Goal: Transaction & Acquisition: Purchase product/service

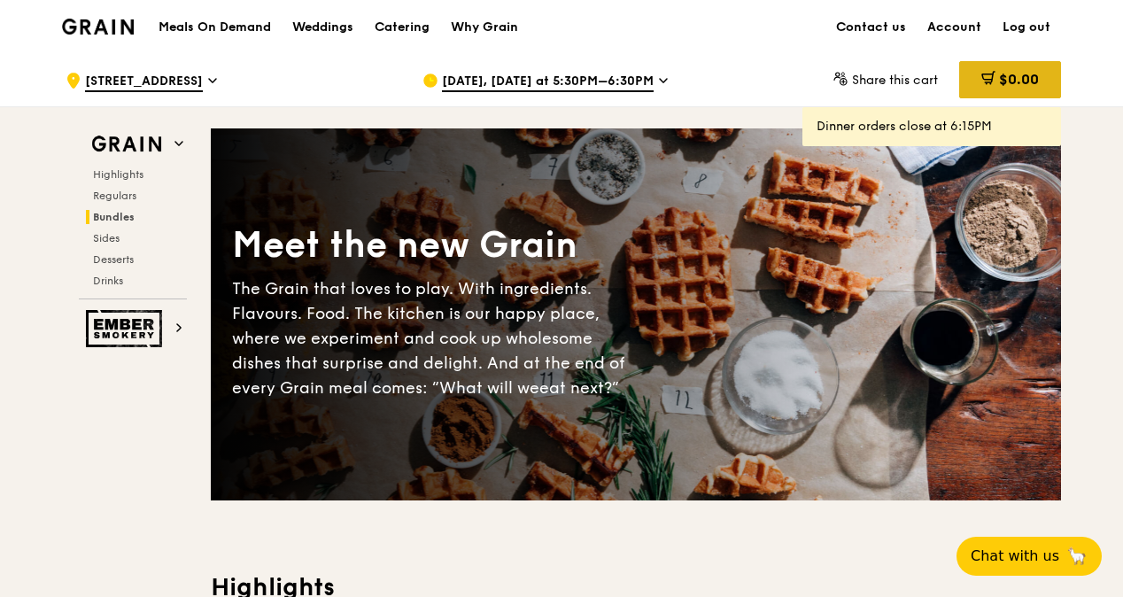
click at [981, 72] on icon at bounding box center [988, 78] width 14 height 14
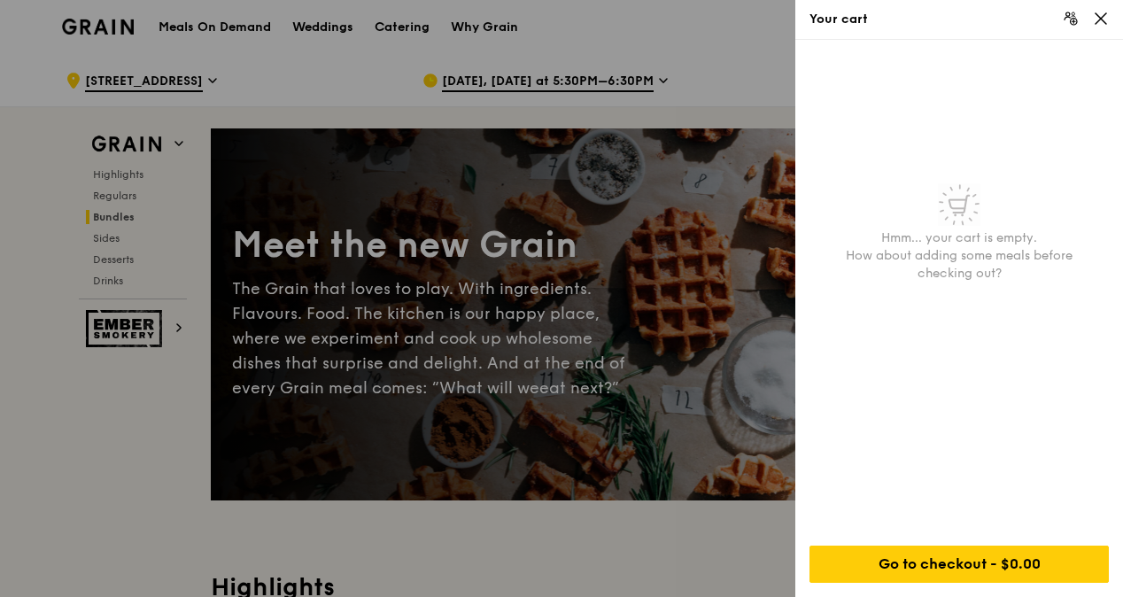
click at [728, 82] on div at bounding box center [561, 298] width 1123 height 597
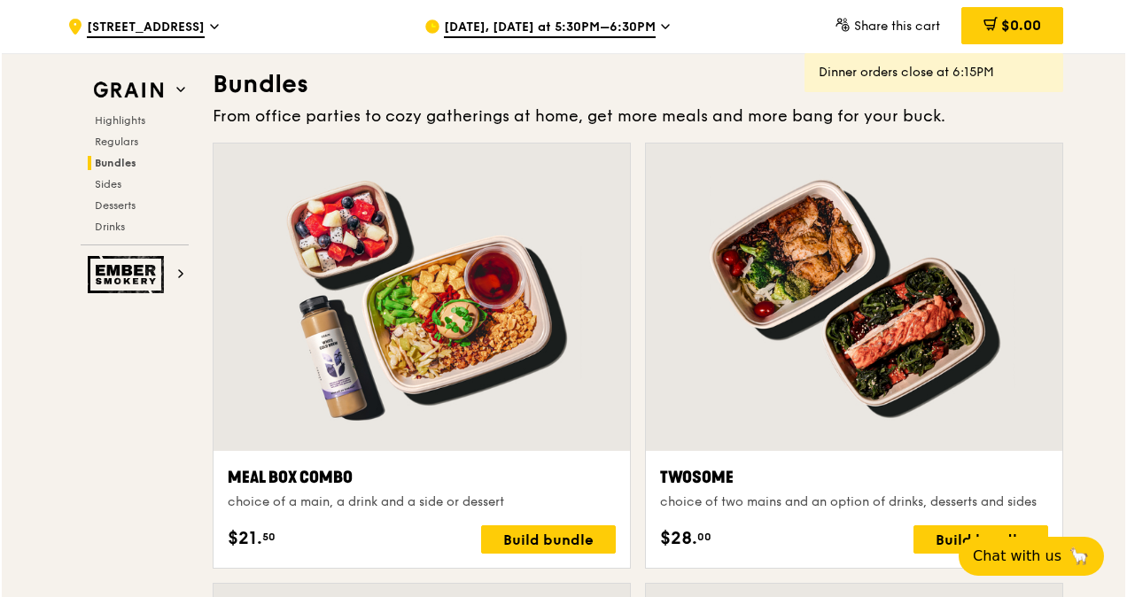
scroll to position [2728, 0]
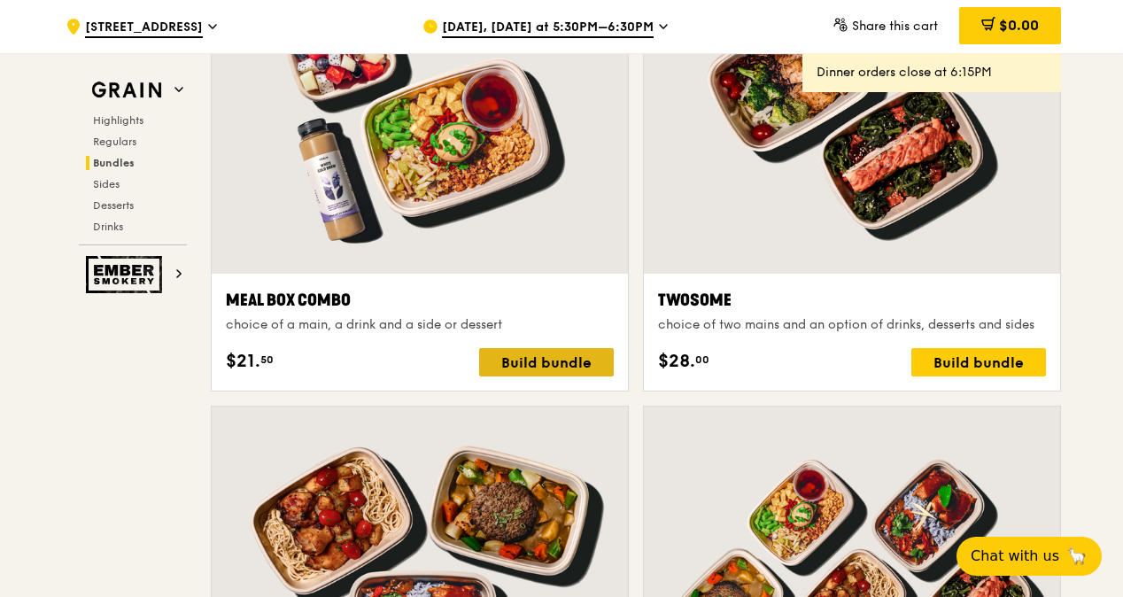
click at [570, 358] on div "Build bundle" at bounding box center [546, 362] width 135 height 28
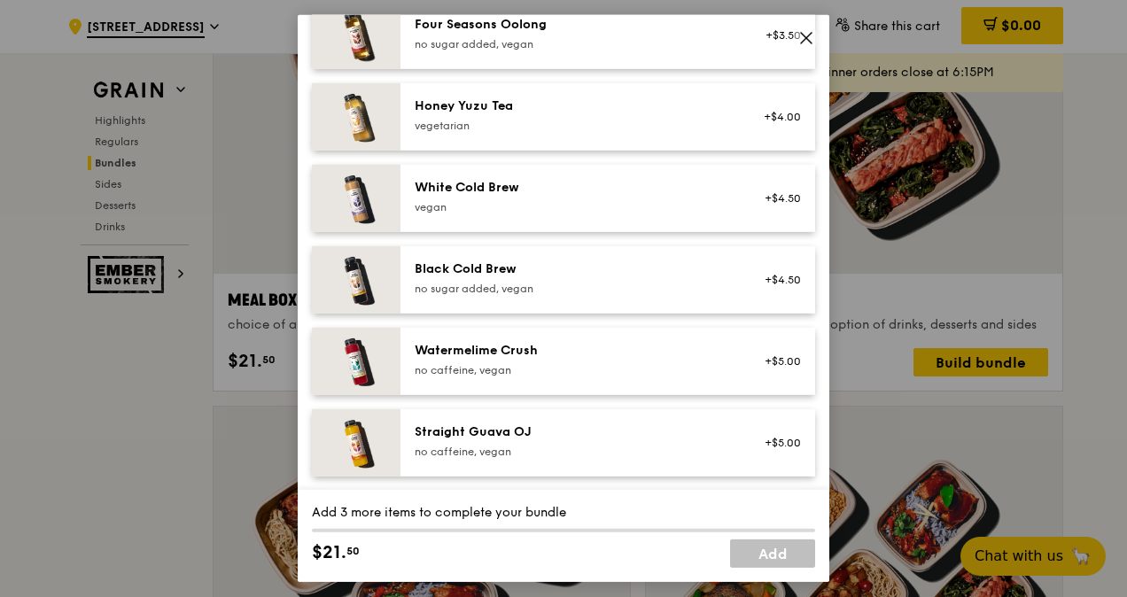
scroll to position [1942, 0]
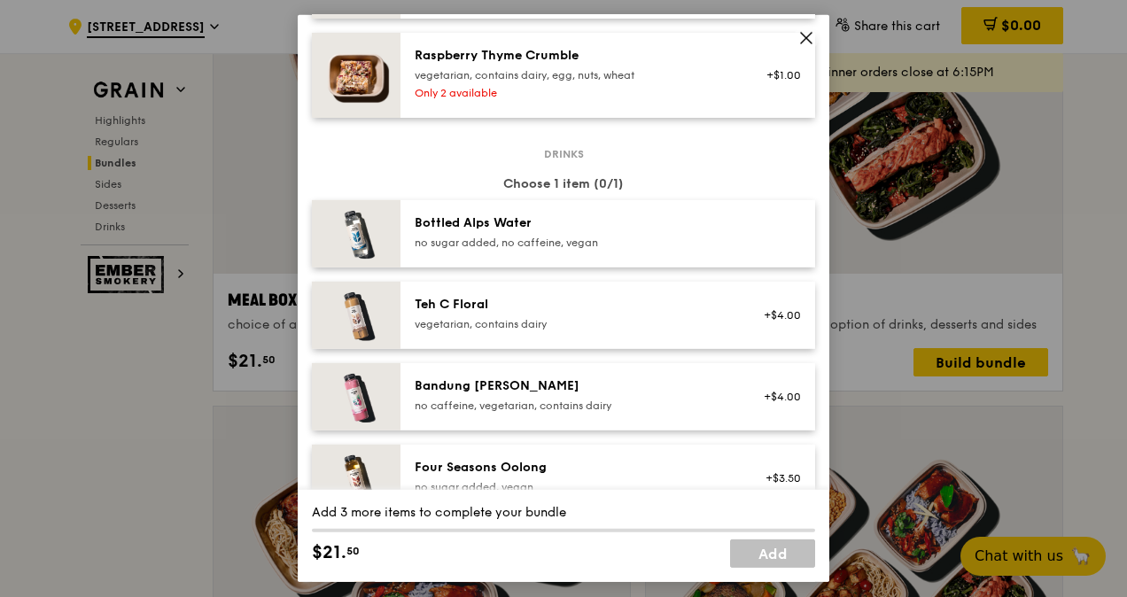
click at [806, 35] on icon at bounding box center [806, 38] width 16 height 16
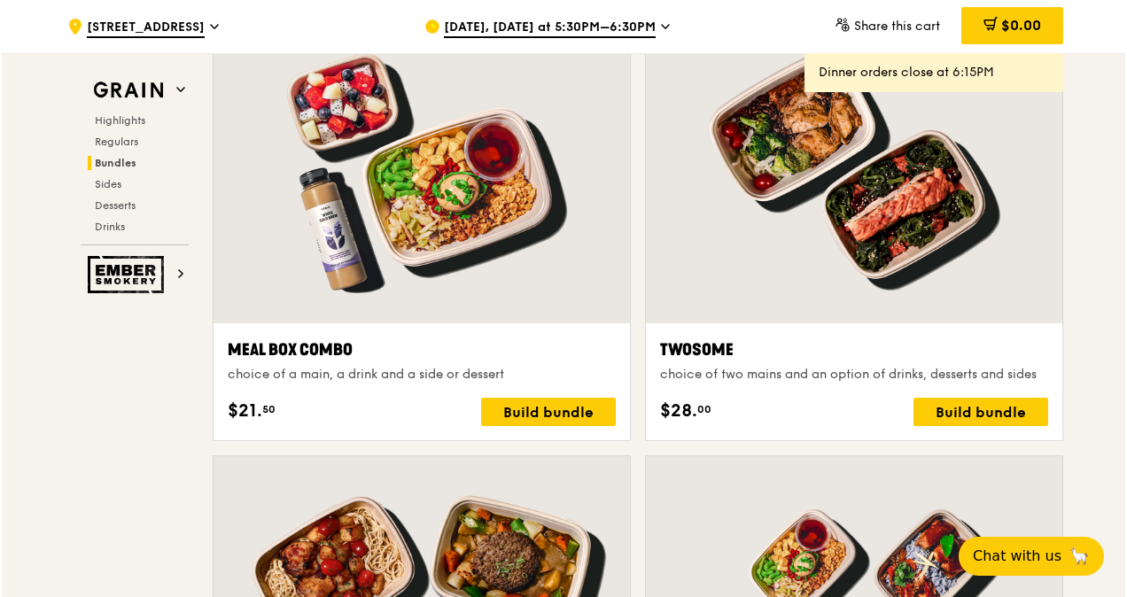
scroll to position [2640, 0]
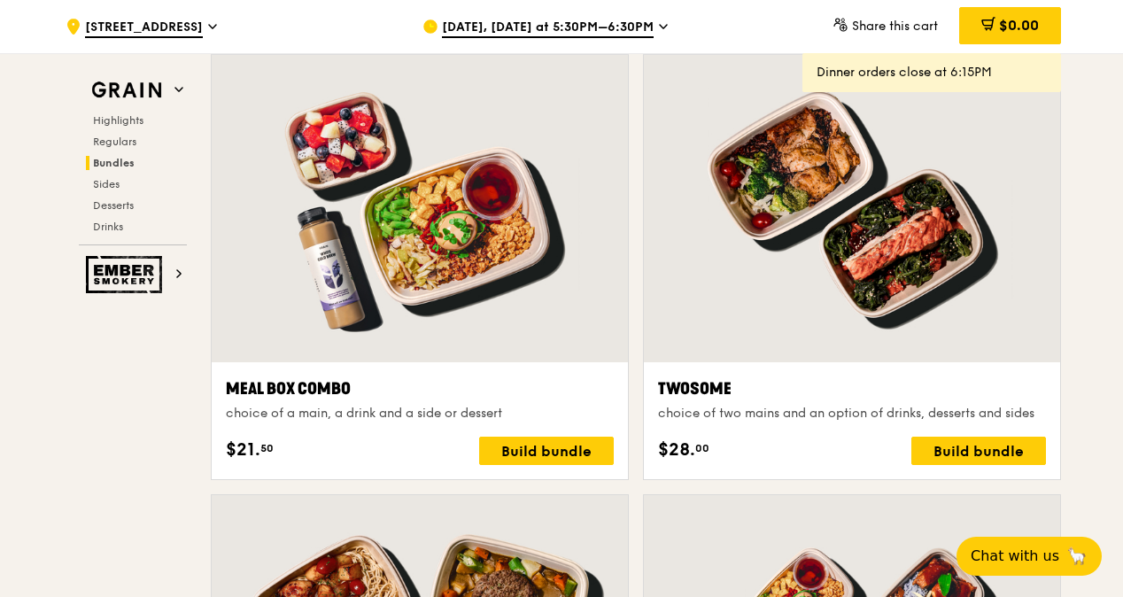
click at [659, 24] on icon at bounding box center [663, 27] width 9 height 16
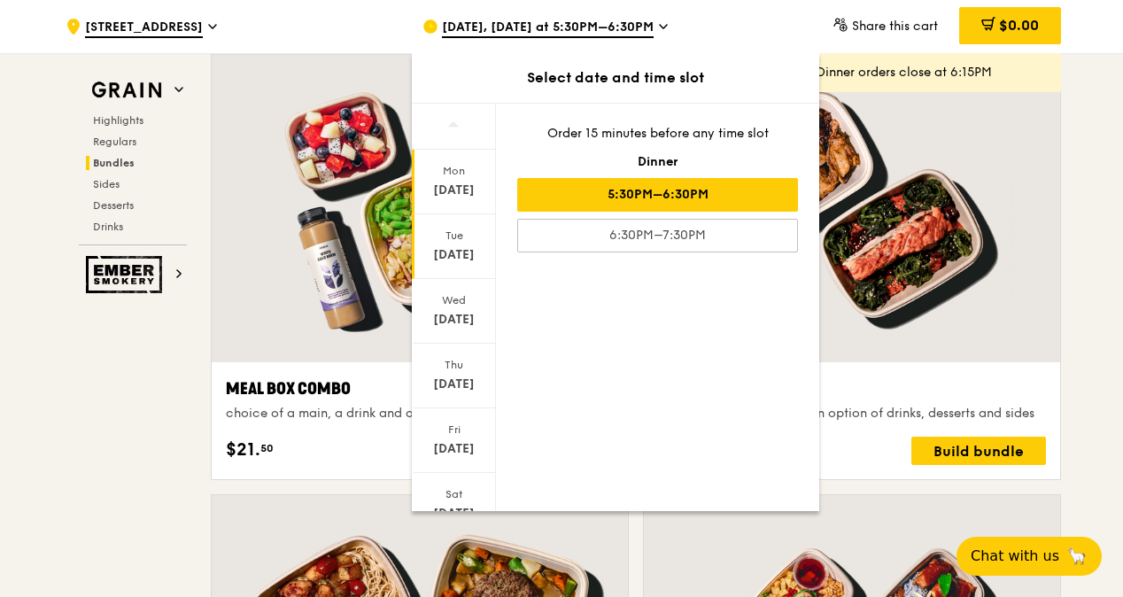
click at [446, 252] on div "[DATE]" at bounding box center [454, 255] width 79 height 18
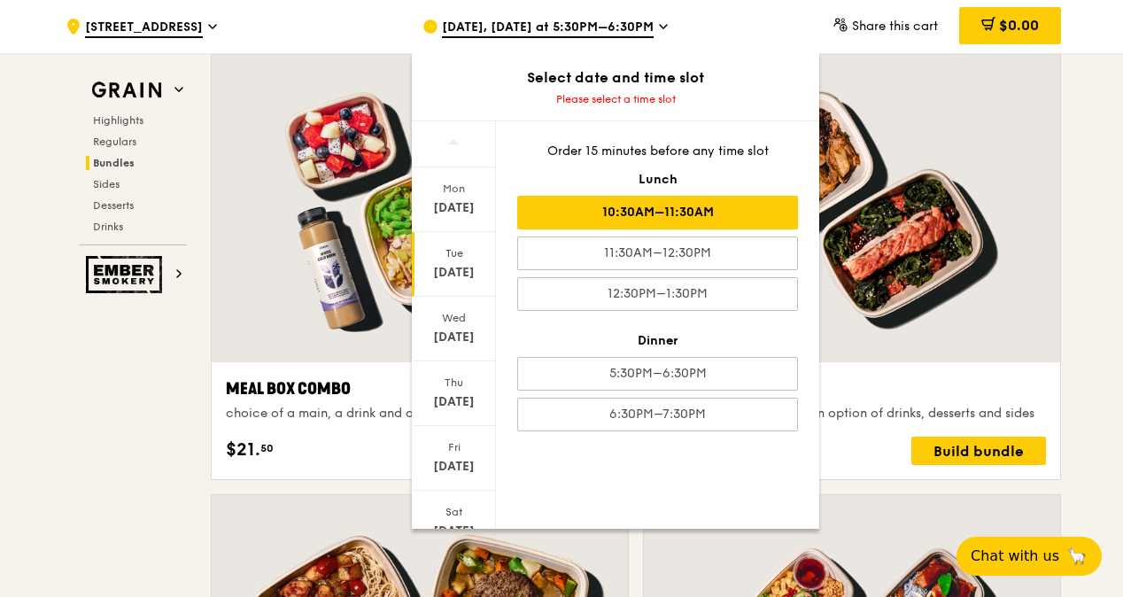
click at [677, 221] on div "10:30AM–11:30AM" at bounding box center [657, 213] width 281 height 34
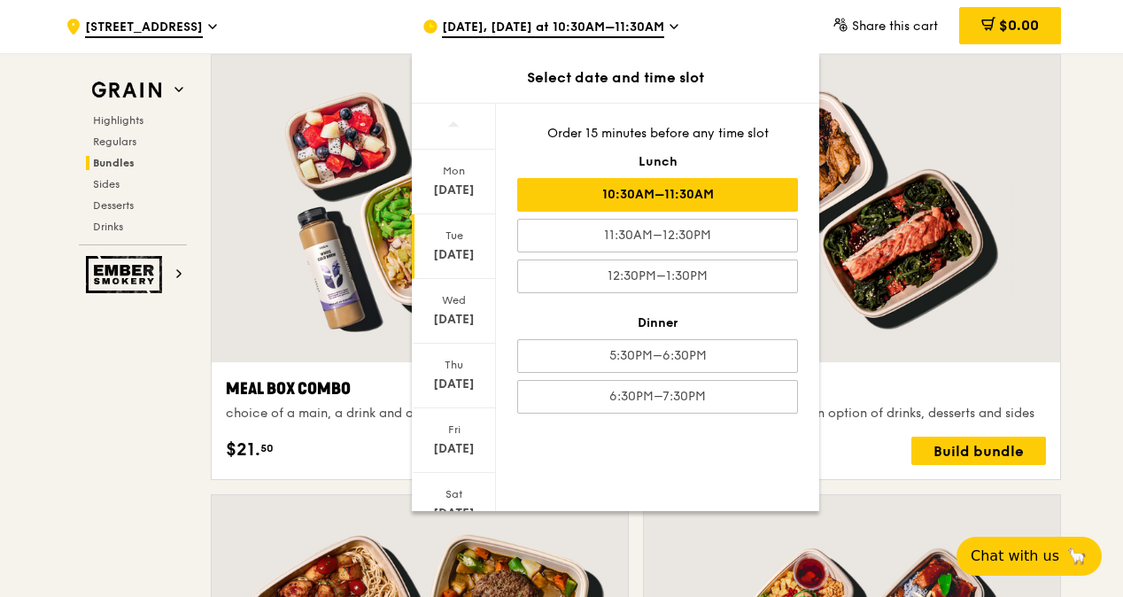
click at [966, 127] on div at bounding box center [852, 208] width 416 height 307
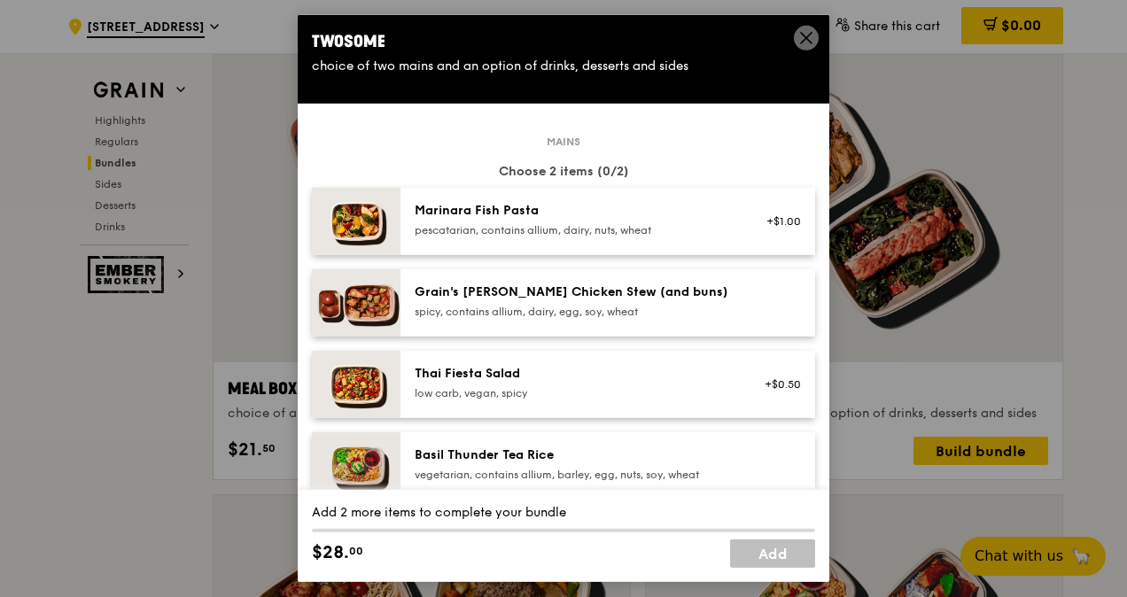
click at [366, 232] on img at bounding box center [356, 221] width 89 height 67
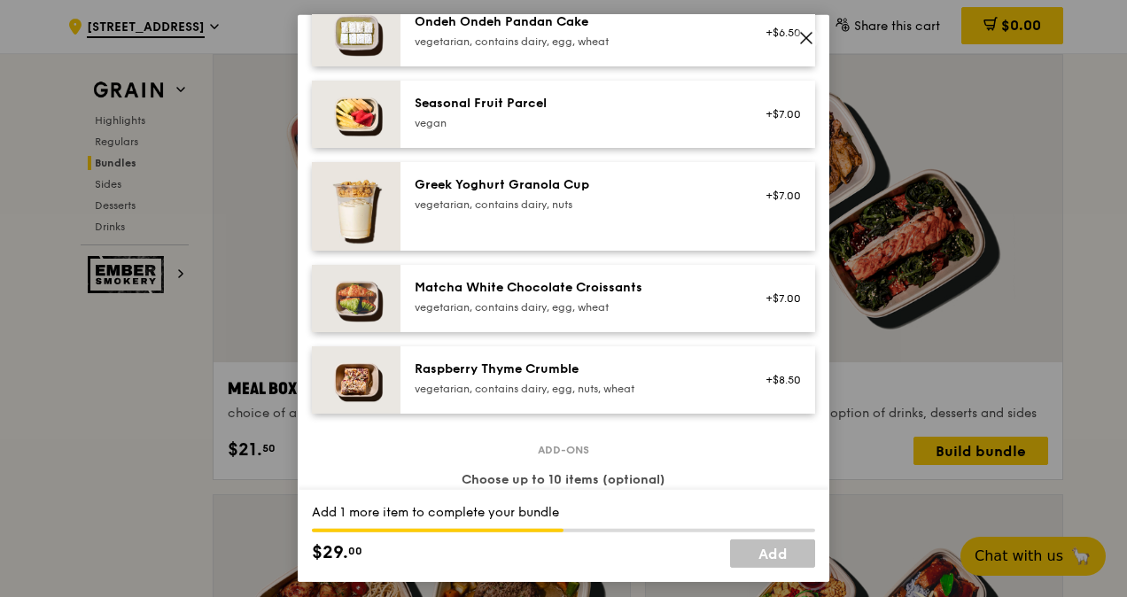
scroll to position [1417, 0]
click at [351, 105] on img at bounding box center [356, 112] width 89 height 67
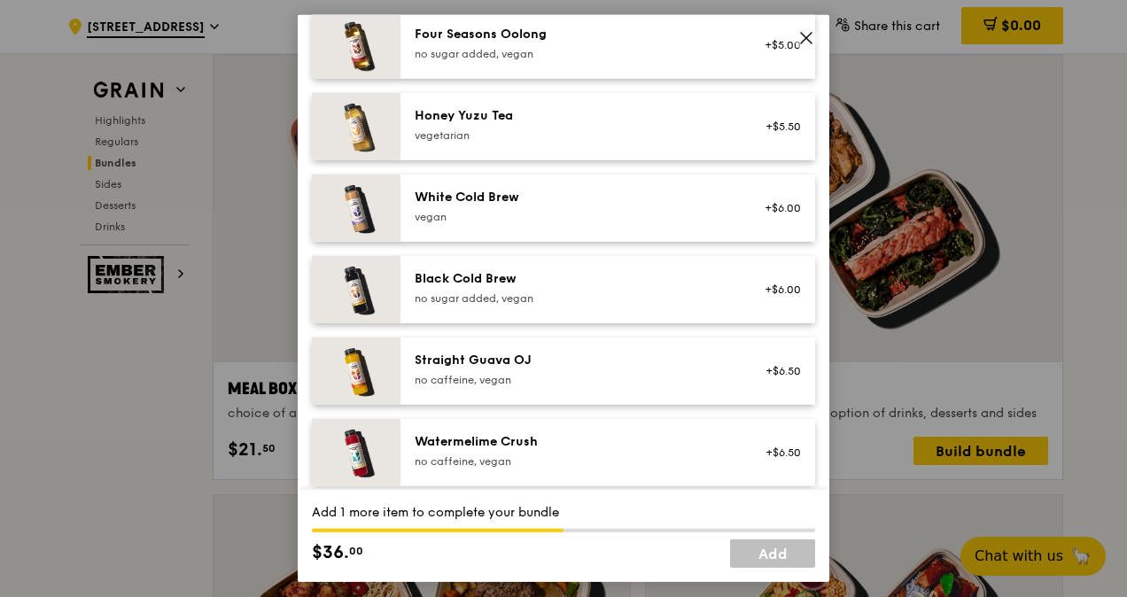
scroll to position [2154, 0]
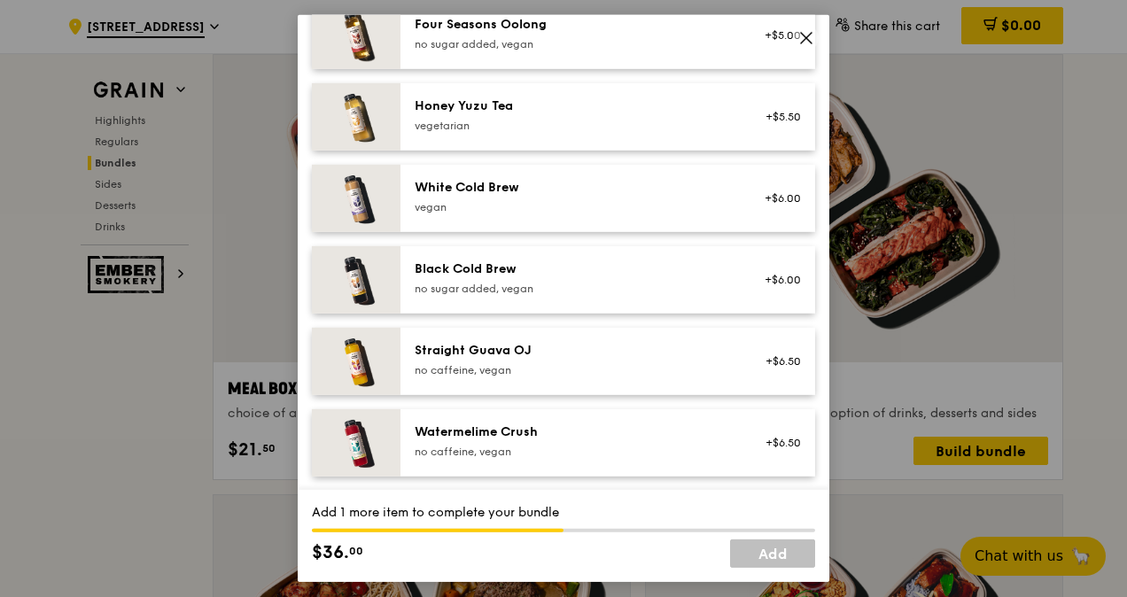
click at [350, 446] on img at bounding box center [356, 442] width 89 height 67
click at [785, 556] on link "Add" at bounding box center [772, 553] width 85 height 28
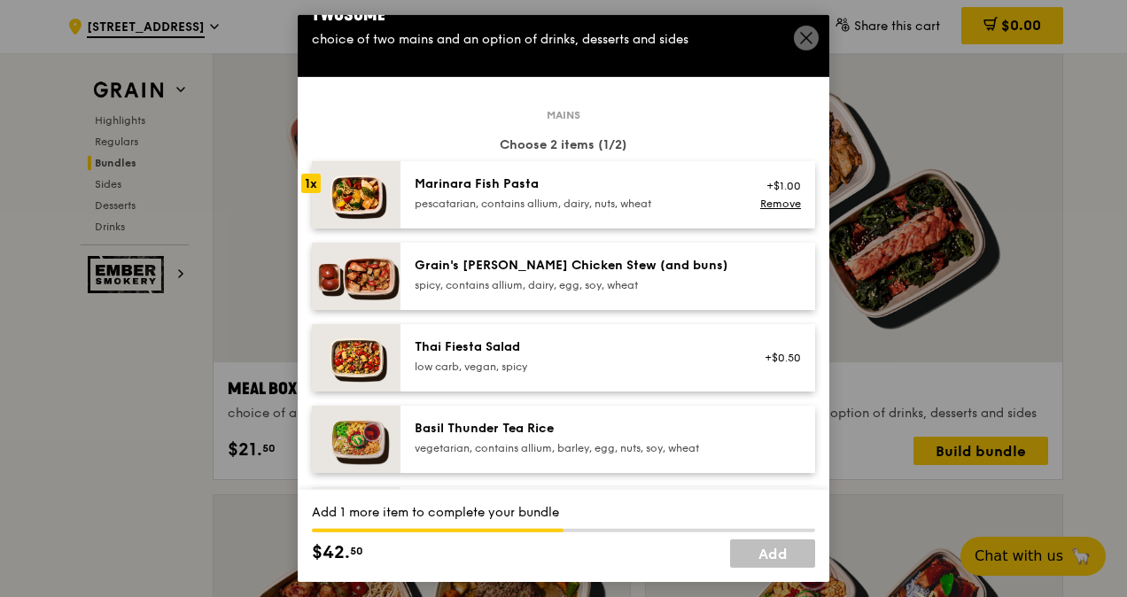
scroll to position [0, 0]
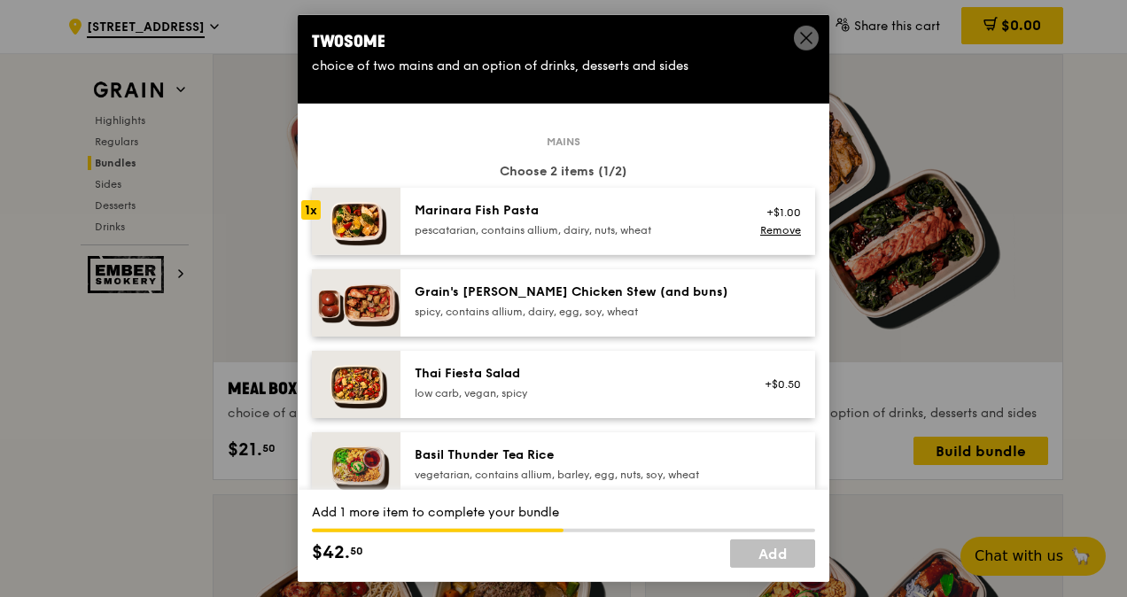
click at [794, 48] on div "Twosome" at bounding box center [563, 41] width 503 height 25
click at [795, 41] on span at bounding box center [806, 38] width 25 height 25
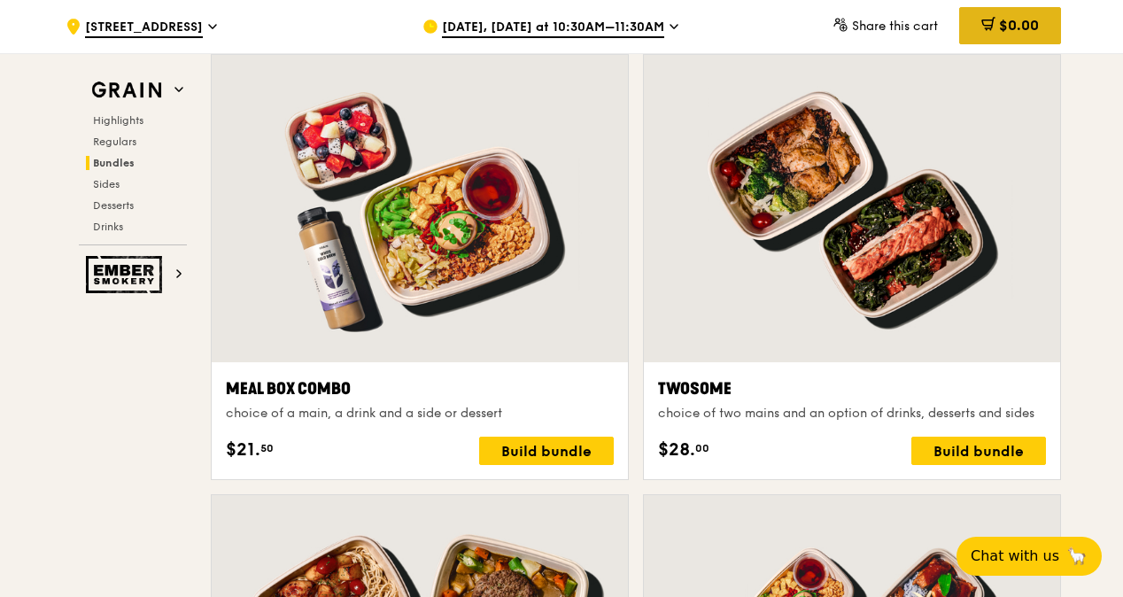
click at [1040, 21] on div "$0.00" at bounding box center [1010, 25] width 102 height 37
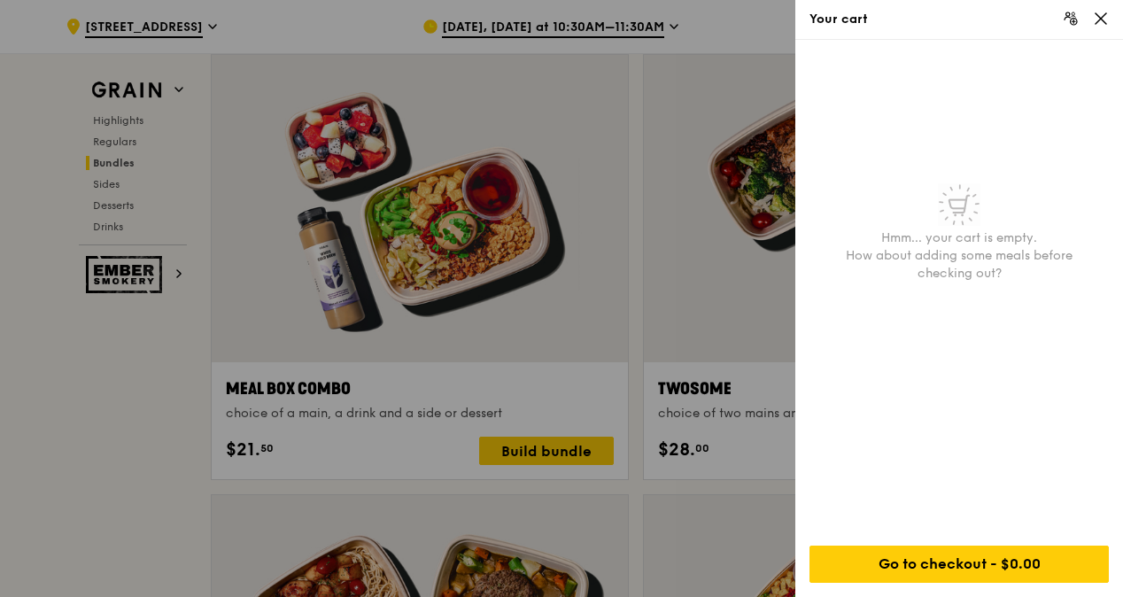
click at [518, 439] on div at bounding box center [561, 298] width 1123 height 597
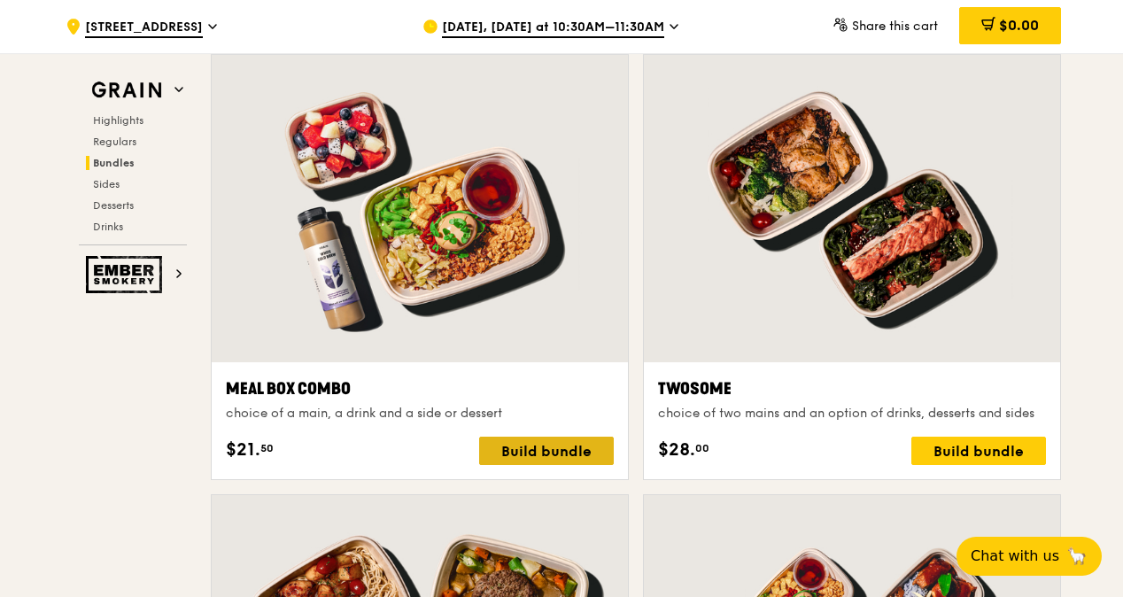
click at [535, 448] on div "Build bundle" at bounding box center [546, 451] width 135 height 28
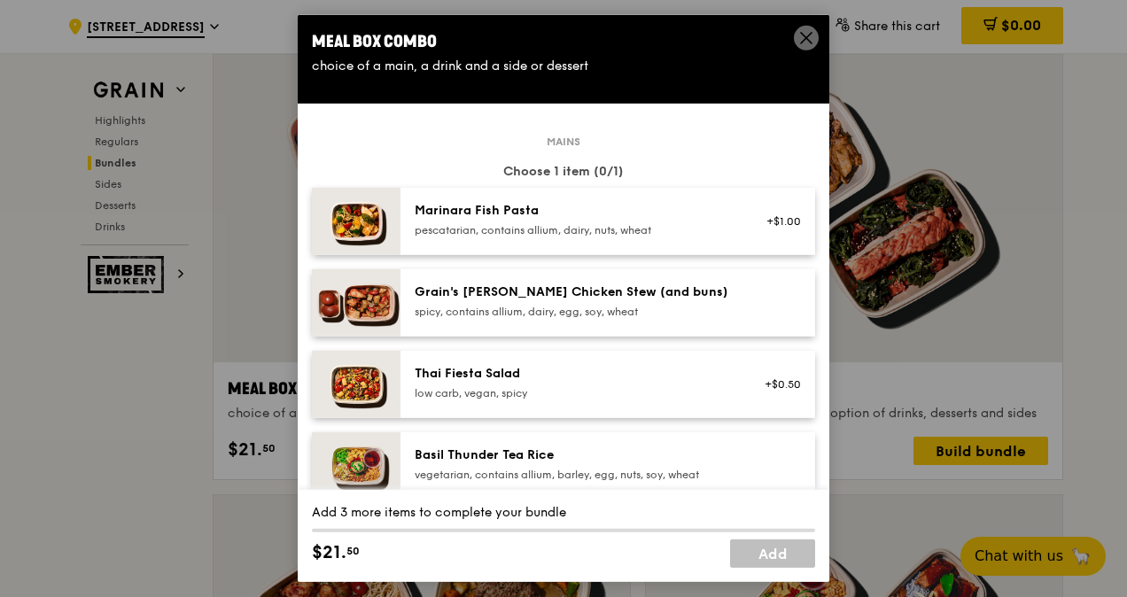
click at [335, 210] on img at bounding box center [356, 221] width 89 height 67
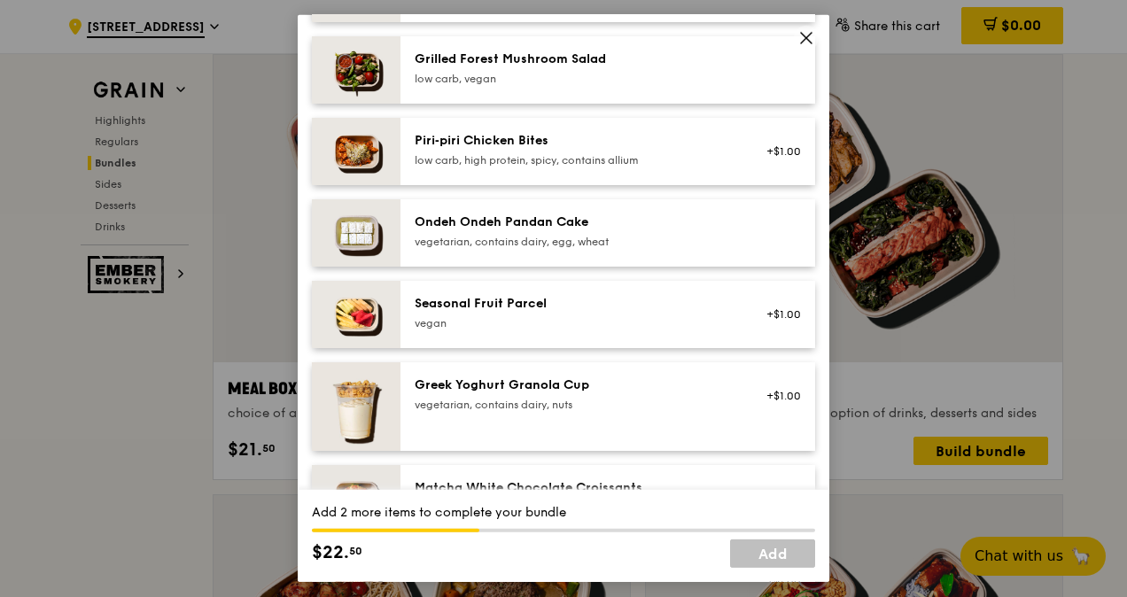
scroll to position [1240, 0]
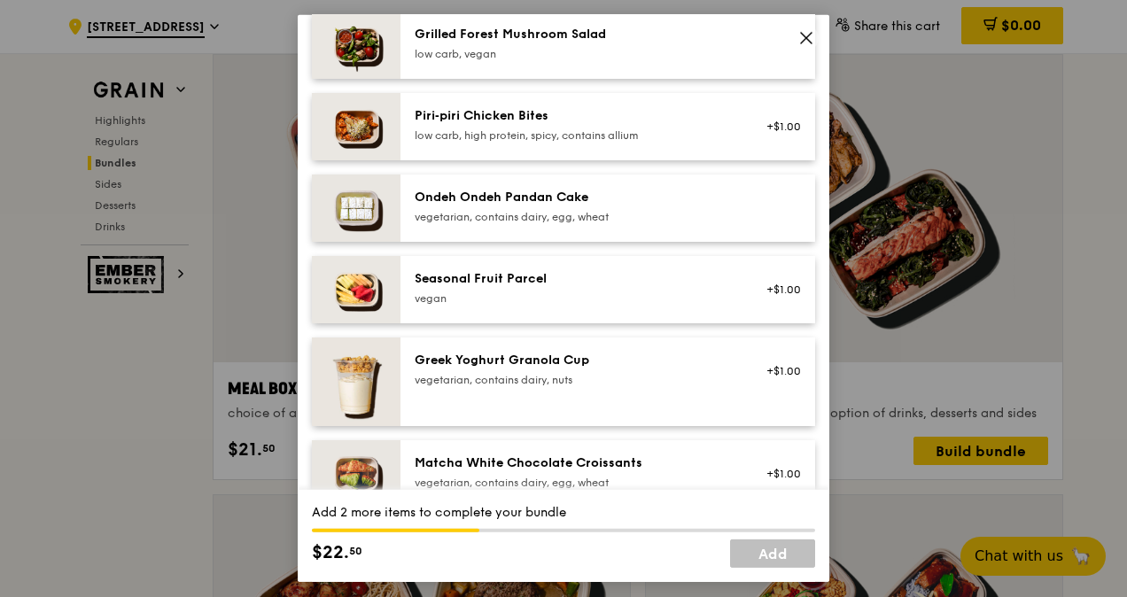
click at [372, 299] on img at bounding box center [356, 289] width 89 height 67
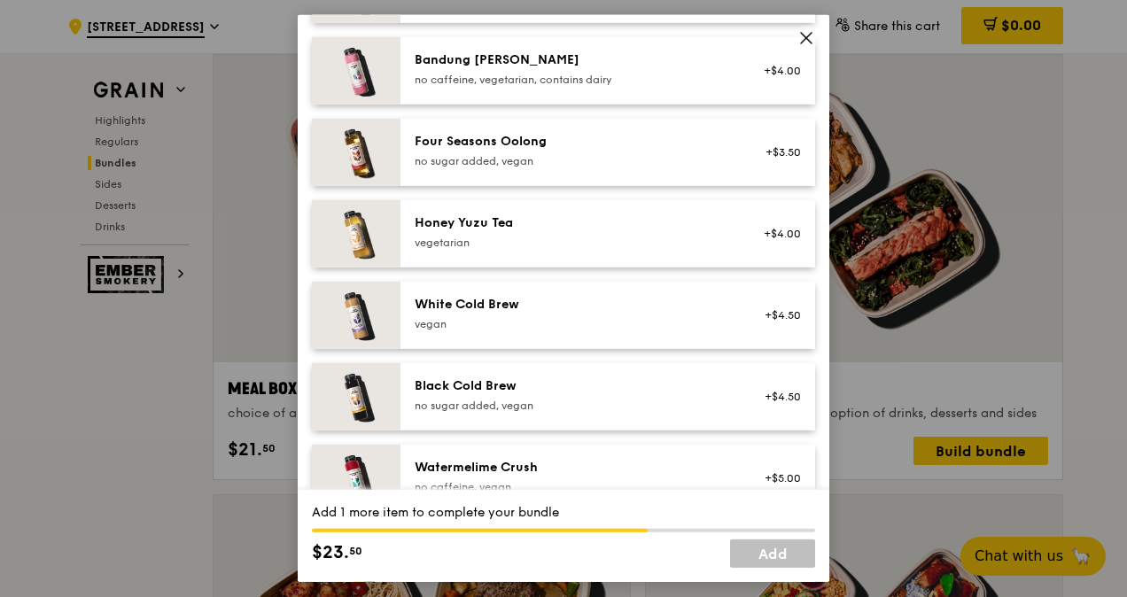
scroll to position [2154, 0]
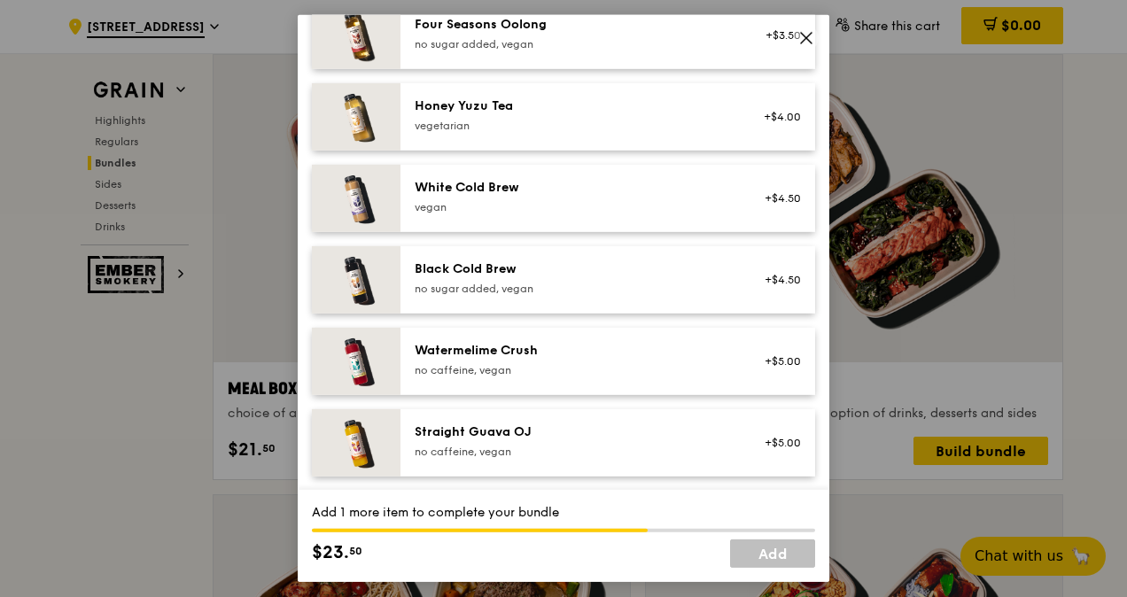
click at [361, 425] on img at bounding box center [356, 442] width 89 height 67
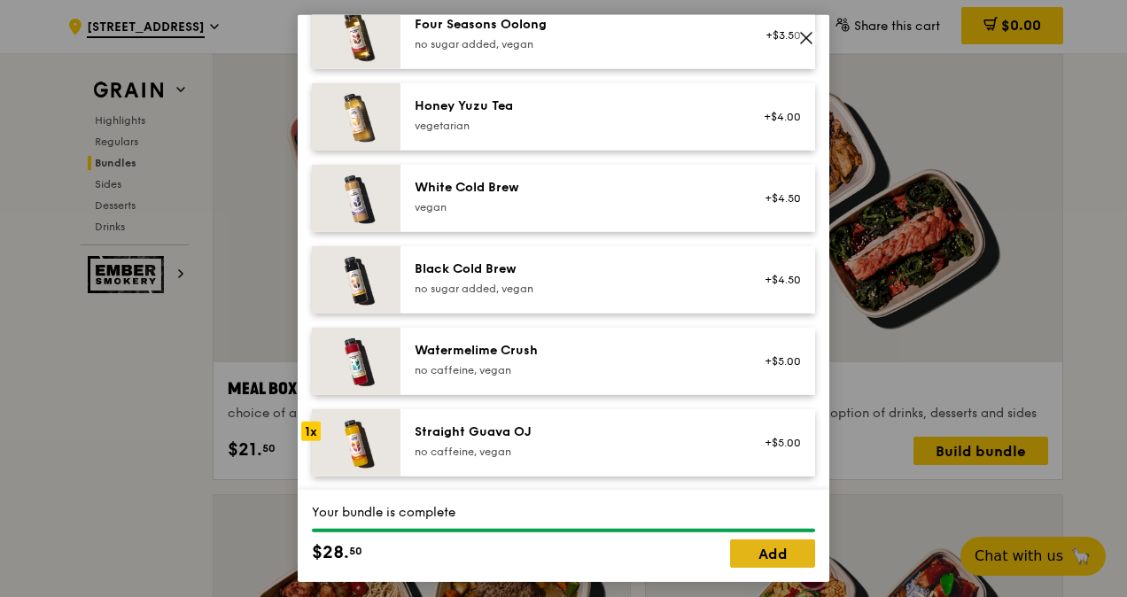
click at [750, 553] on link "Add" at bounding box center [772, 553] width 85 height 28
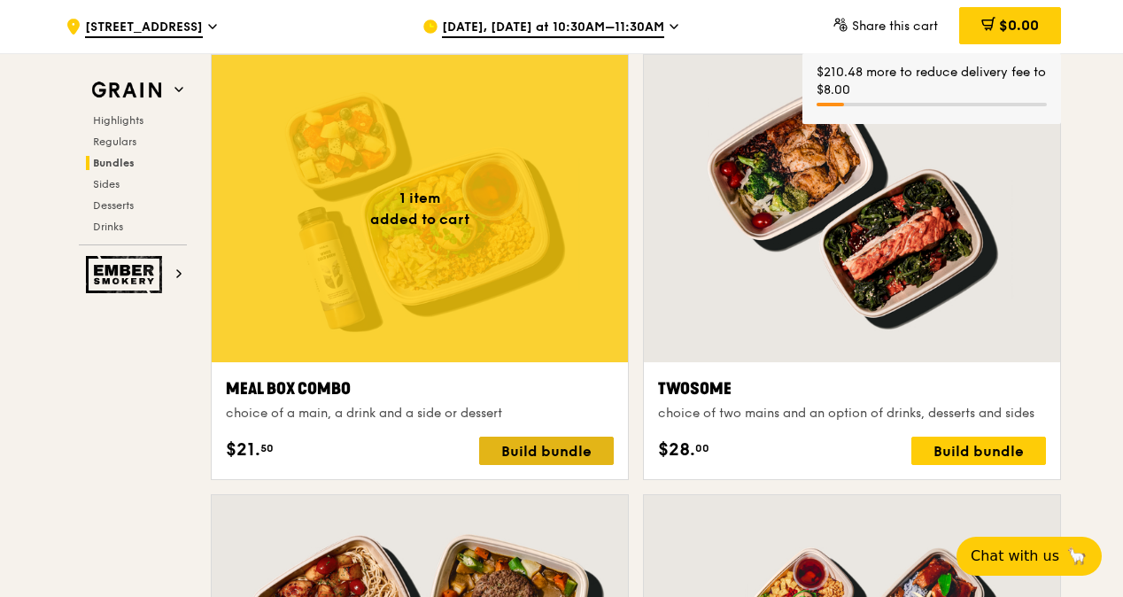
click at [531, 453] on div "Build bundle" at bounding box center [546, 451] width 135 height 28
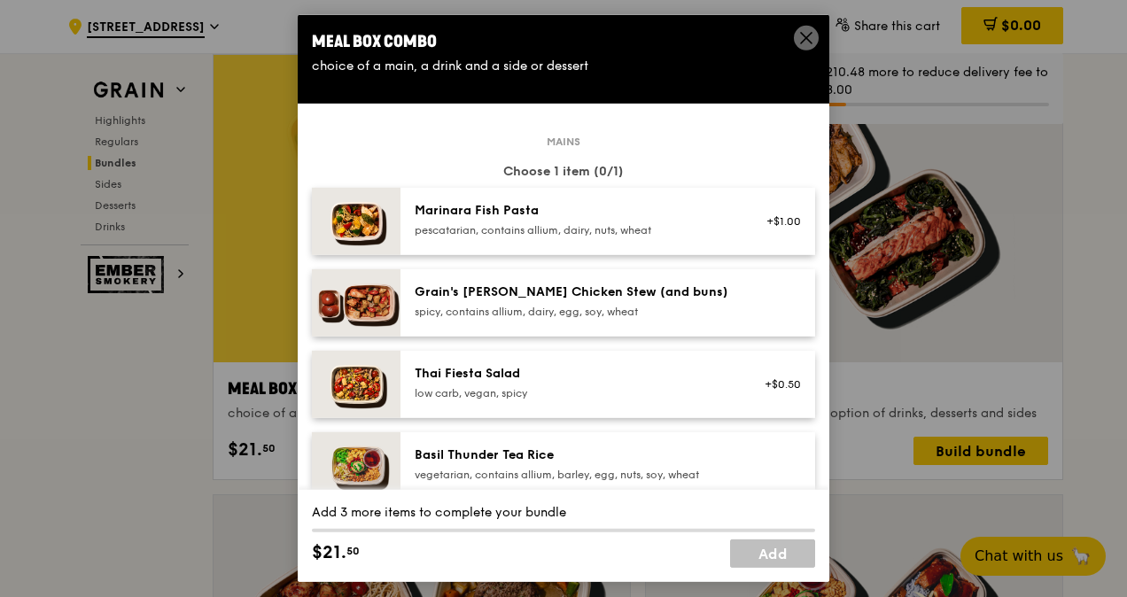
click at [359, 213] on img at bounding box center [356, 221] width 89 height 67
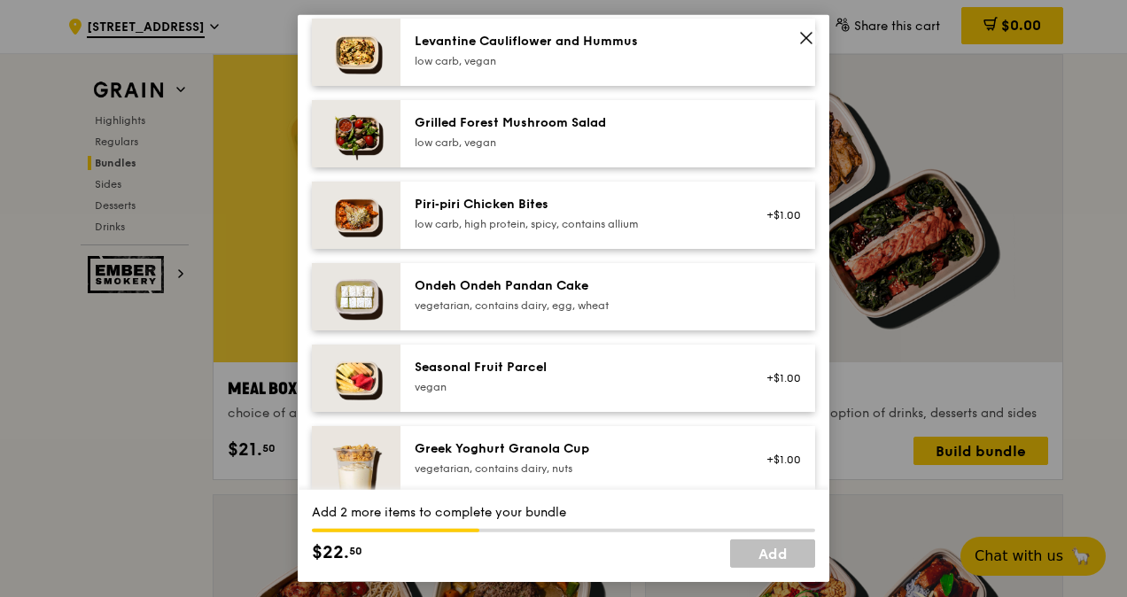
scroll to position [1240, 0]
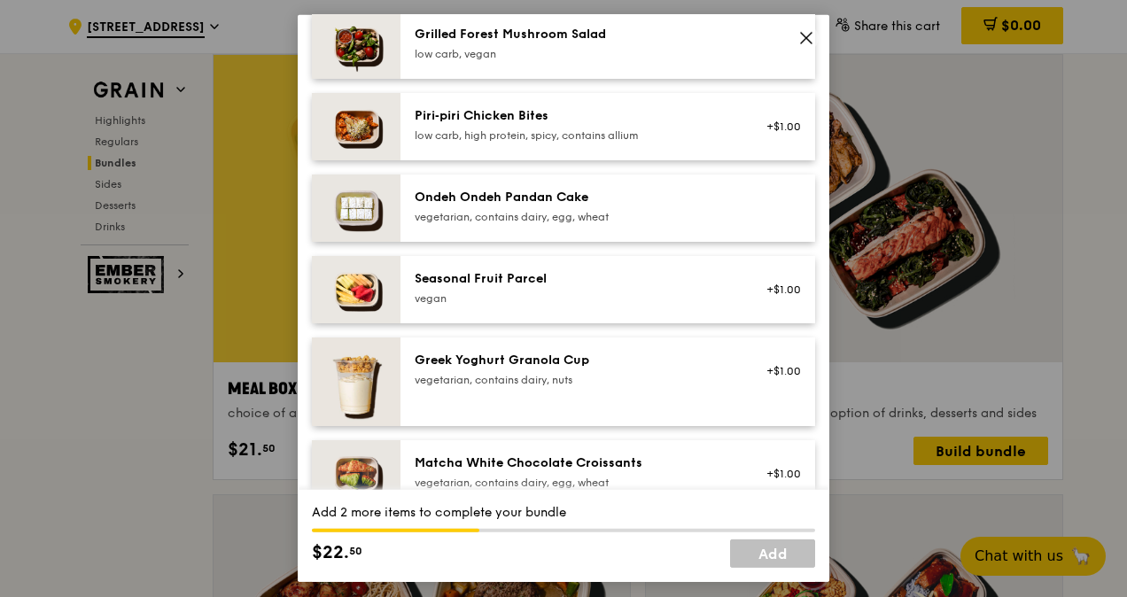
click at [358, 299] on img at bounding box center [356, 289] width 89 height 67
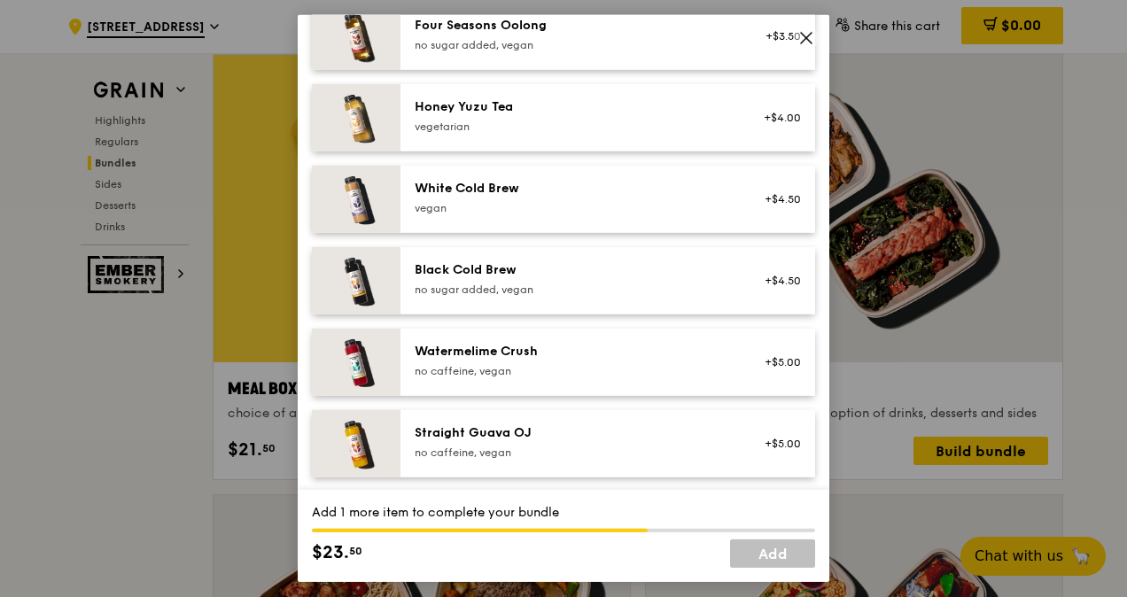
scroll to position [2154, 0]
click at [361, 433] on img at bounding box center [356, 442] width 89 height 67
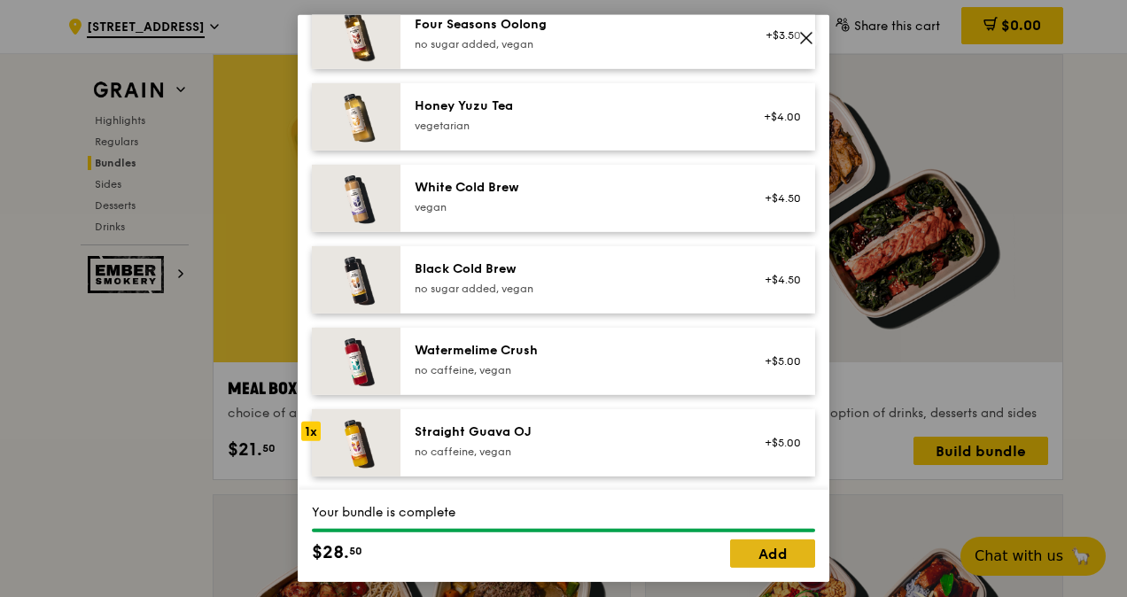
click at [767, 567] on link "Add" at bounding box center [772, 553] width 85 height 28
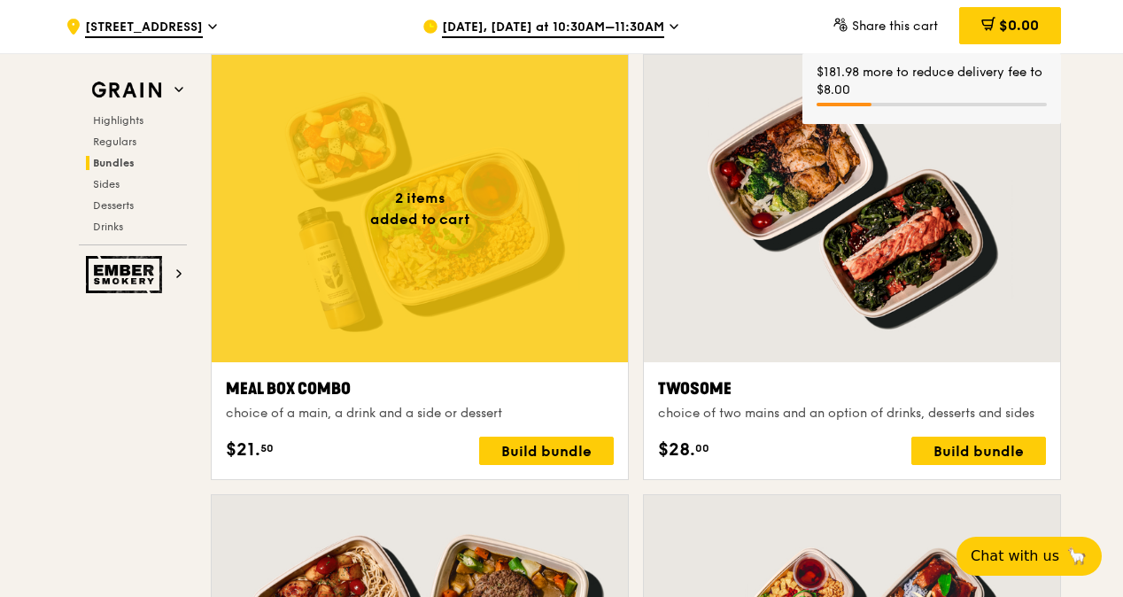
click at [480, 269] on div at bounding box center [420, 208] width 416 height 307
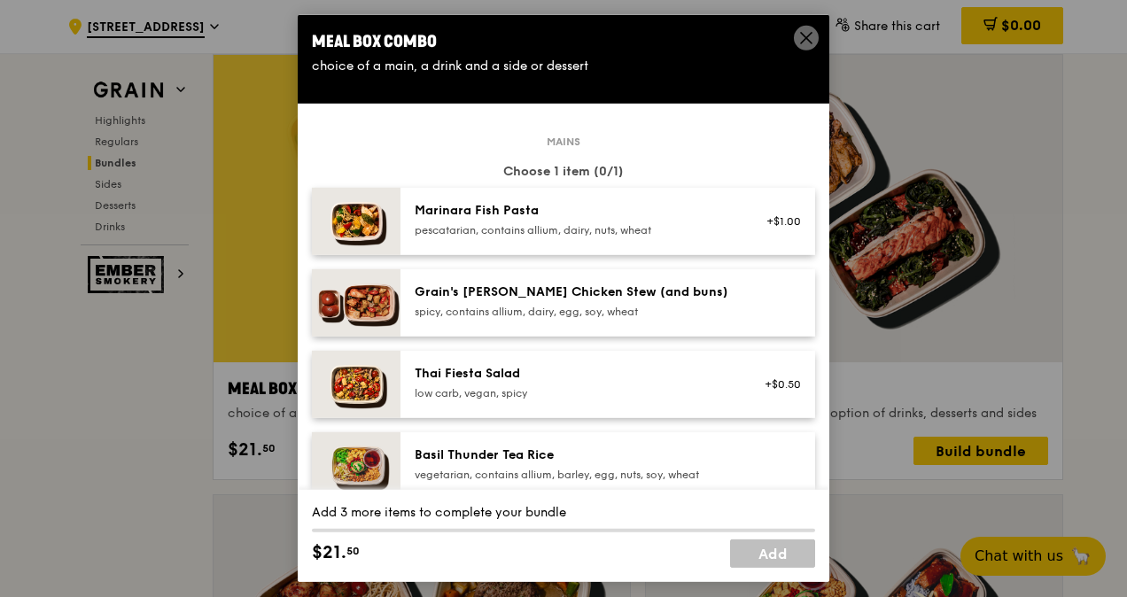
click at [342, 215] on img at bounding box center [356, 221] width 89 height 67
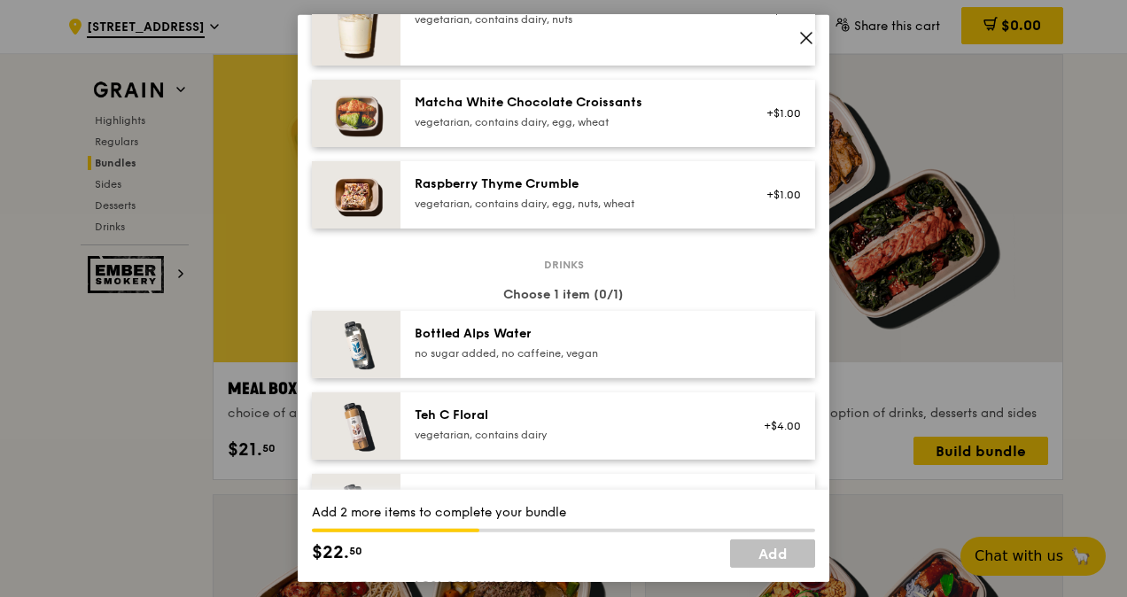
scroll to position [1417, 0]
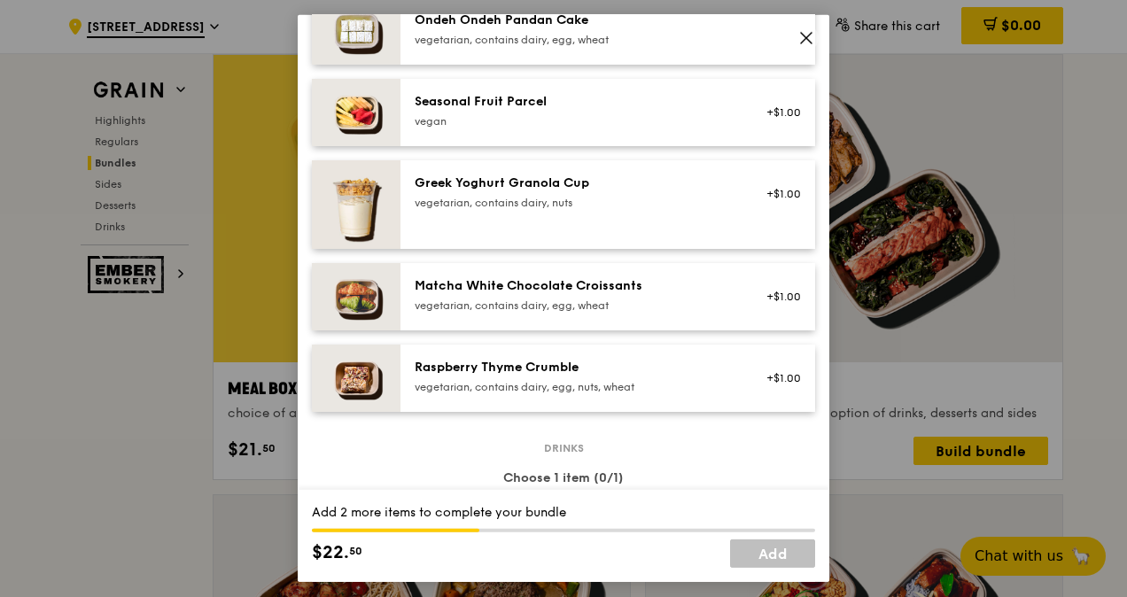
click at [362, 112] on img at bounding box center [356, 112] width 89 height 67
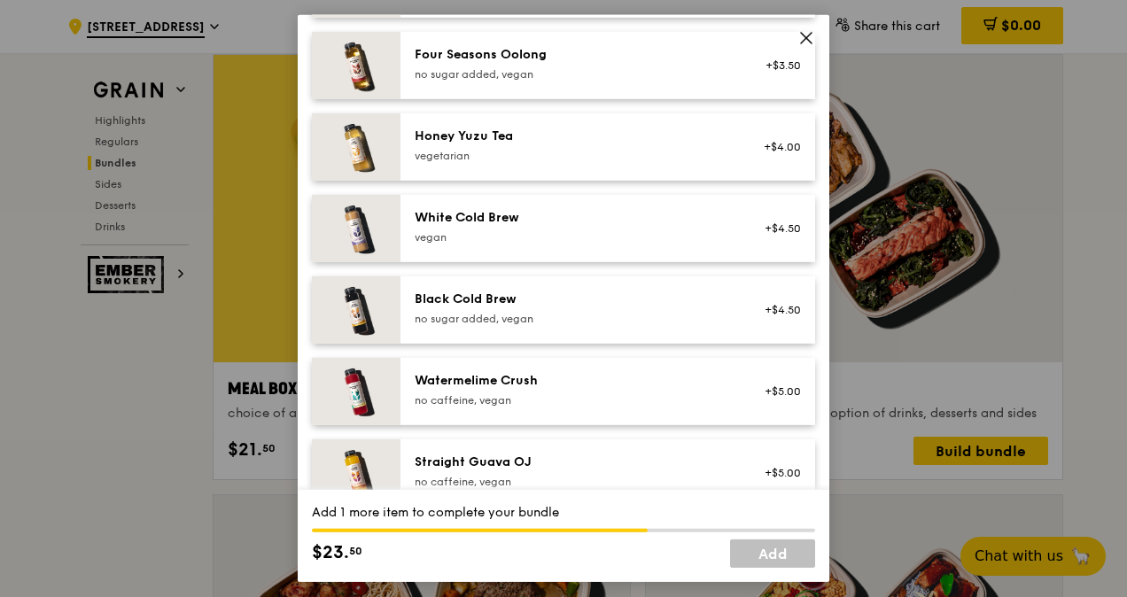
scroll to position [2154, 0]
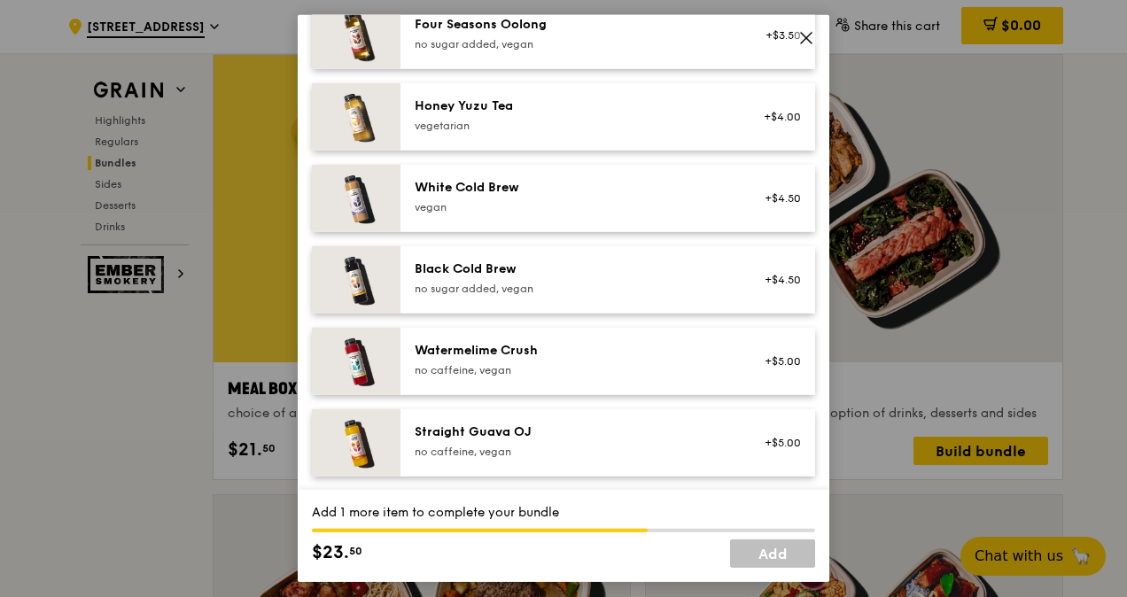
click at [370, 452] on img at bounding box center [356, 442] width 89 height 67
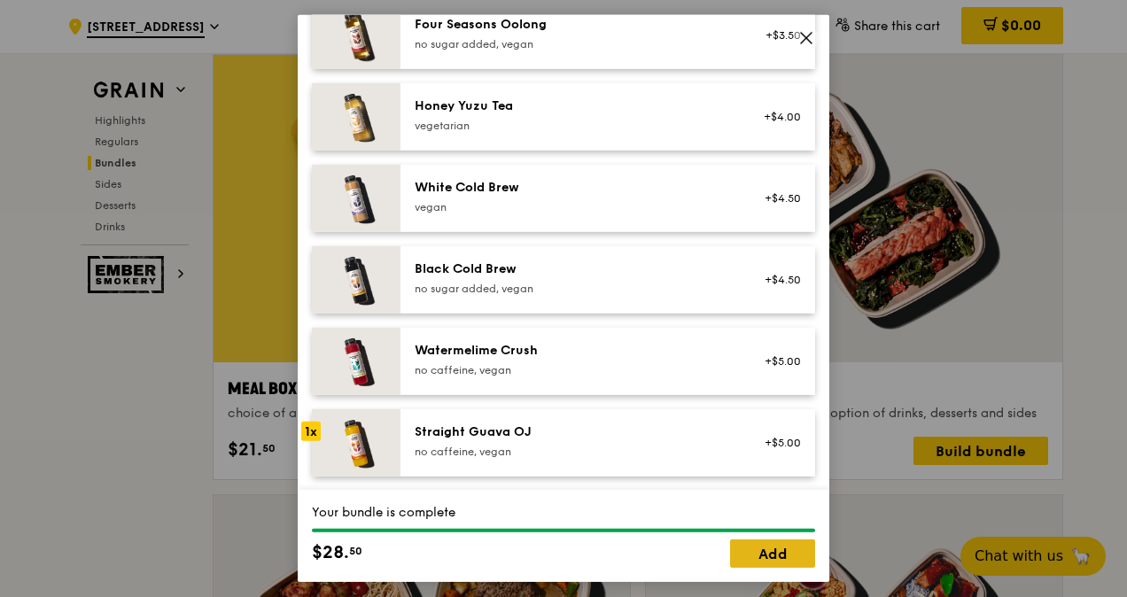
click at [787, 561] on link "Add" at bounding box center [772, 553] width 85 height 28
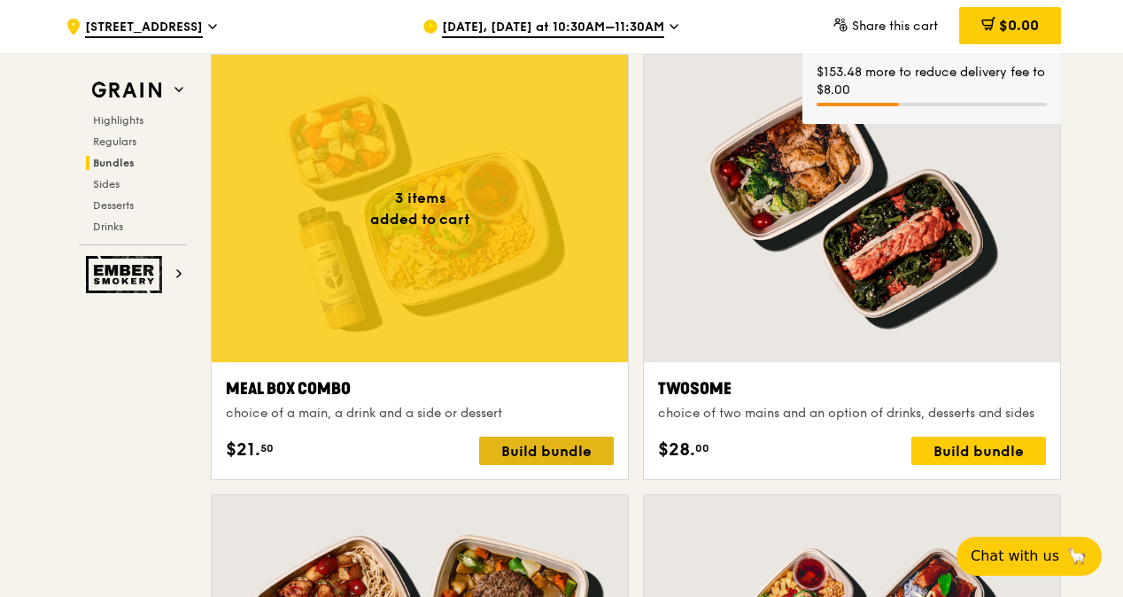
click at [569, 449] on div "Build bundle" at bounding box center [546, 451] width 135 height 28
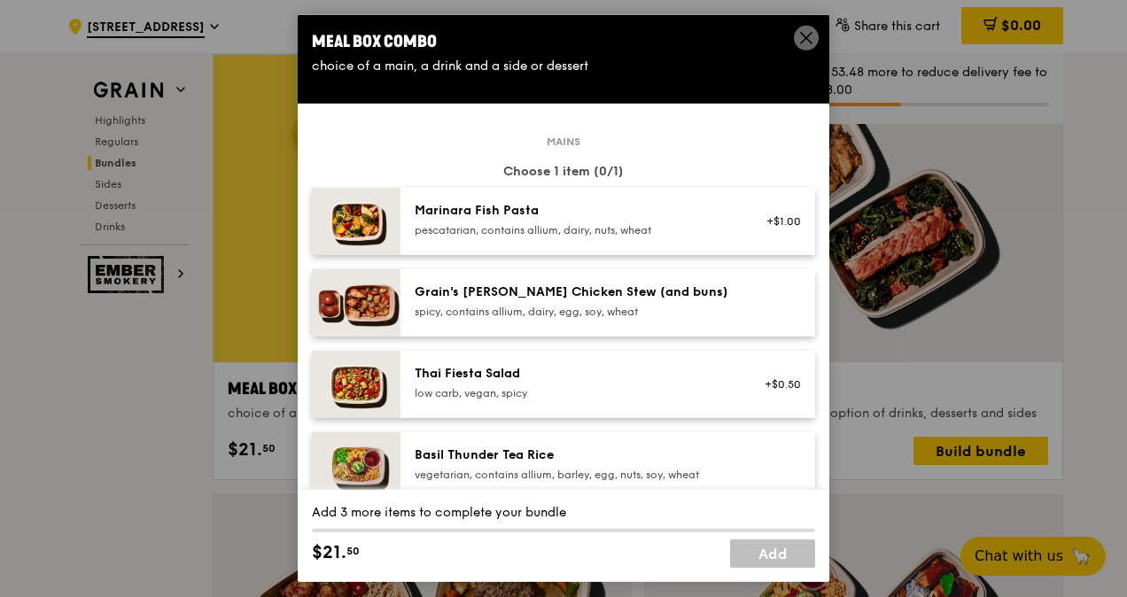
click at [353, 221] on img at bounding box center [356, 221] width 89 height 67
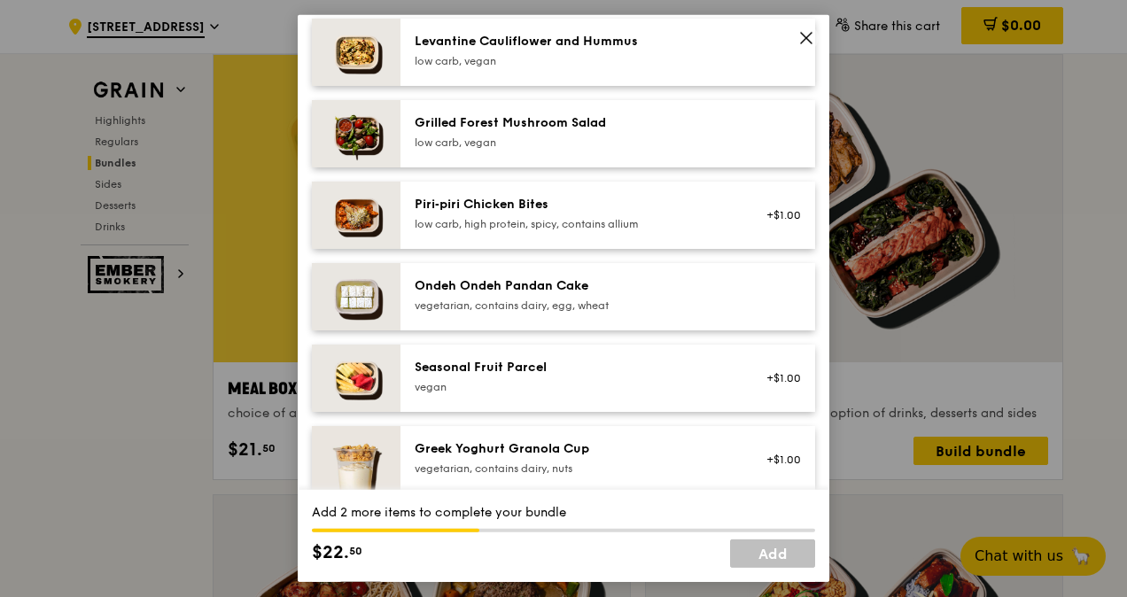
scroll to position [1329, 0]
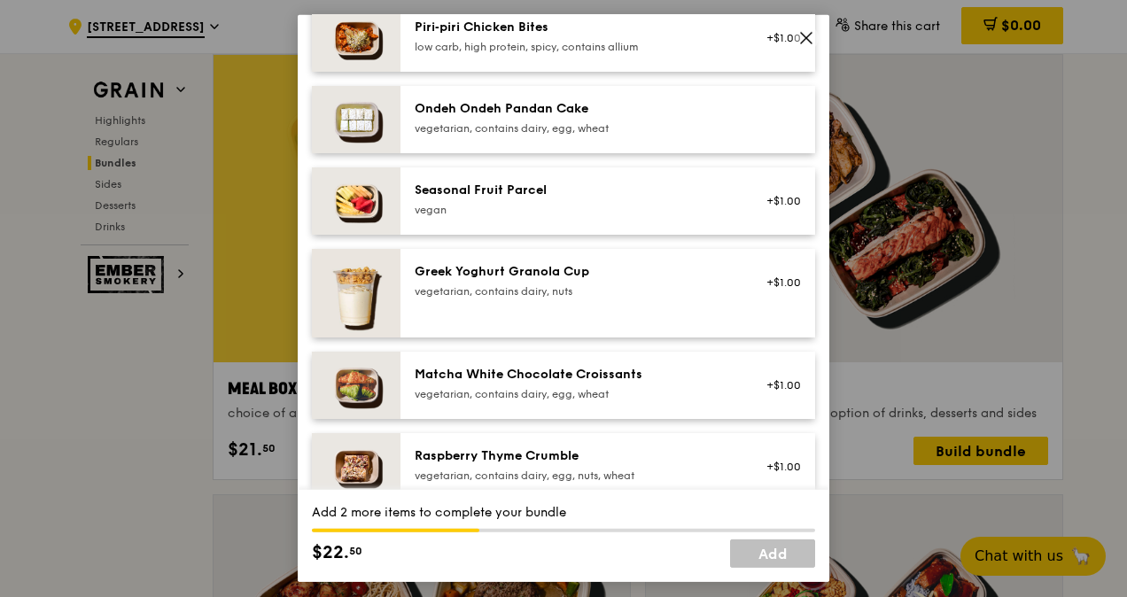
click at [358, 224] on img at bounding box center [356, 200] width 89 height 67
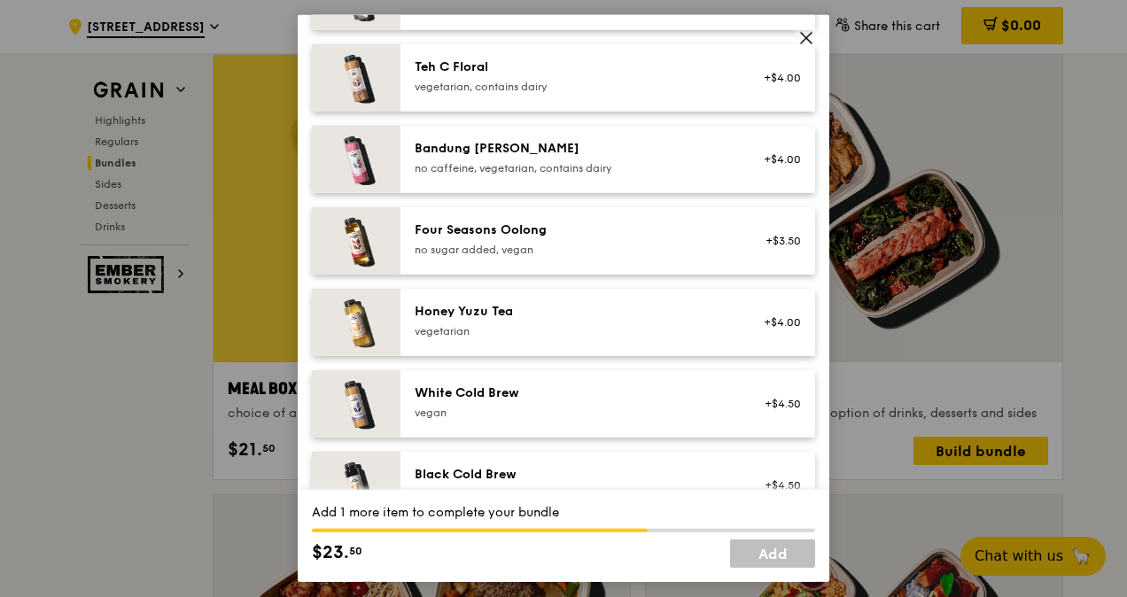
scroll to position [2154, 0]
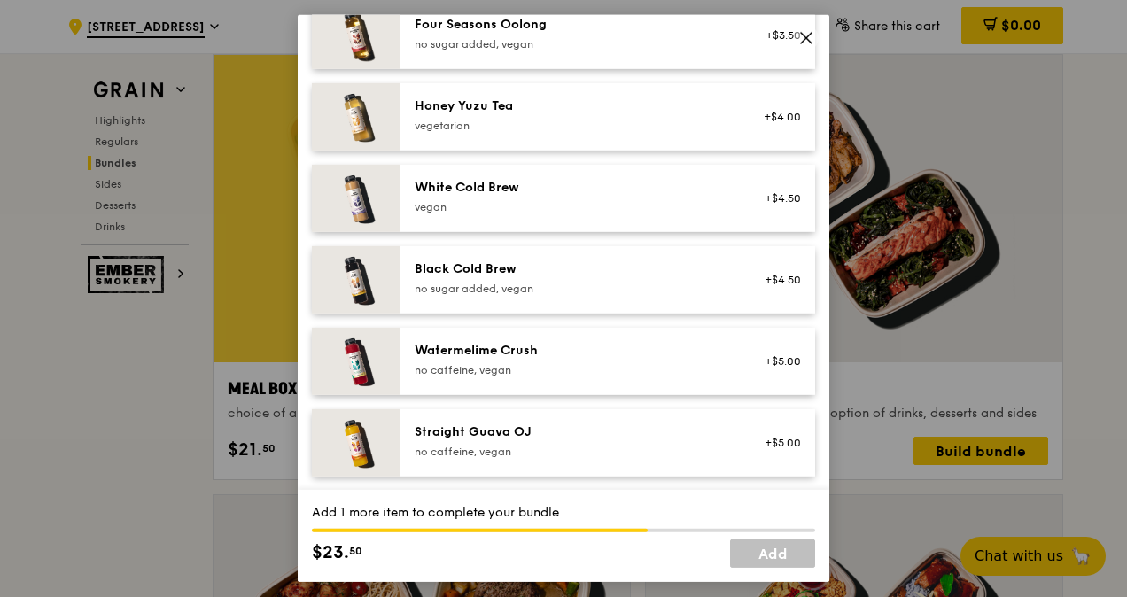
click at [359, 448] on img at bounding box center [356, 442] width 89 height 67
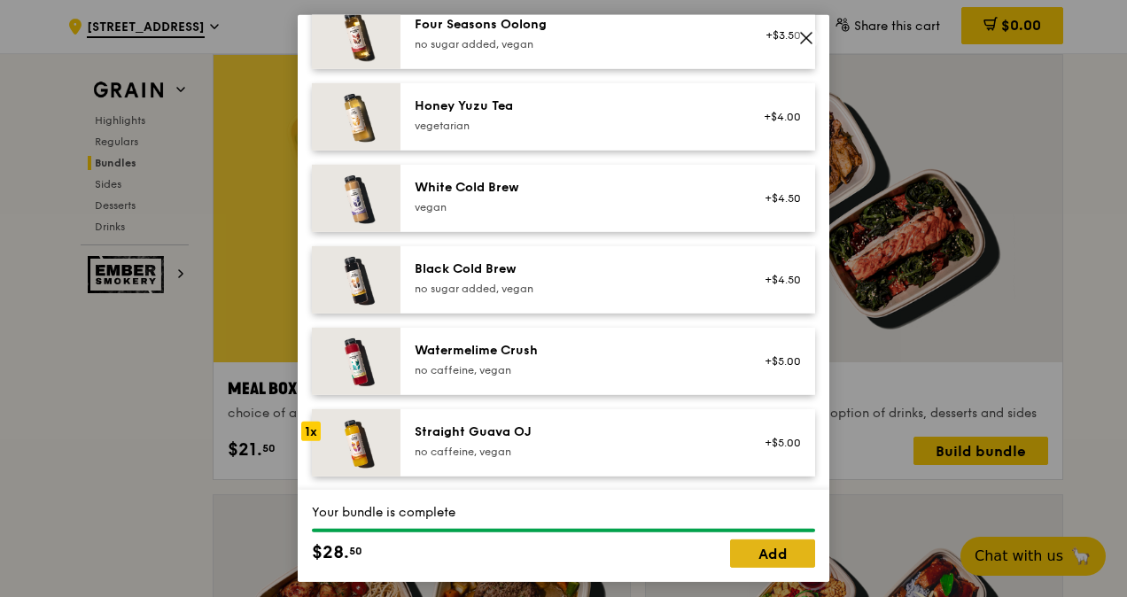
click at [755, 550] on link "Add" at bounding box center [772, 553] width 85 height 28
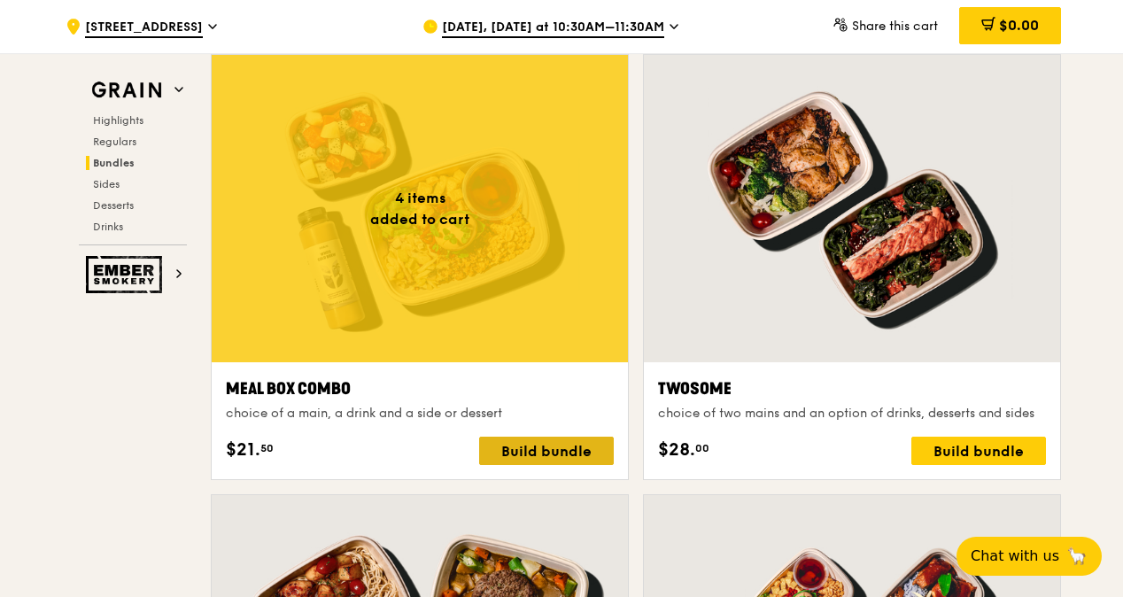
click at [545, 447] on div "Build bundle" at bounding box center [546, 451] width 135 height 28
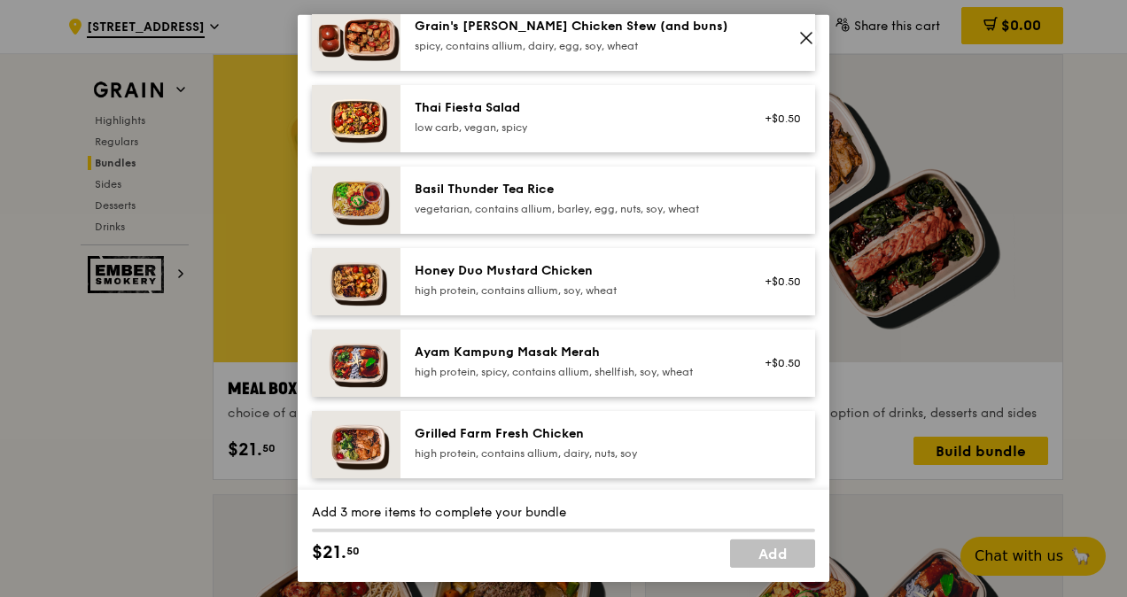
scroll to position [354, 0]
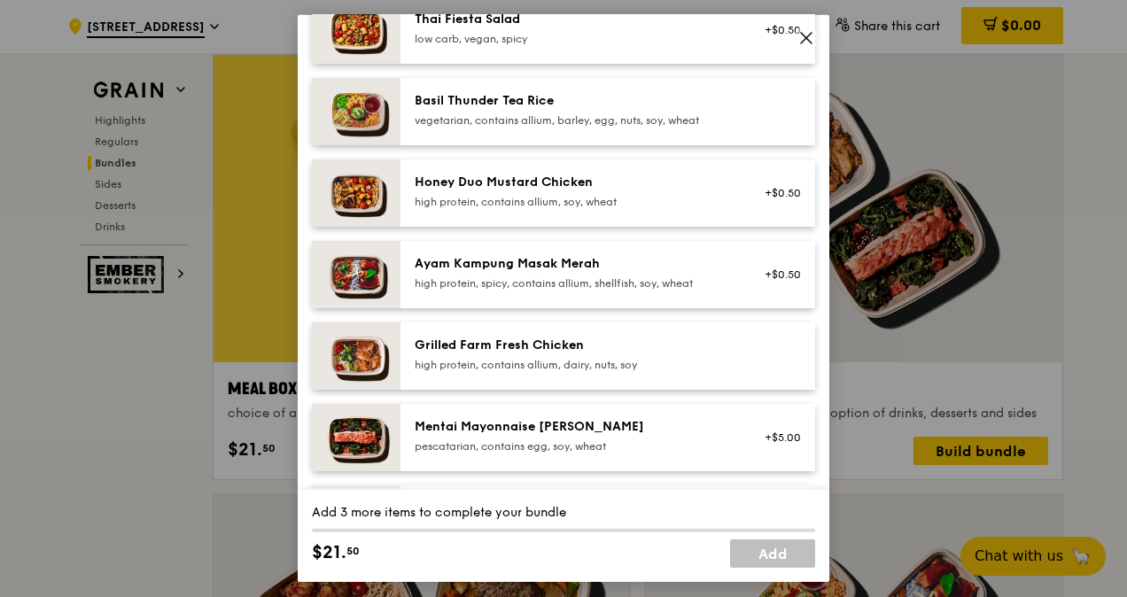
click at [361, 360] on img at bounding box center [356, 355] width 89 height 67
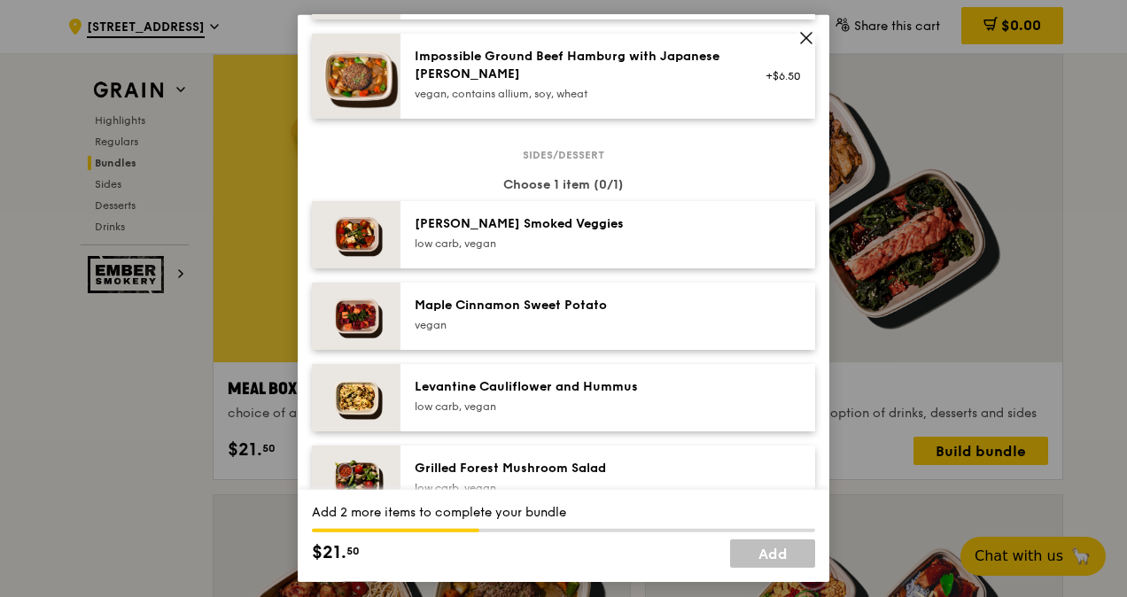
scroll to position [797, 0]
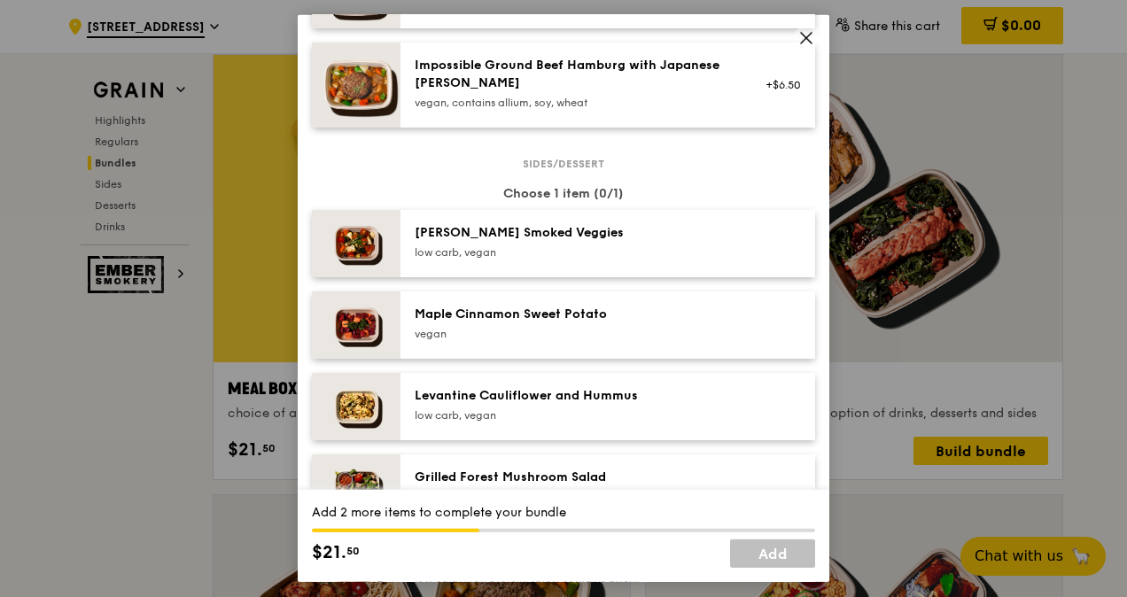
click at [358, 230] on img at bounding box center [356, 243] width 89 height 67
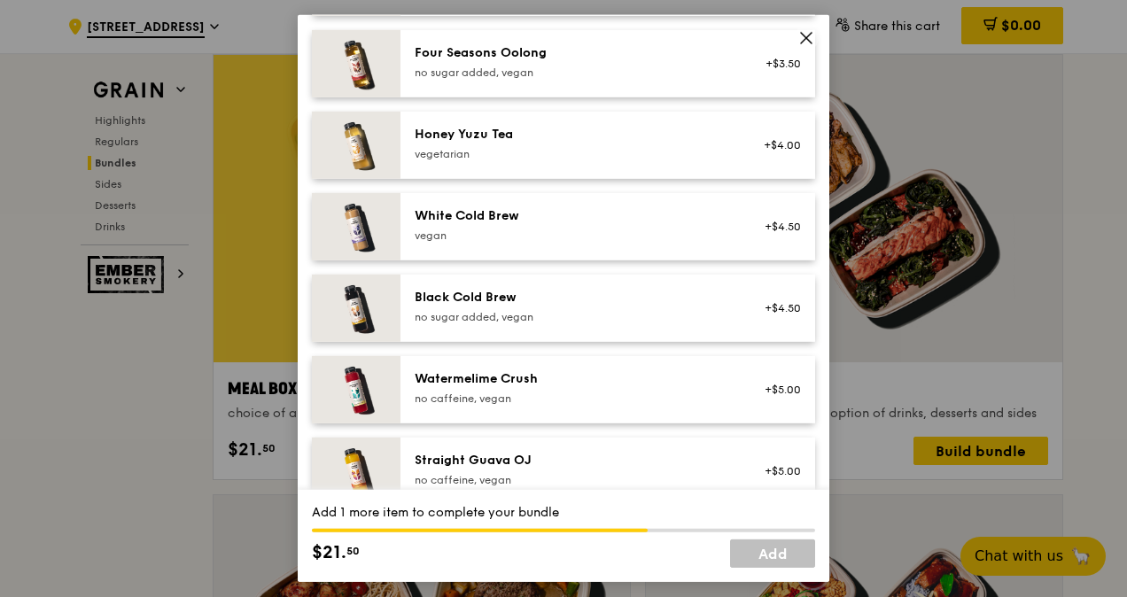
scroll to position [2154, 0]
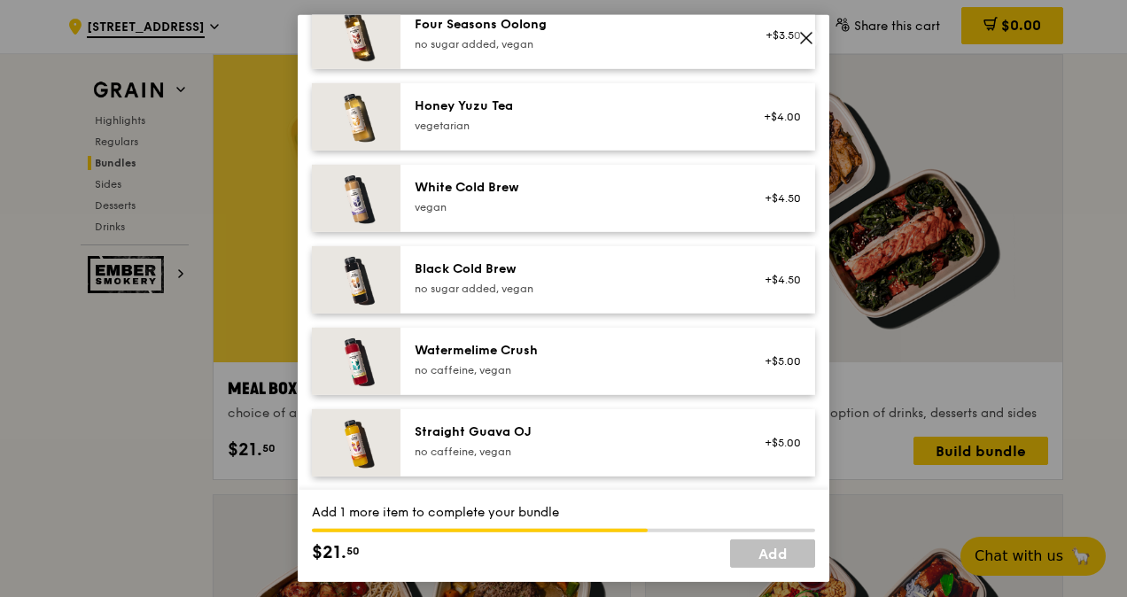
click at [383, 354] on img at bounding box center [356, 361] width 89 height 67
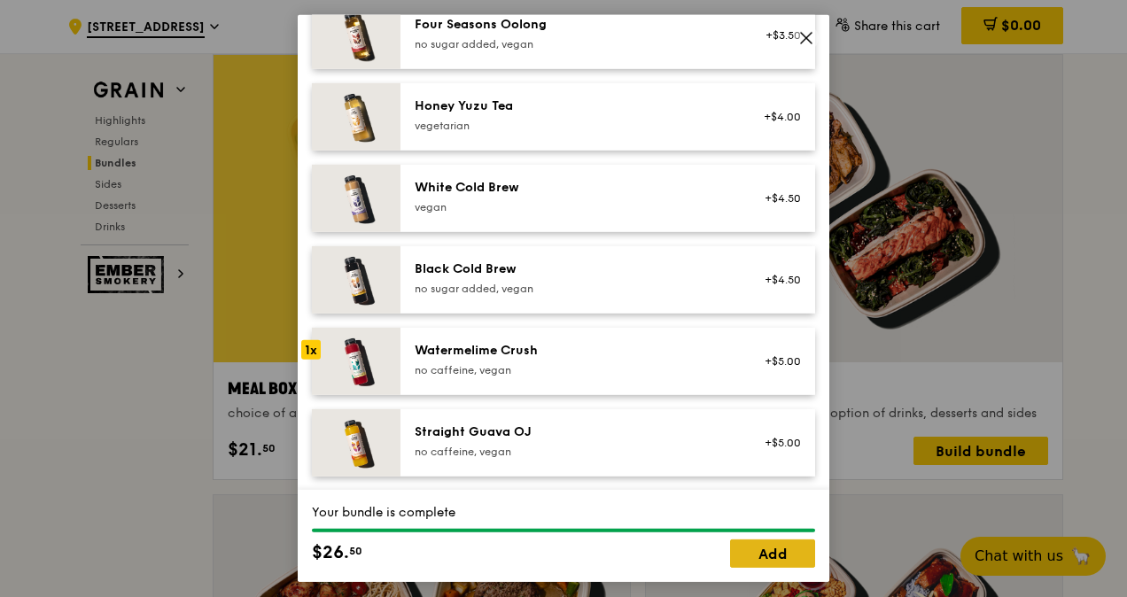
click at [795, 556] on link "Add" at bounding box center [772, 553] width 85 height 28
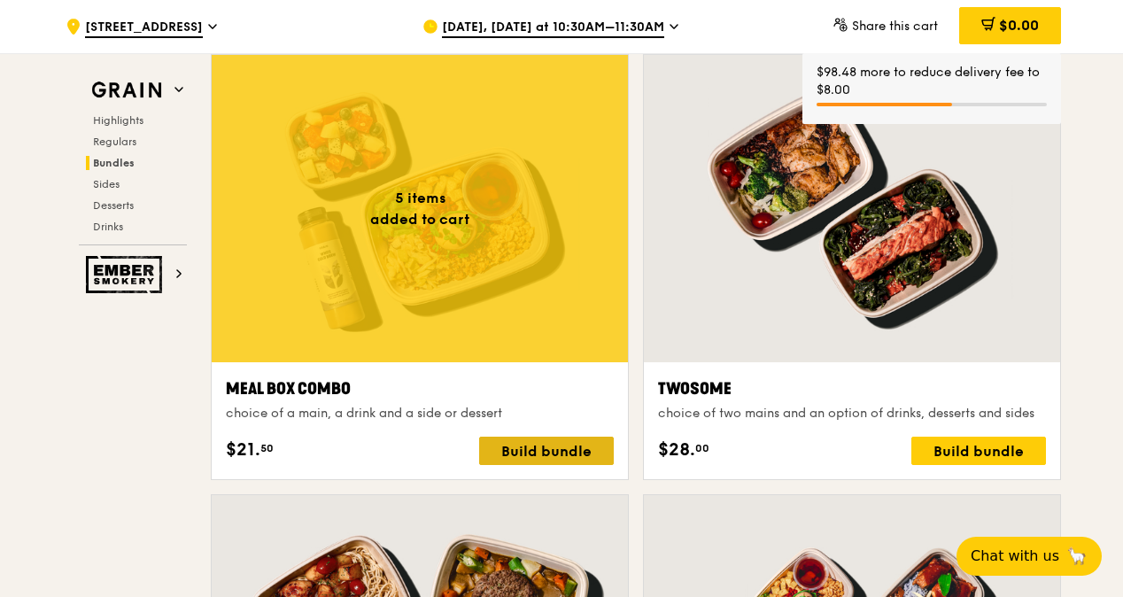
click at [532, 452] on div "Build bundle" at bounding box center [546, 451] width 135 height 28
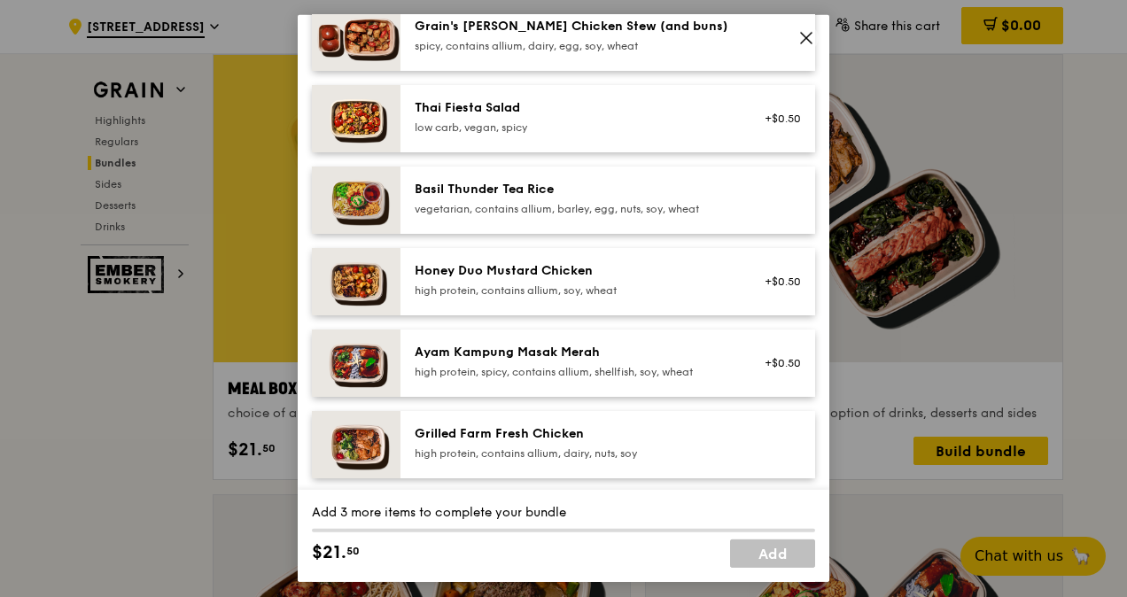
scroll to position [354, 0]
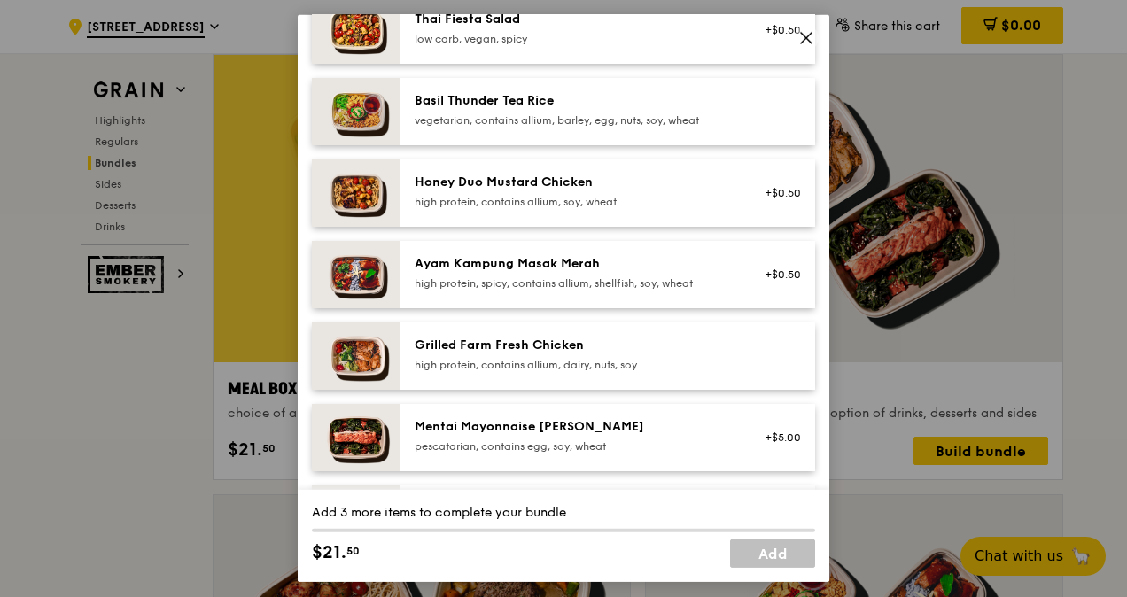
click at [370, 363] on img at bounding box center [356, 355] width 89 height 67
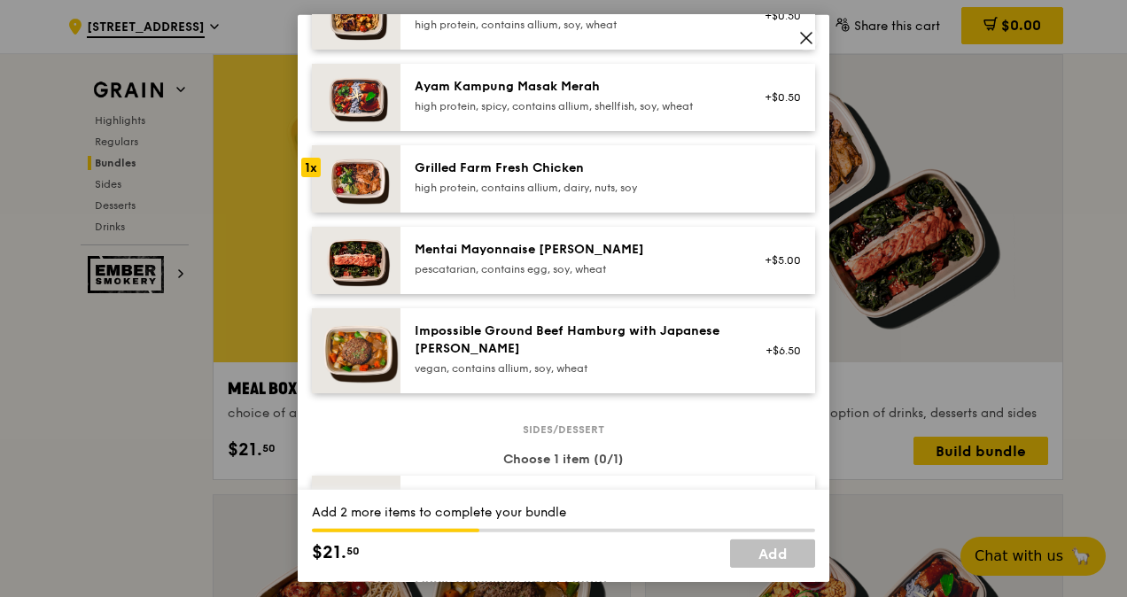
scroll to position [709, 0]
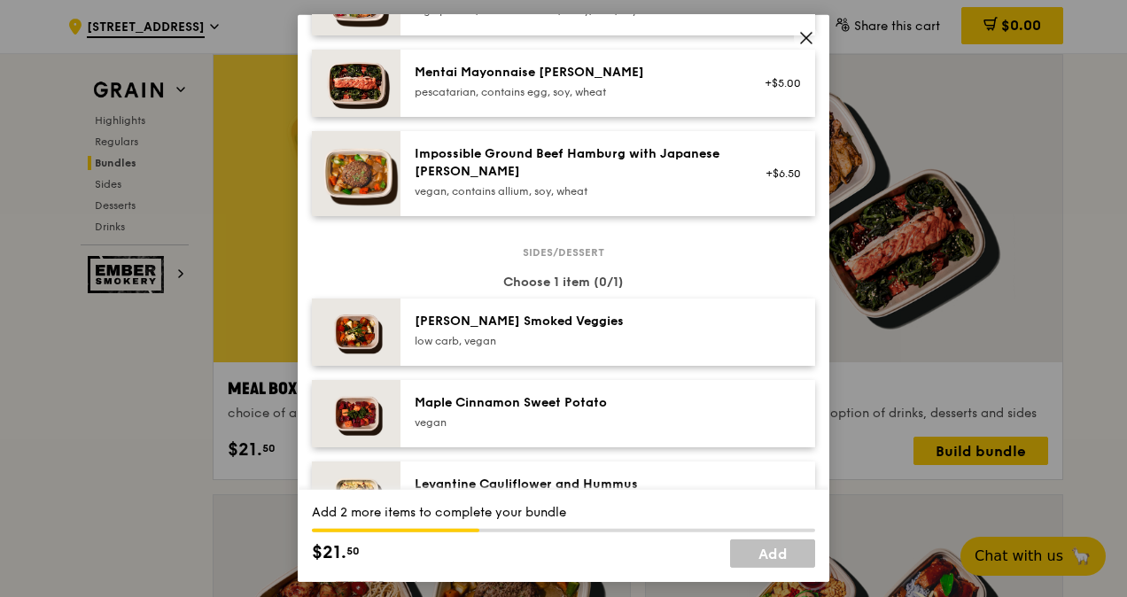
click at [363, 322] on img at bounding box center [356, 332] width 89 height 67
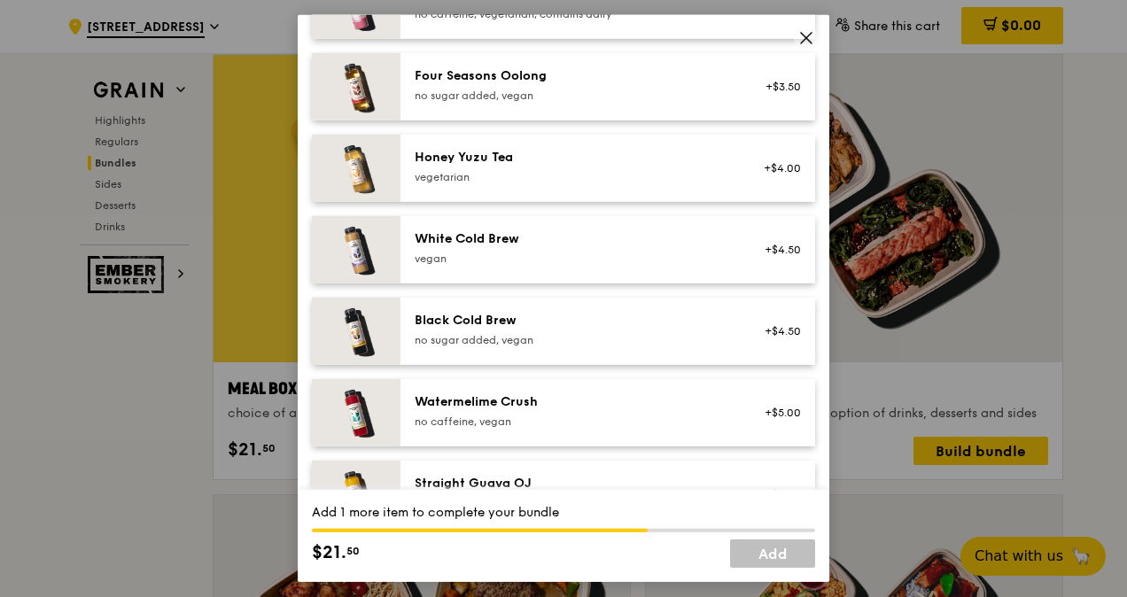
scroll to position [2126, 0]
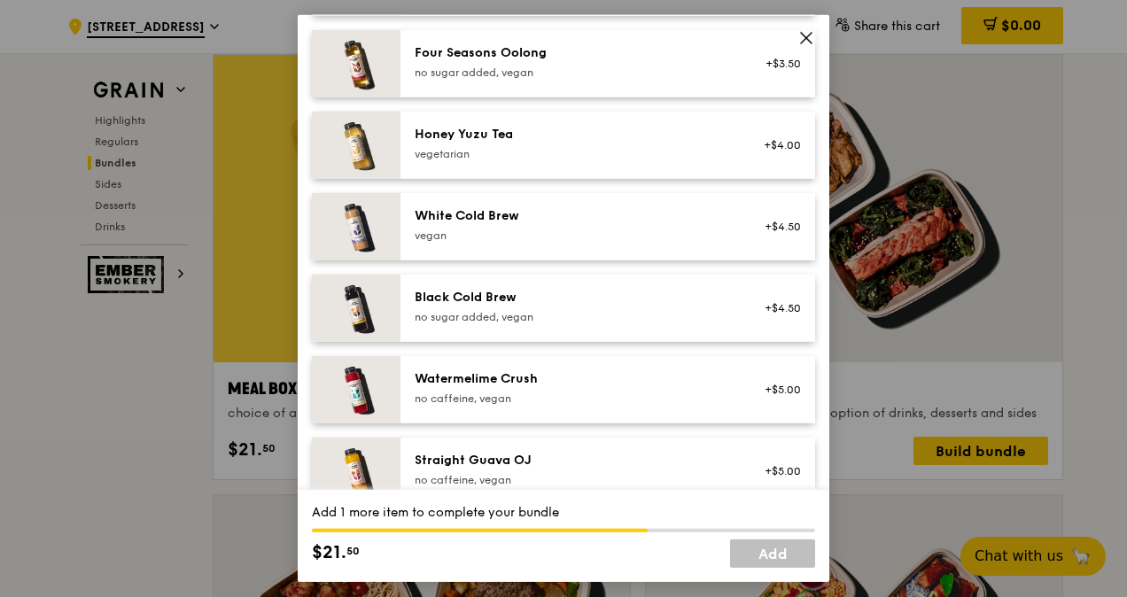
click at [379, 398] on img at bounding box center [356, 389] width 89 height 67
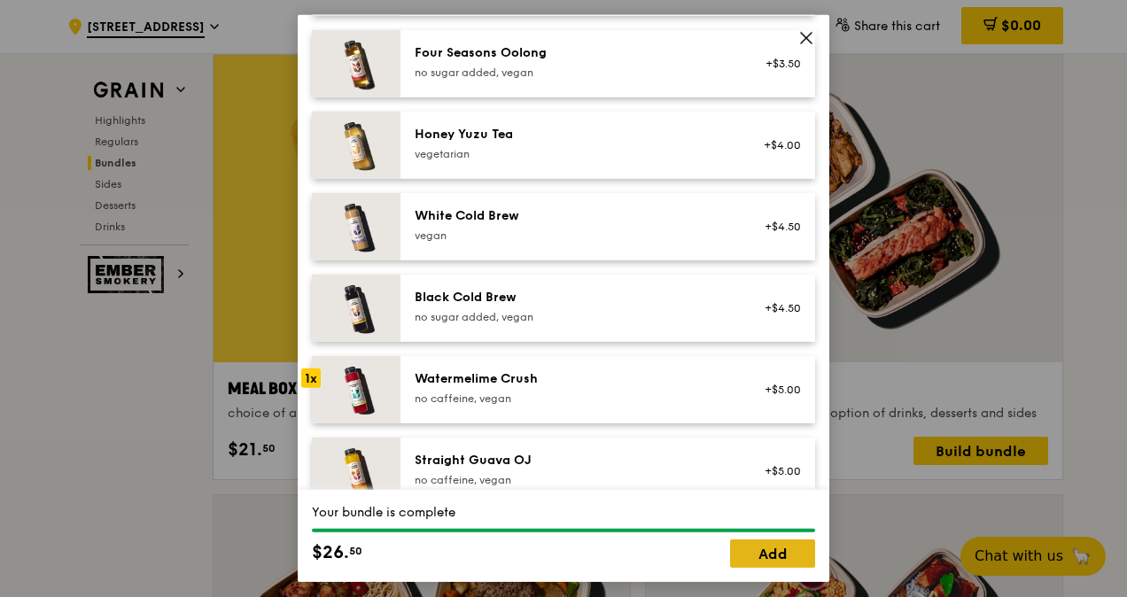
click at [795, 554] on link "Add" at bounding box center [772, 553] width 85 height 28
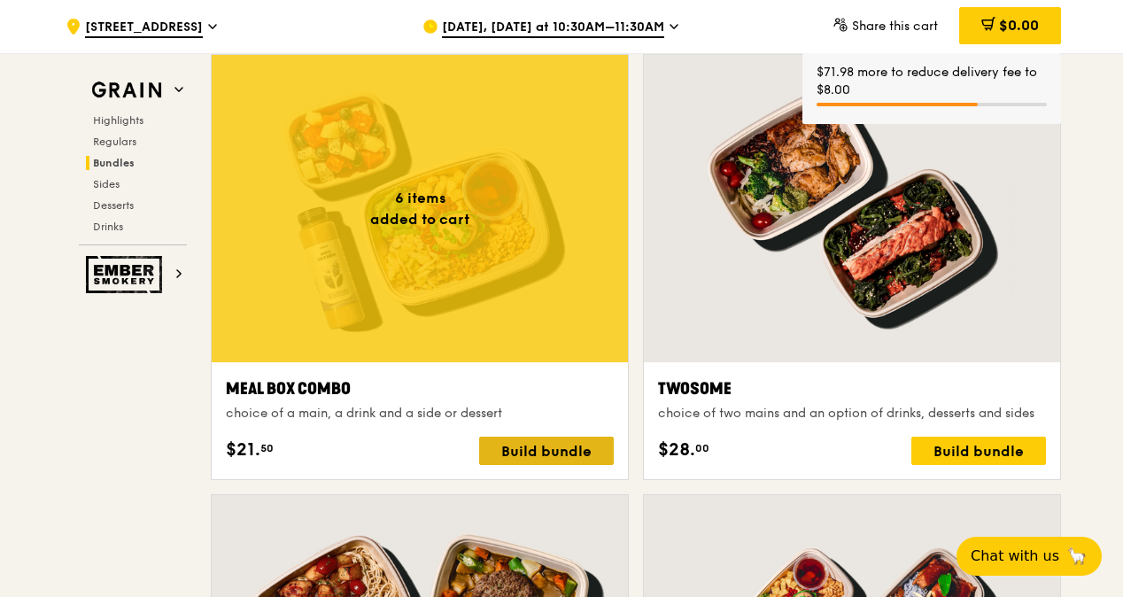
click at [556, 450] on div "Build bundle" at bounding box center [546, 451] width 135 height 28
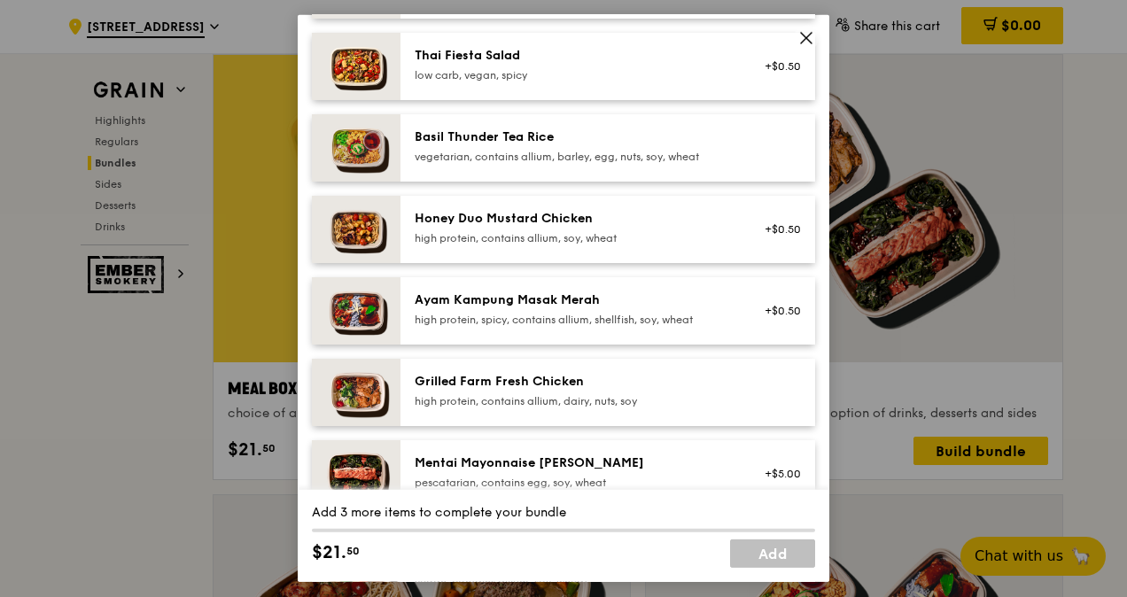
scroll to position [354, 0]
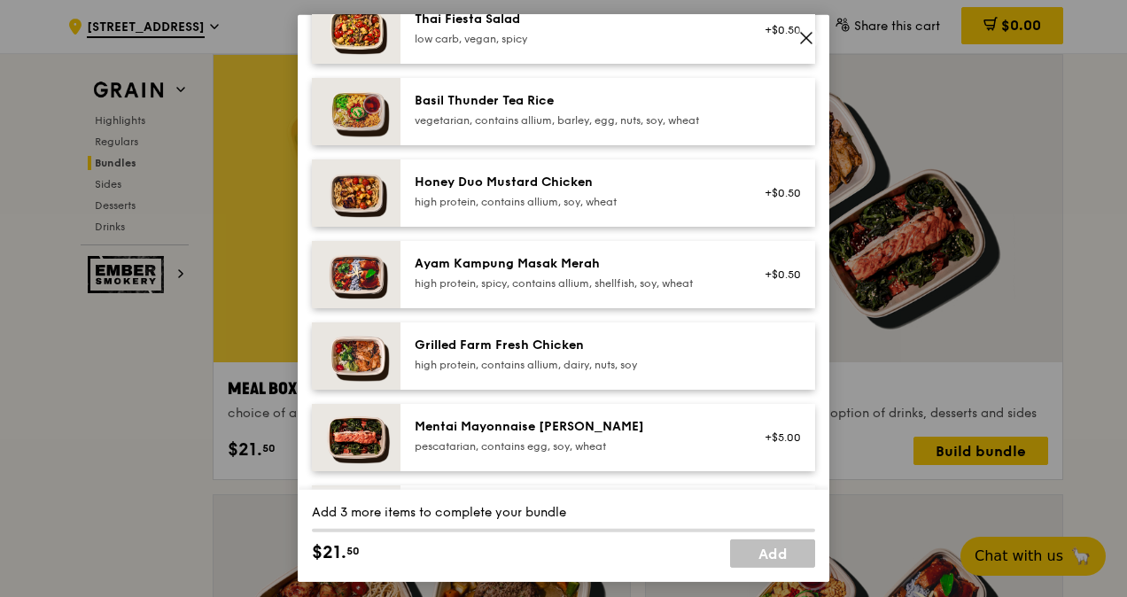
click at [371, 353] on img at bounding box center [356, 355] width 89 height 67
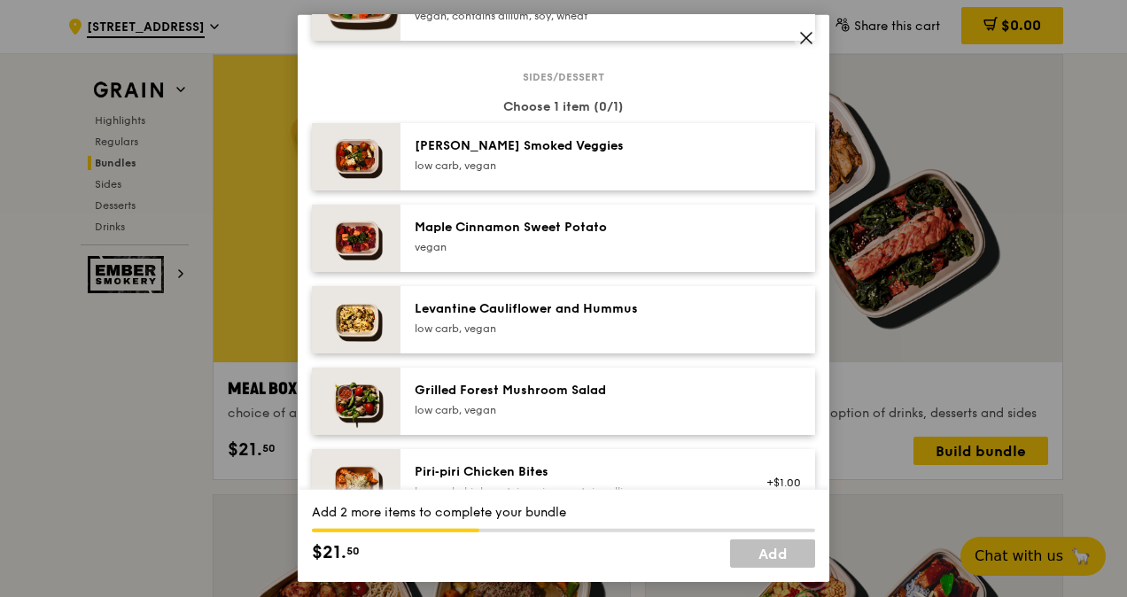
scroll to position [886, 0]
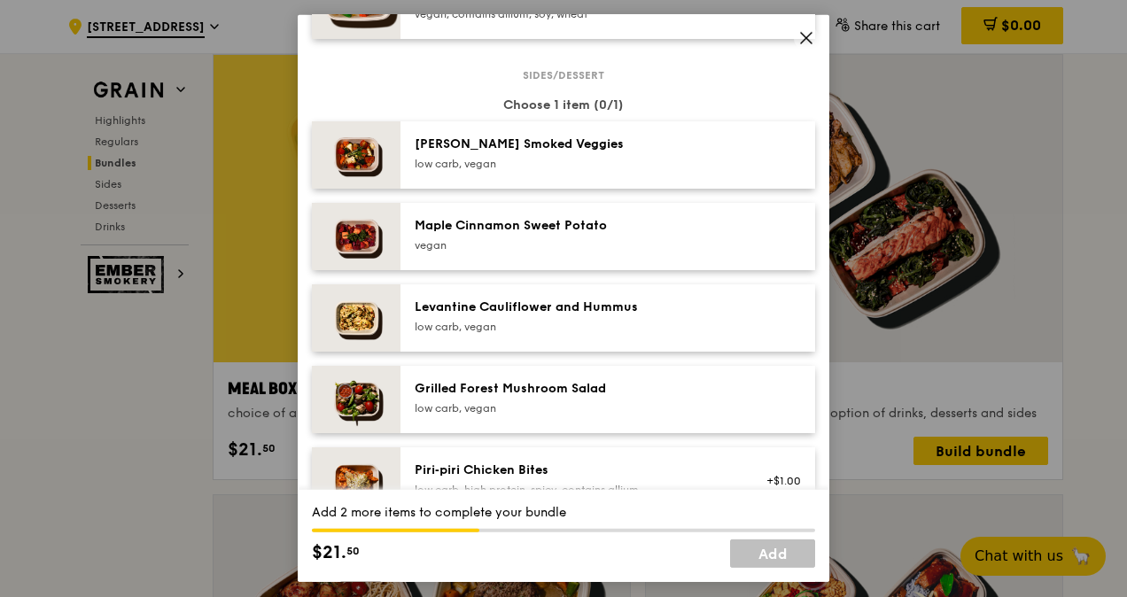
click at [372, 167] on img at bounding box center [356, 154] width 89 height 67
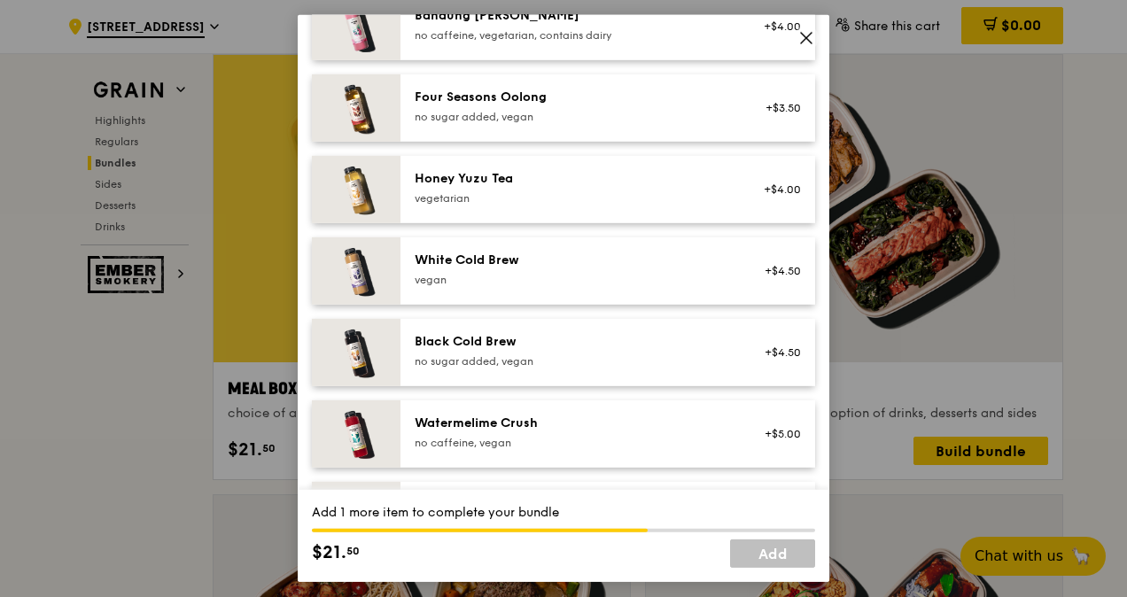
scroll to position [2126, 0]
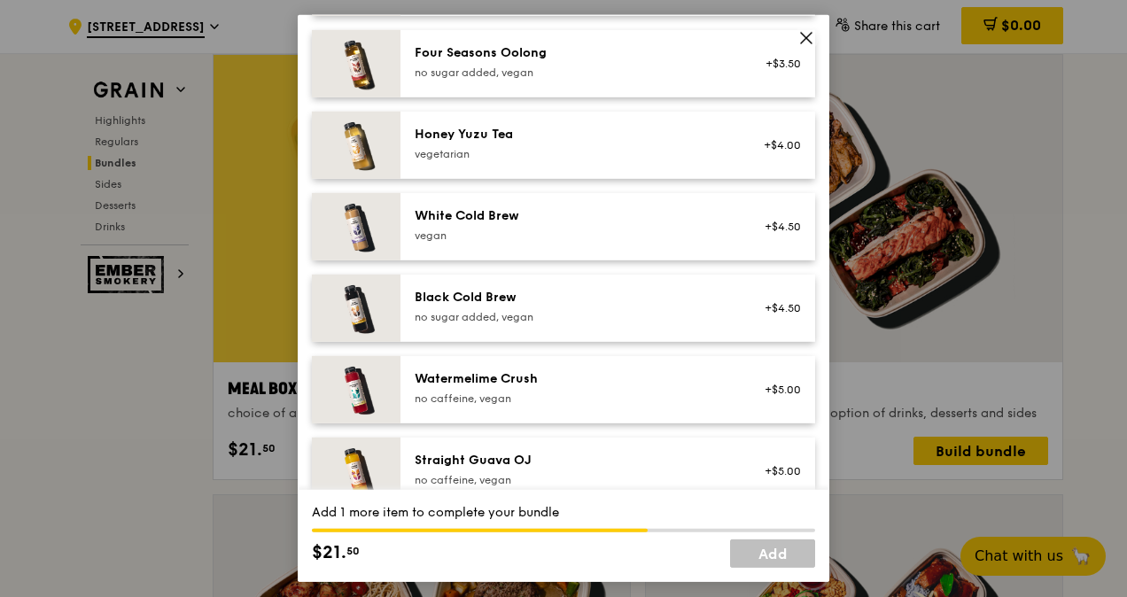
click at [372, 379] on img at bounding box center [356, 389] width 89 height 67
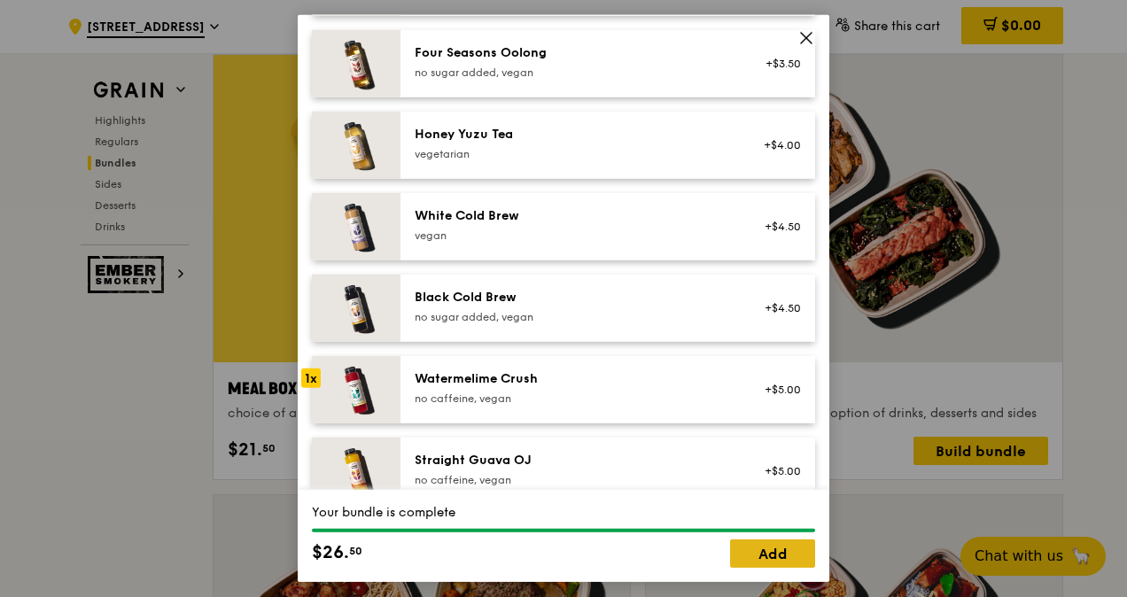
click at [764, 554] on link "Add" at bounding box center [772, 553] width 85 height 28
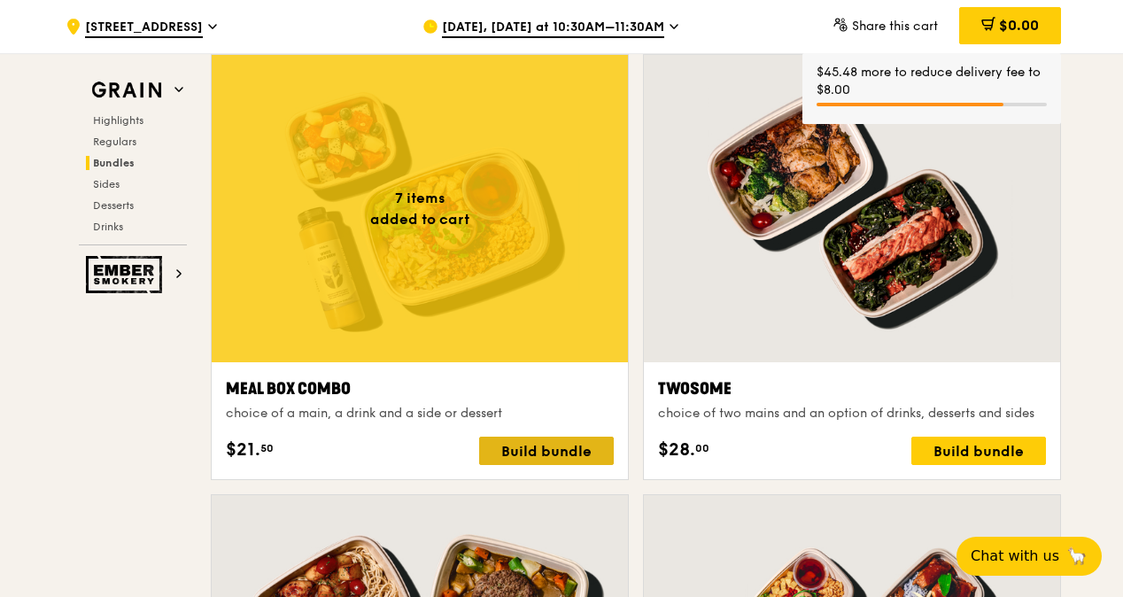
click at [562, 451] on div "Build bundle" at bounding box center [546, 451] width 135 height 28
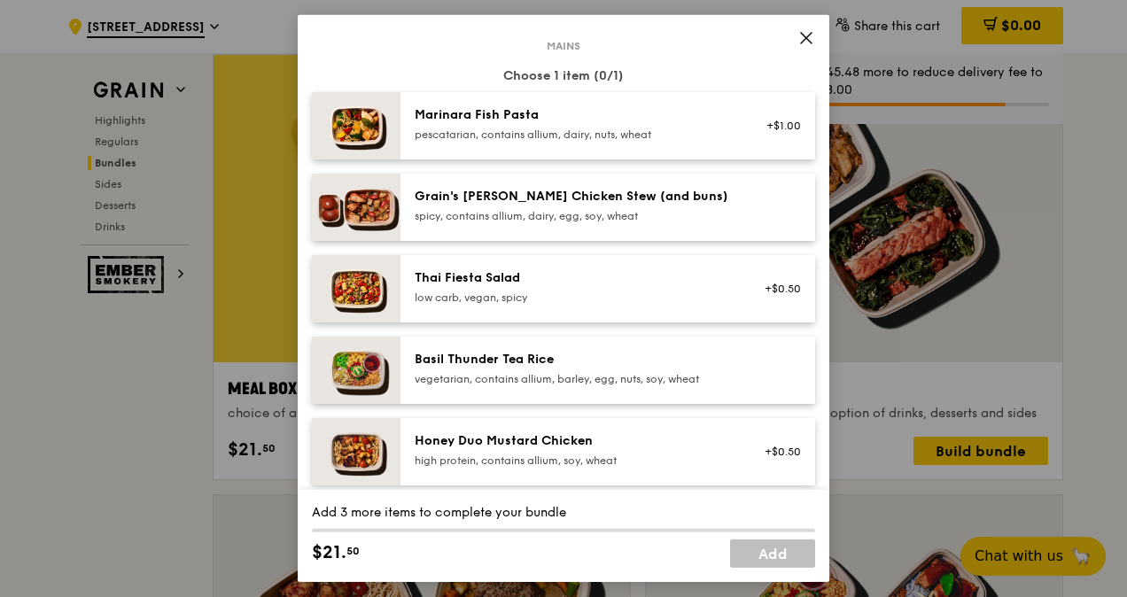
scroll to position [266, 0]
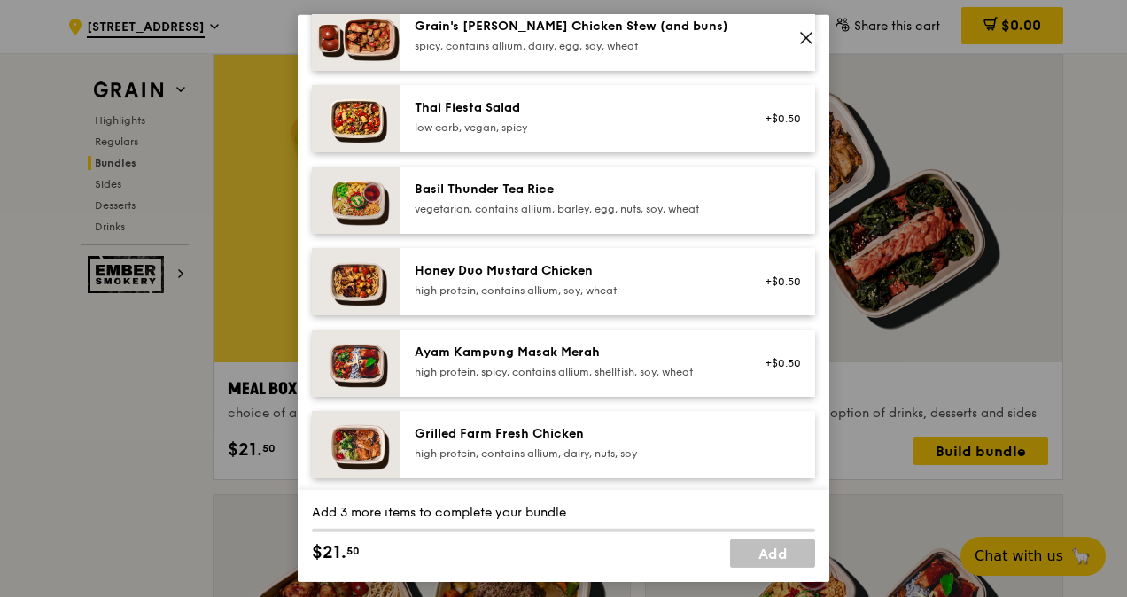
click at [378, 443] on img at bounding box center [356, 444] width 89 height 67
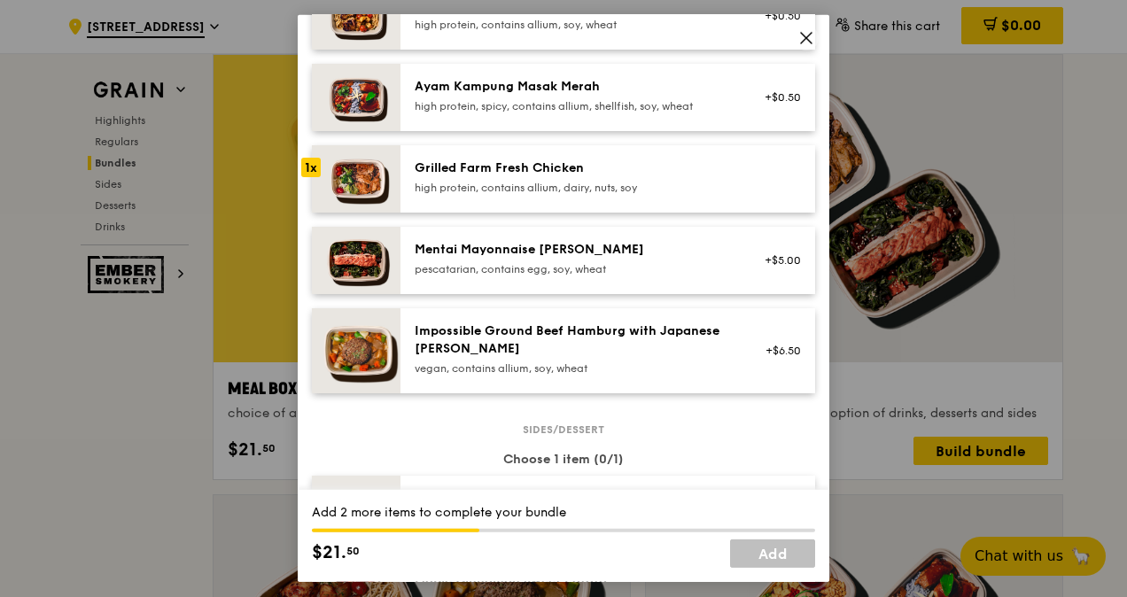
scroll to position [797, 0]
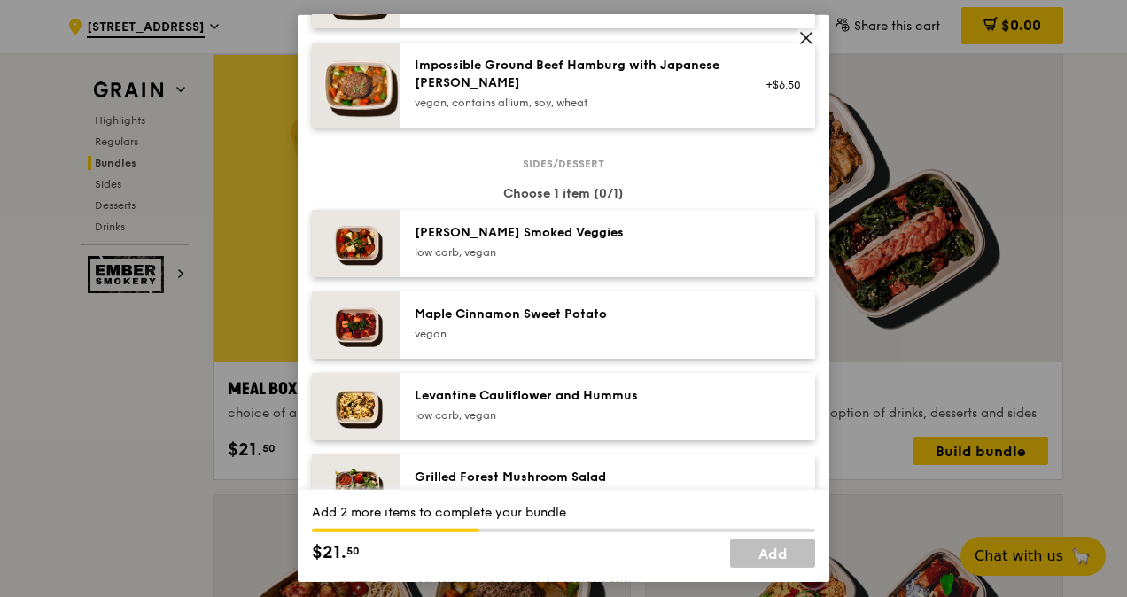
click at [361, 238] on img at bounding box center [356, 243] width 89 height 67
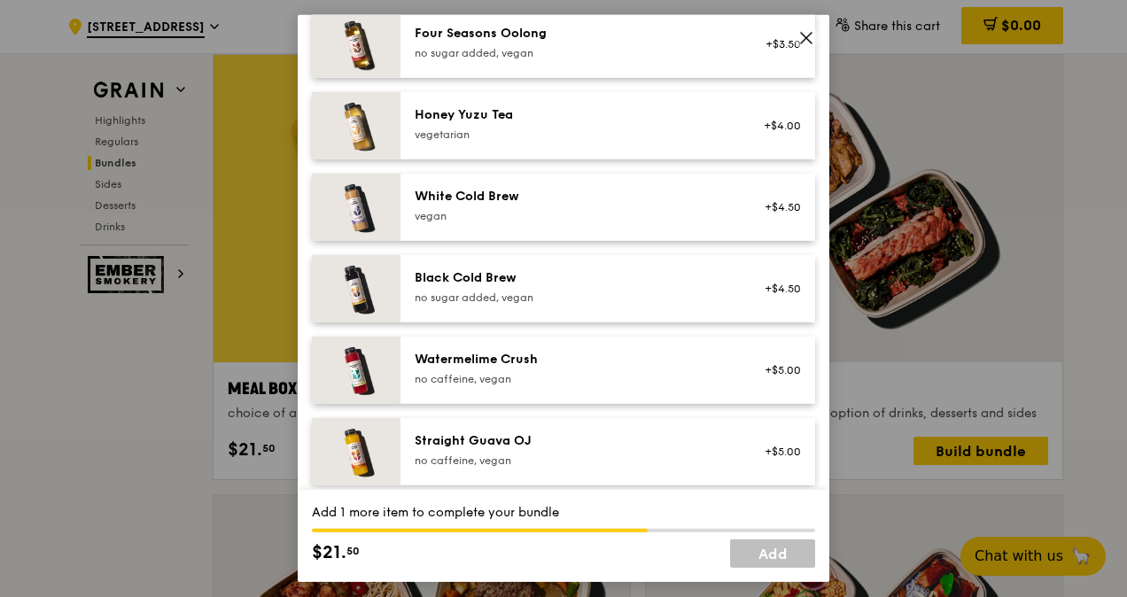
scroll to position [2154, 0]
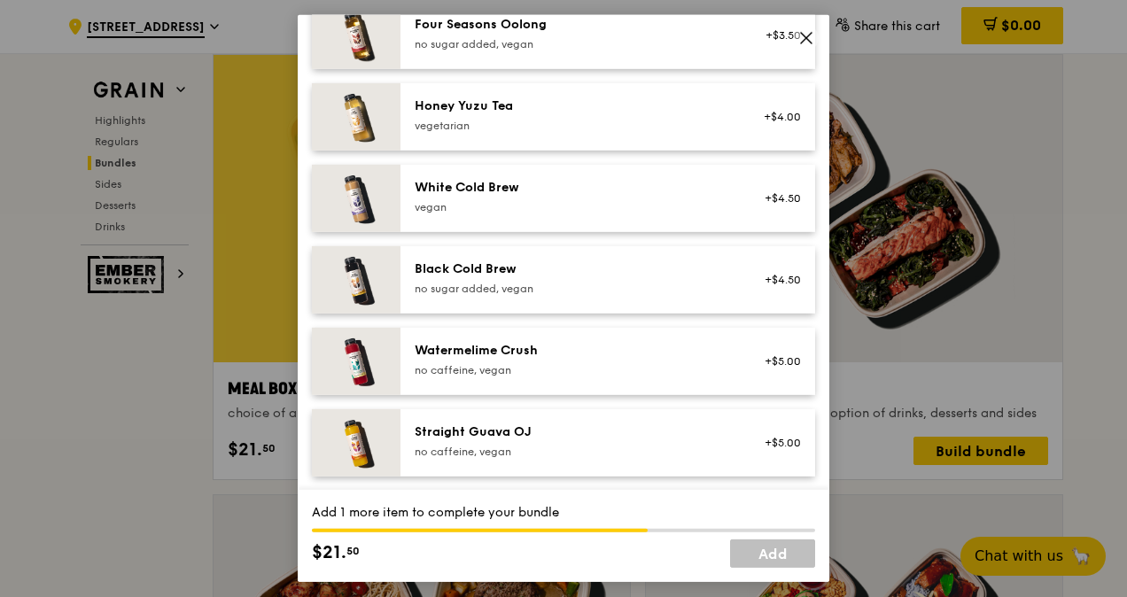
click at [387, 363] on img at bounding box center [356, 361] width 89 height 67
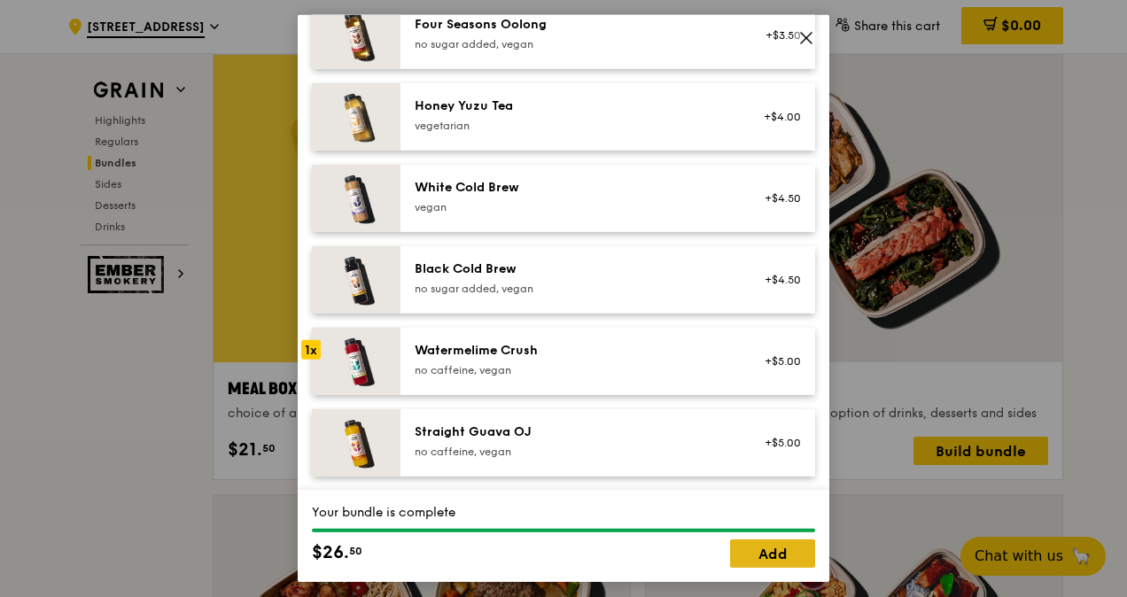
click at [767, 551] on link "Add" at bounding box center [772, 553] width 85 height 28
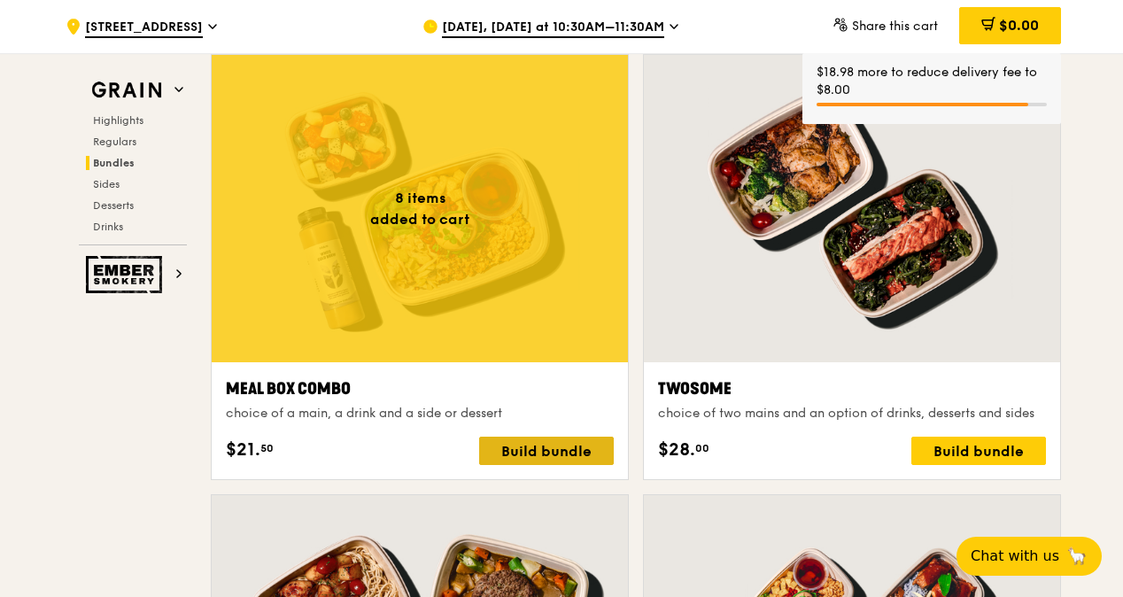
click at [522, 448] on div "Build bundle" at bounding box center [546, 451] width 135 height 28
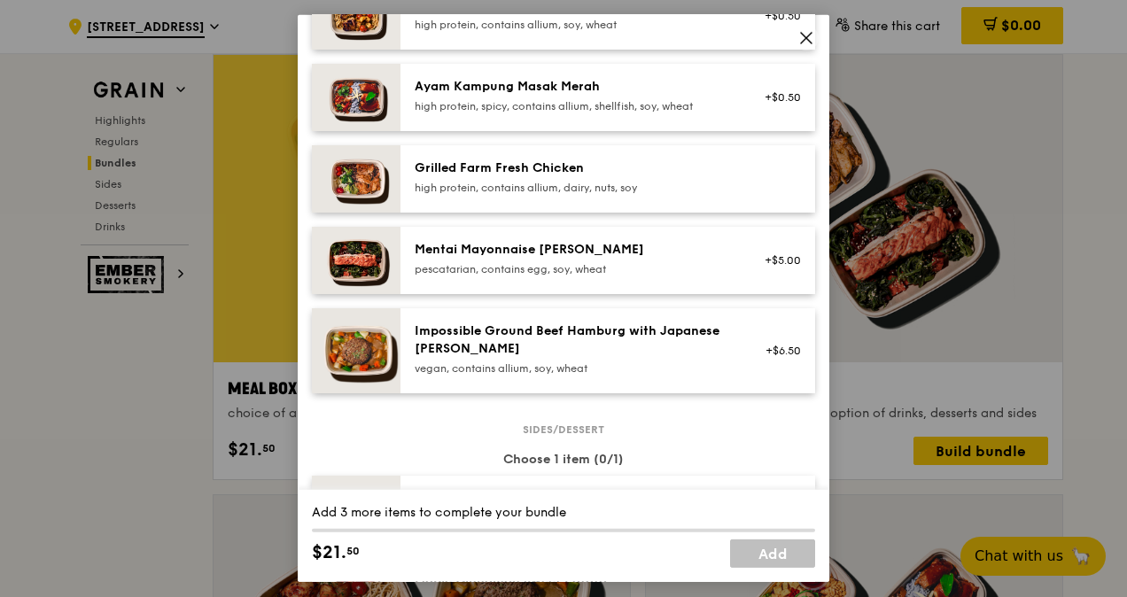
scroll to position [620, 0]
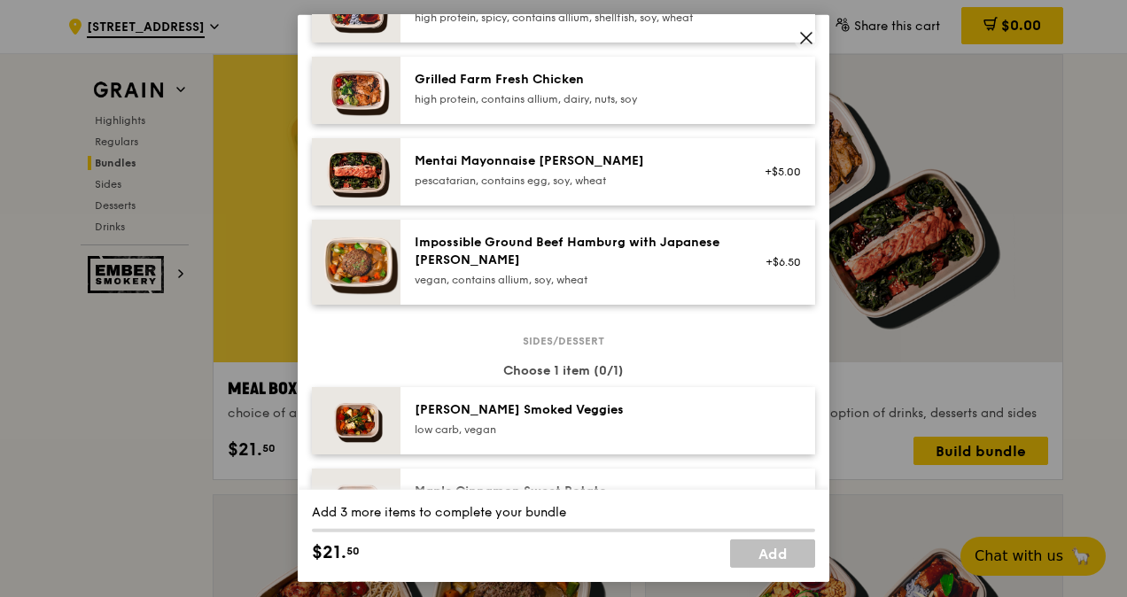
click at [399, 275] on img at bounding box center [356, 262] width 89 height 85
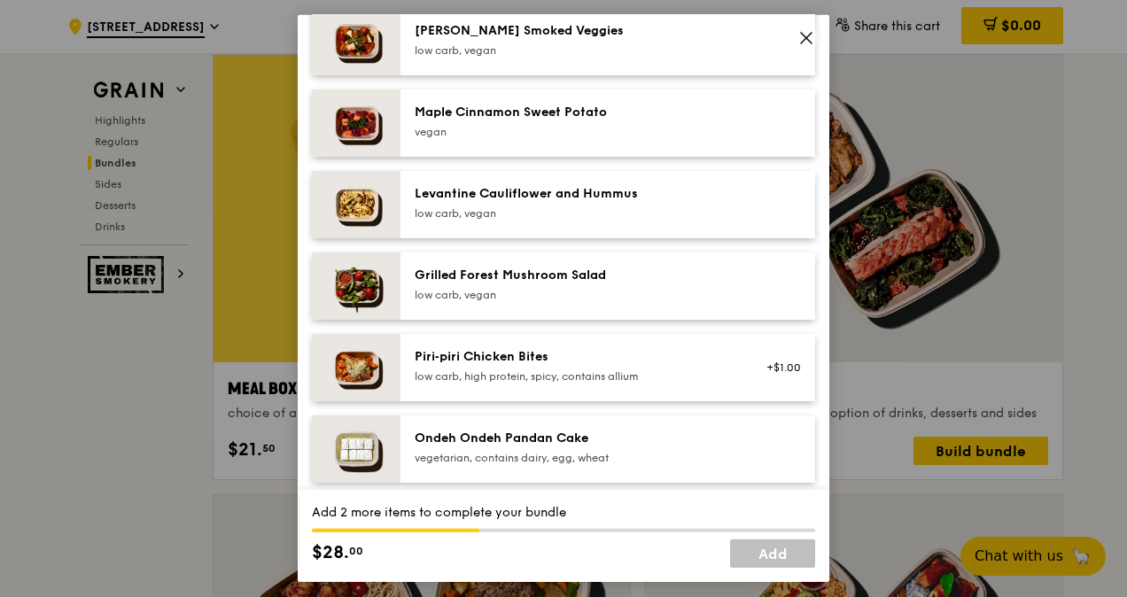
scroll to position [974, 0]
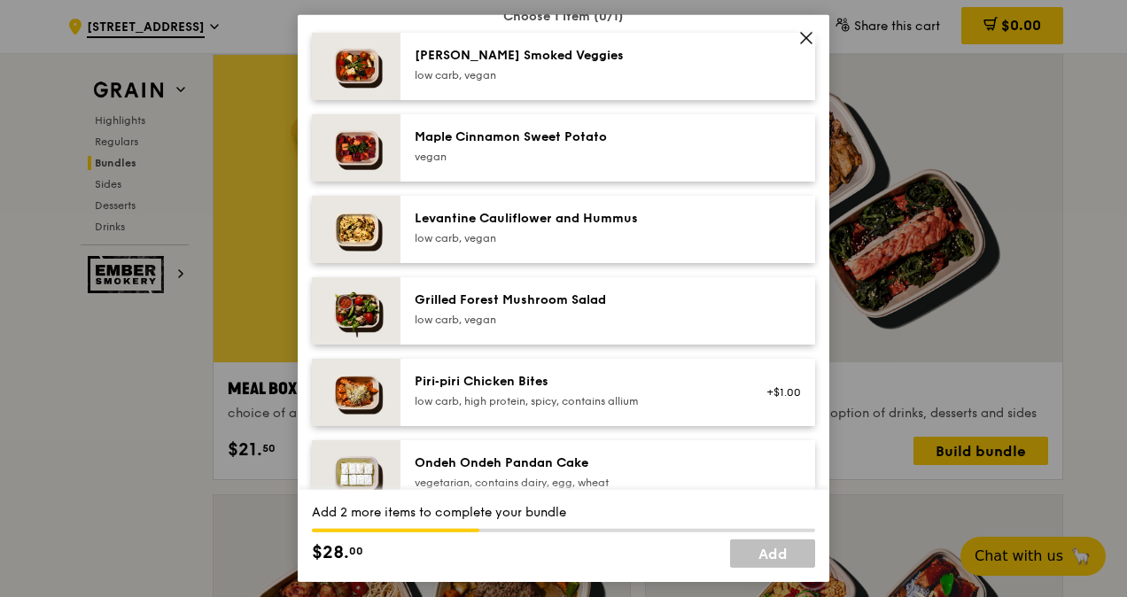
click at [362, 316] on img at bounding box center [356, 310] width 89 height 67
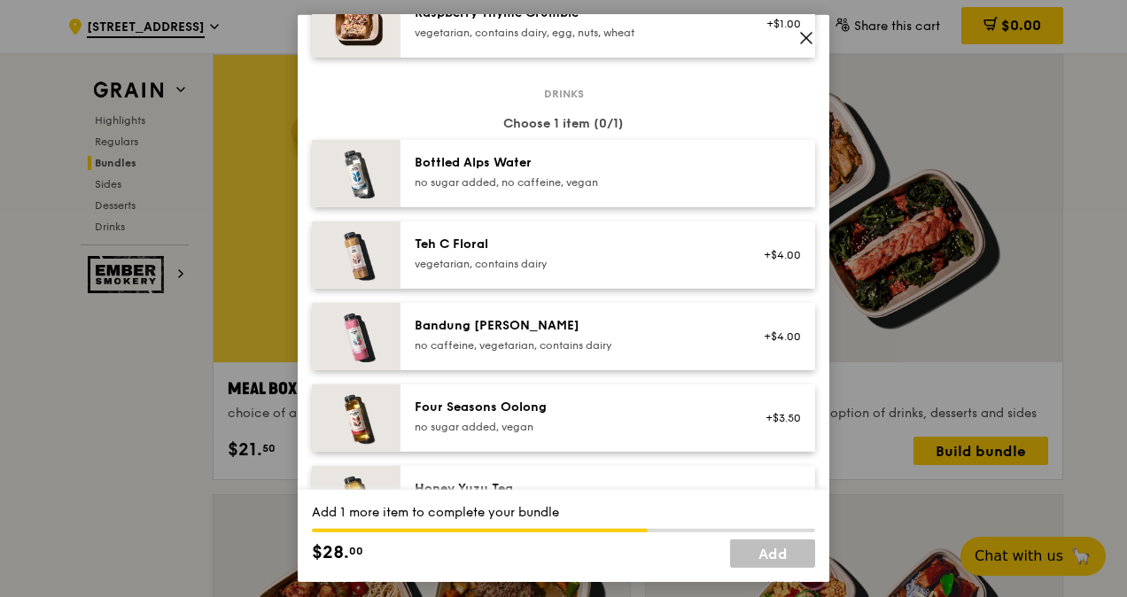
scroll to position [1860, 0]
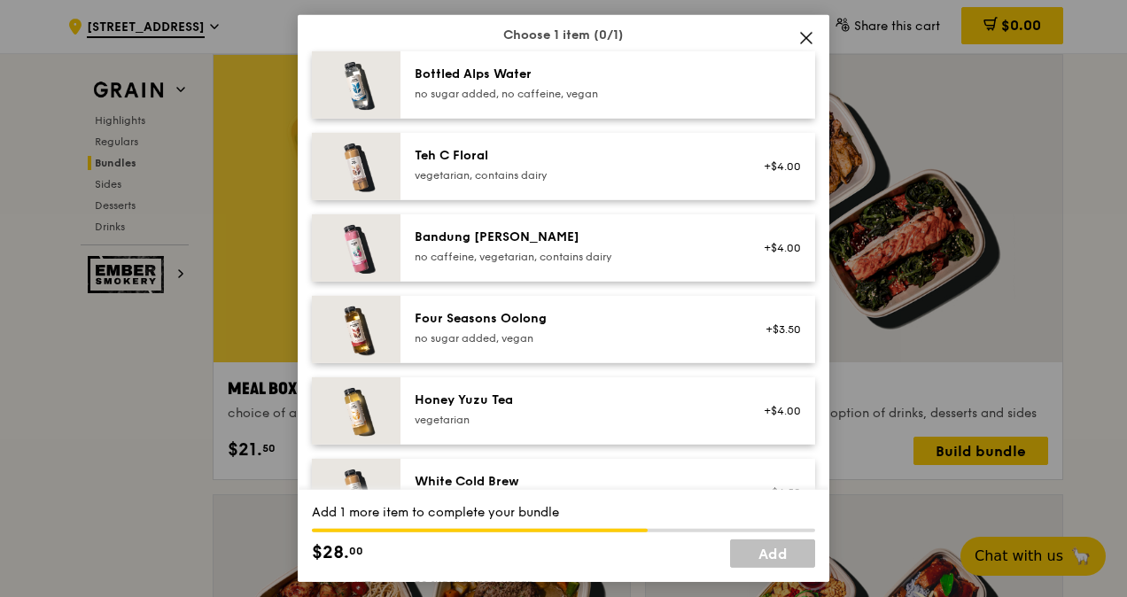
click at [379, 407] on img at bounding box center [356, 410] width 89 height 67
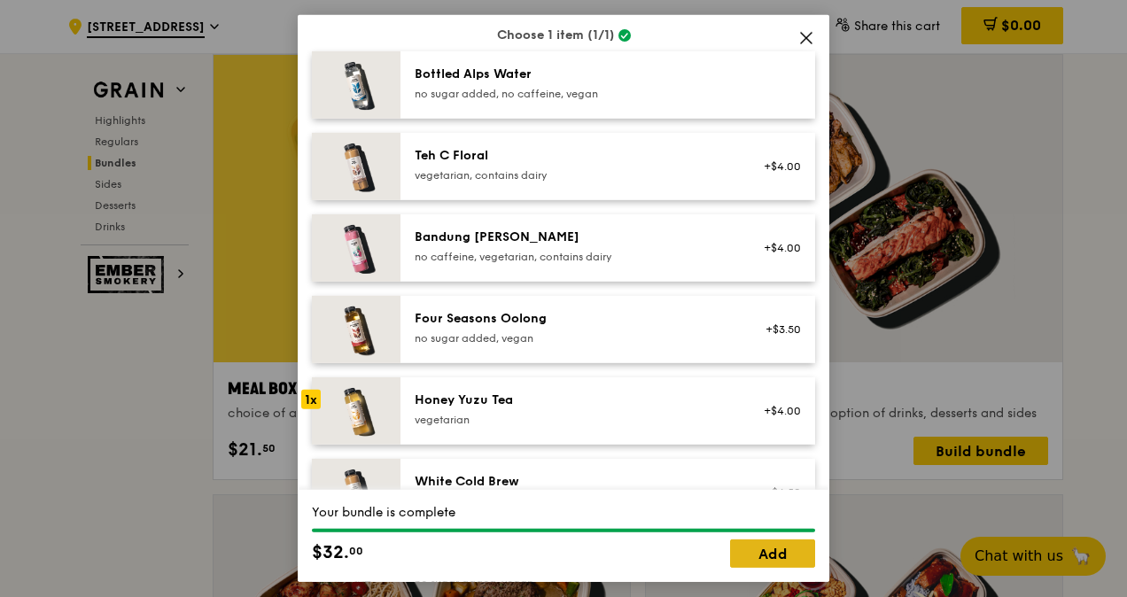
click at [768, 551] on link "Add" at bounding box center [772, 553] width 85 height 28
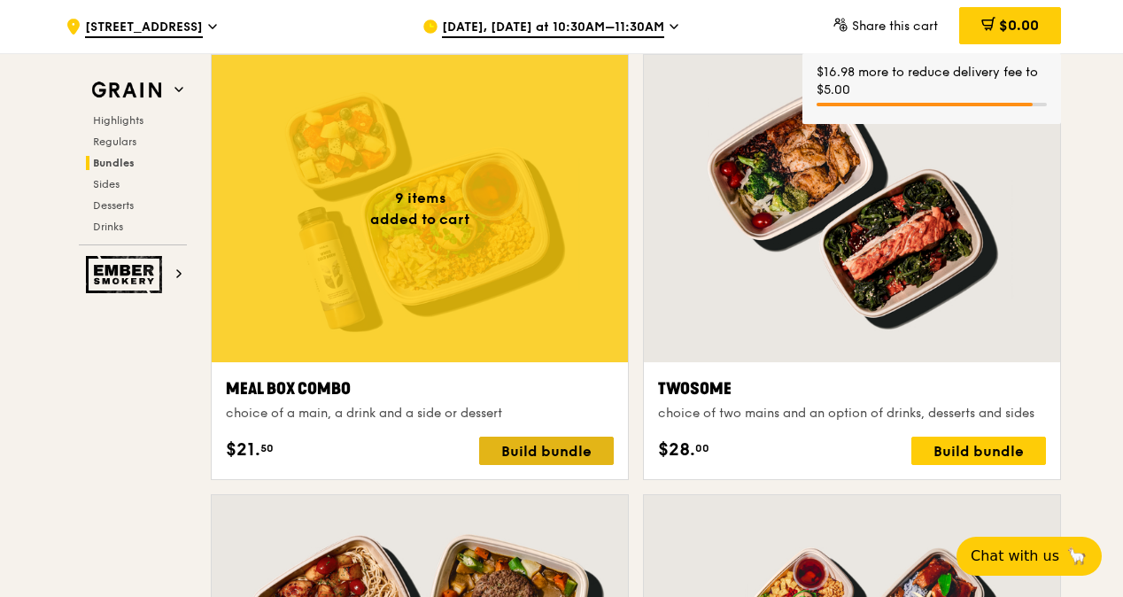
click at [533, 450] on div "Build bundle" at bounding box center [546, 451] width 135 height 28
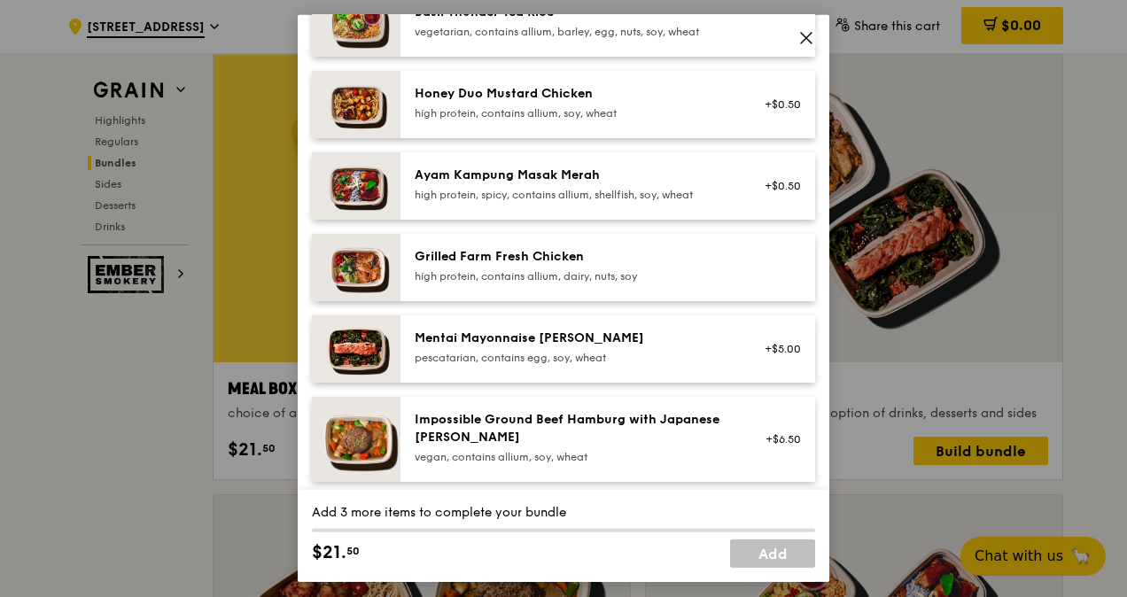
scroll to position [531, 0]
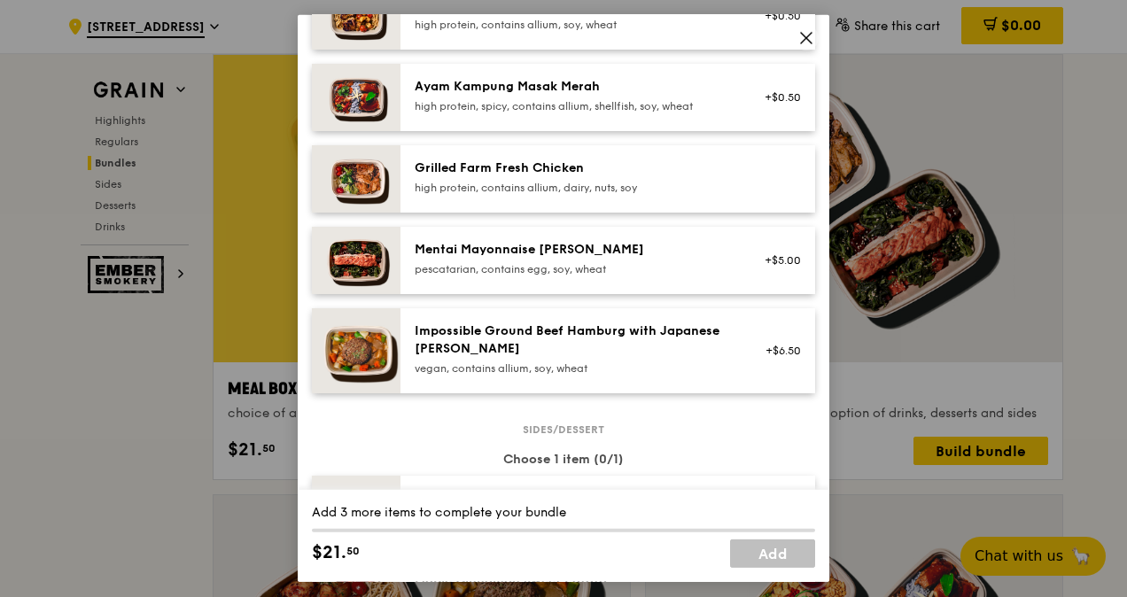
click at [367, 353] on img at bounding box center [356, 350] width 89 height 85
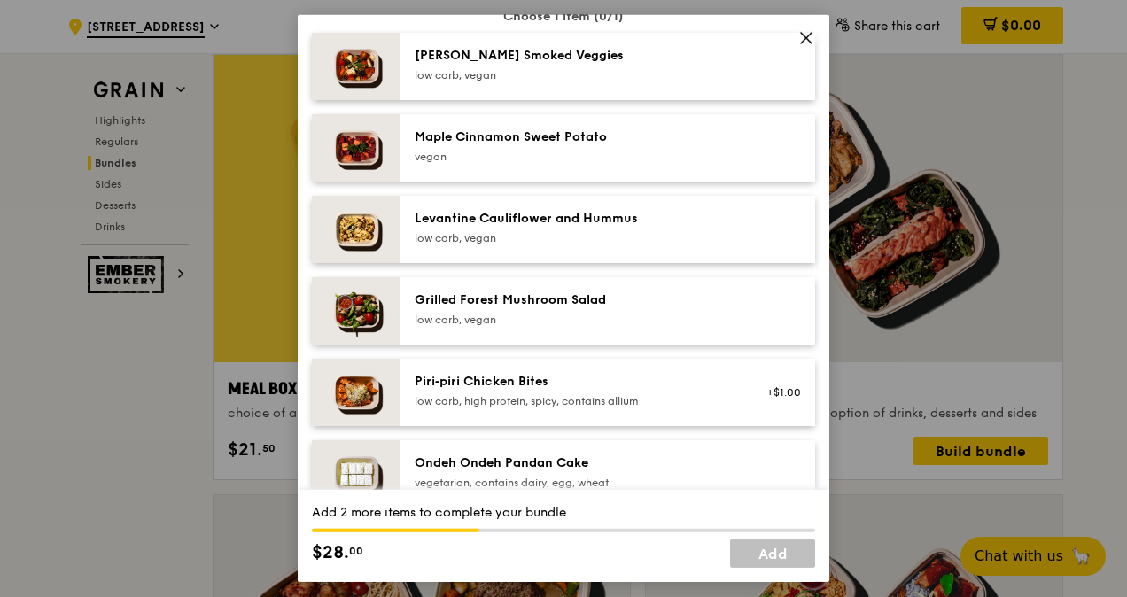
scroll to position [1063, 0]
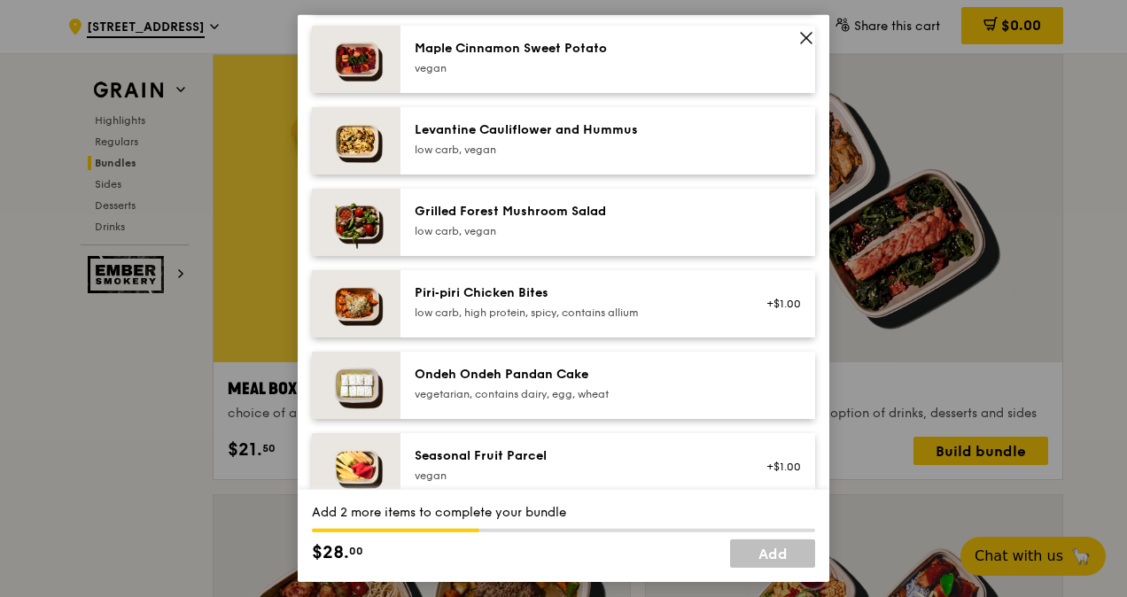
click at [365, 218] on img at bounding box center [356, 222] width 89 height 67
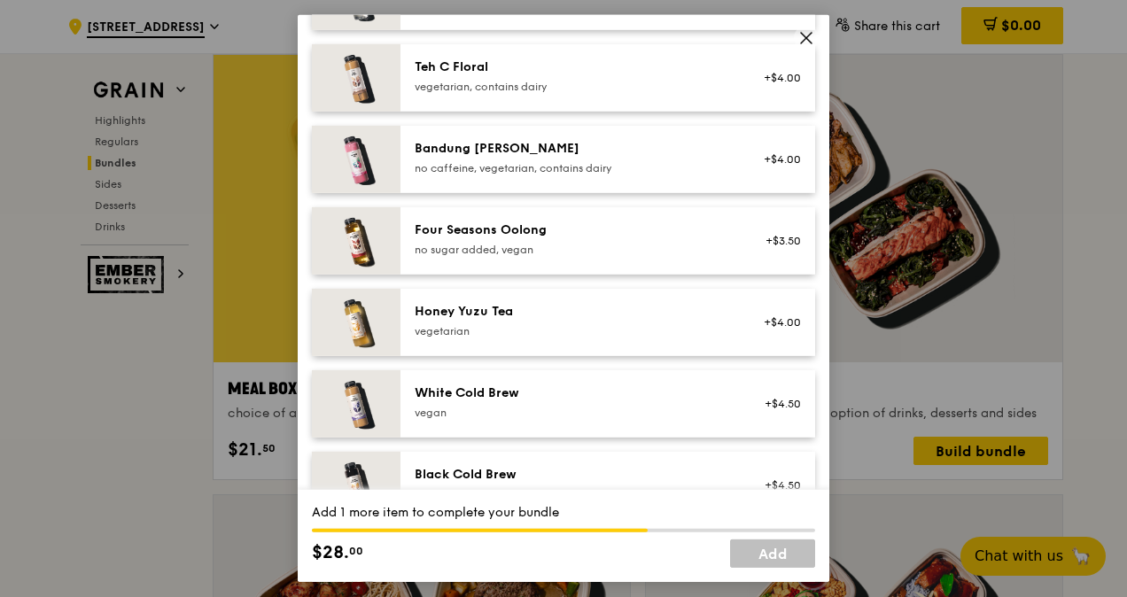
scroll to position [2126, 0]
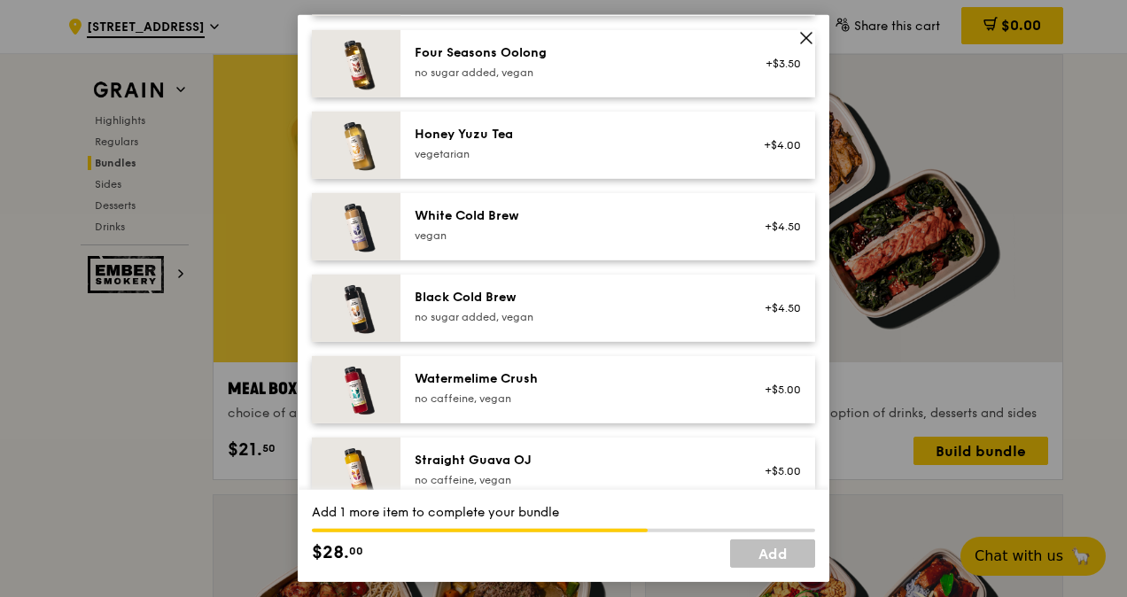
click at [367, 146] on img at bounding box center [356, 145] width 89 height 67
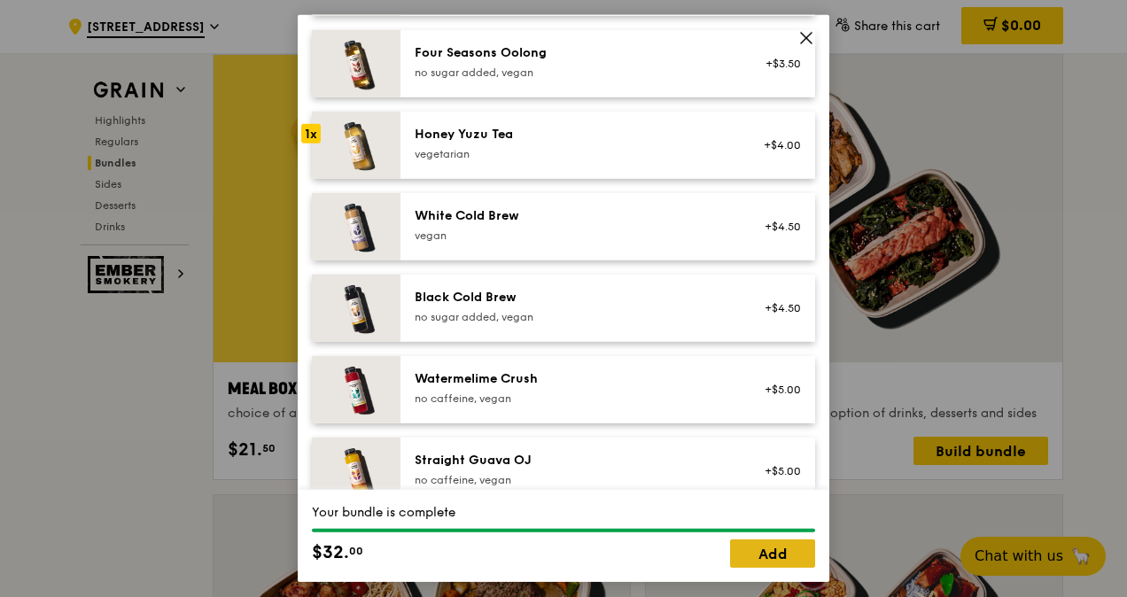
click at [774, 555] on link "Add" at bounding box center [772, 553] width 85 height 28
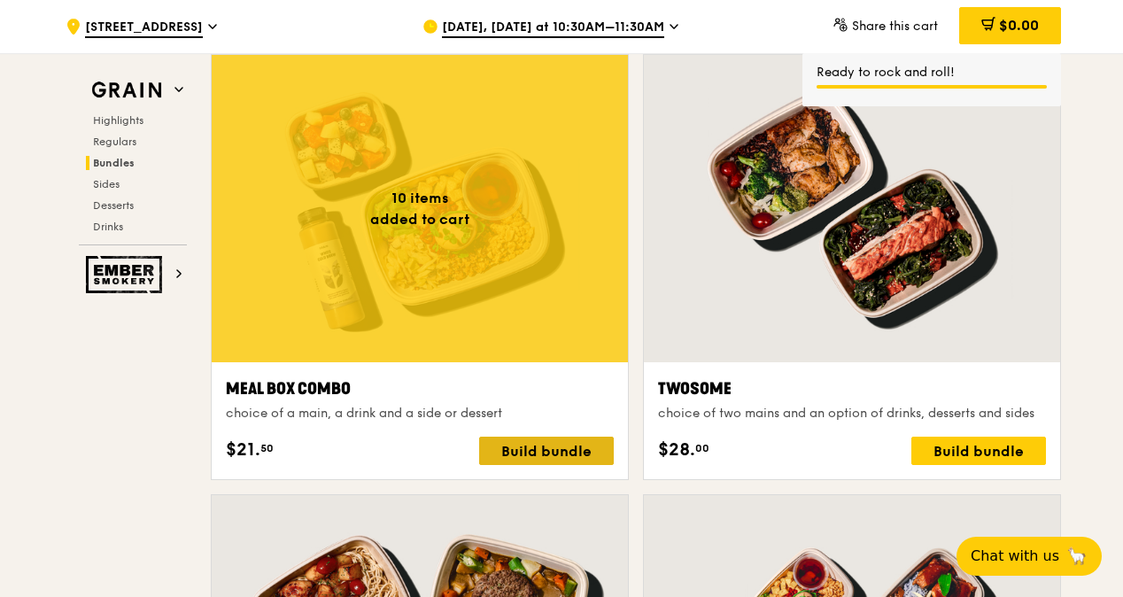
click at [544, 451] on div "Build bundle" at bounding box center [546, 451] width 135 height 28
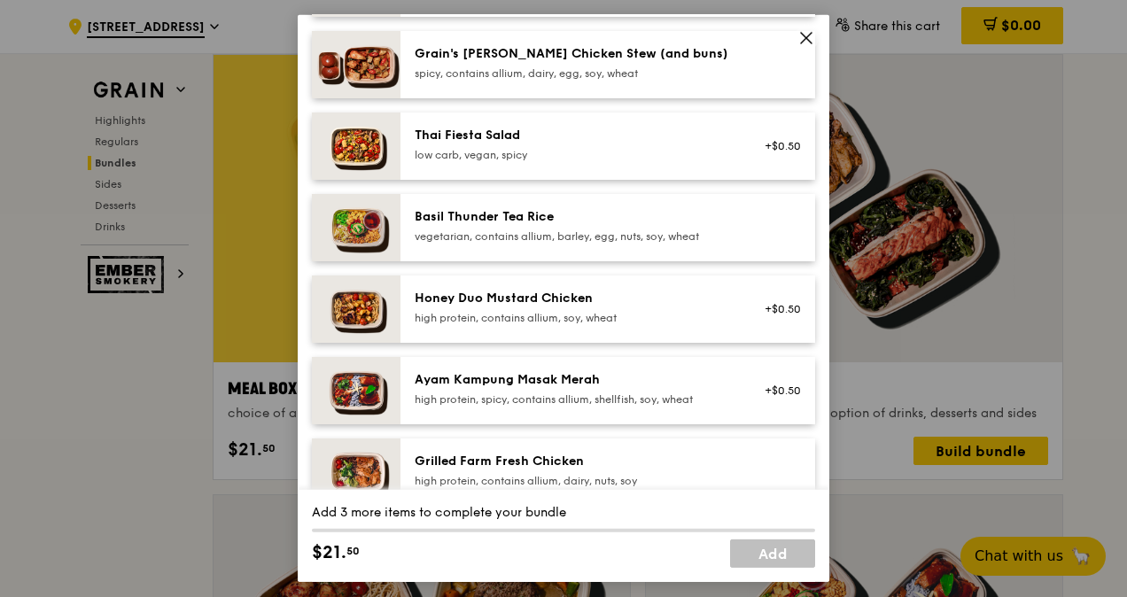
scroll to position [266, 0]
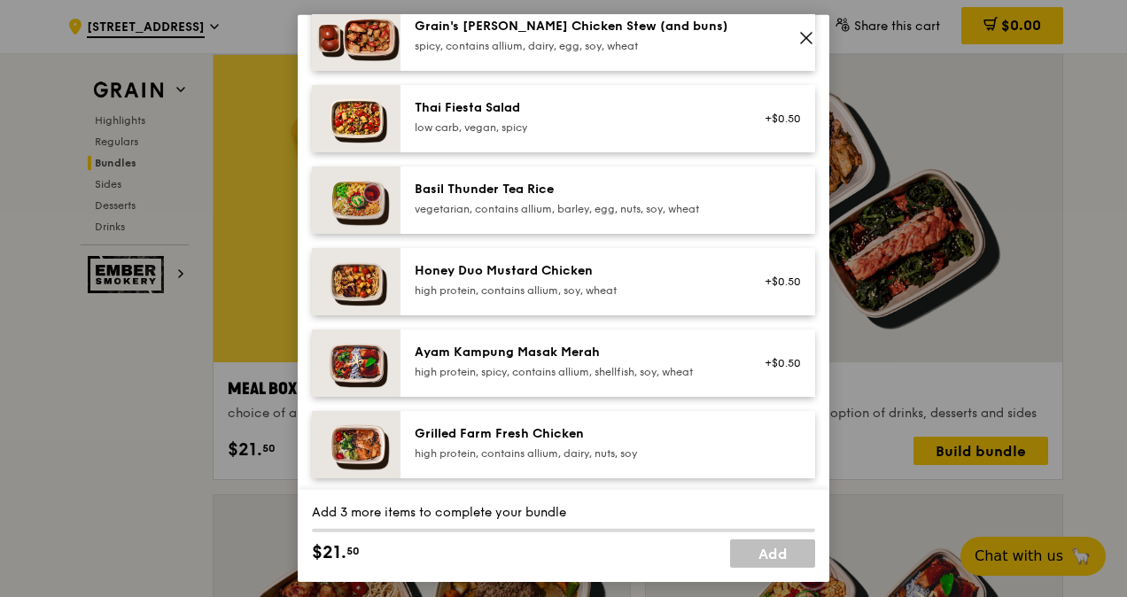
click at [364, 365] on img at bounding box center [356, 363] width 89 height 67
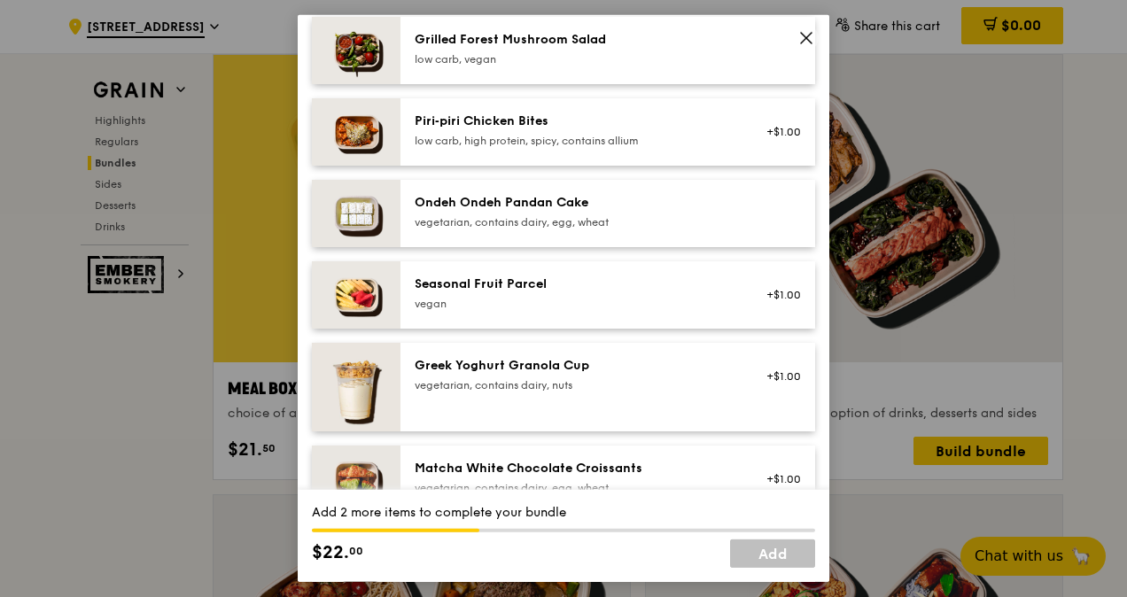
scroll to position [1240, 0]
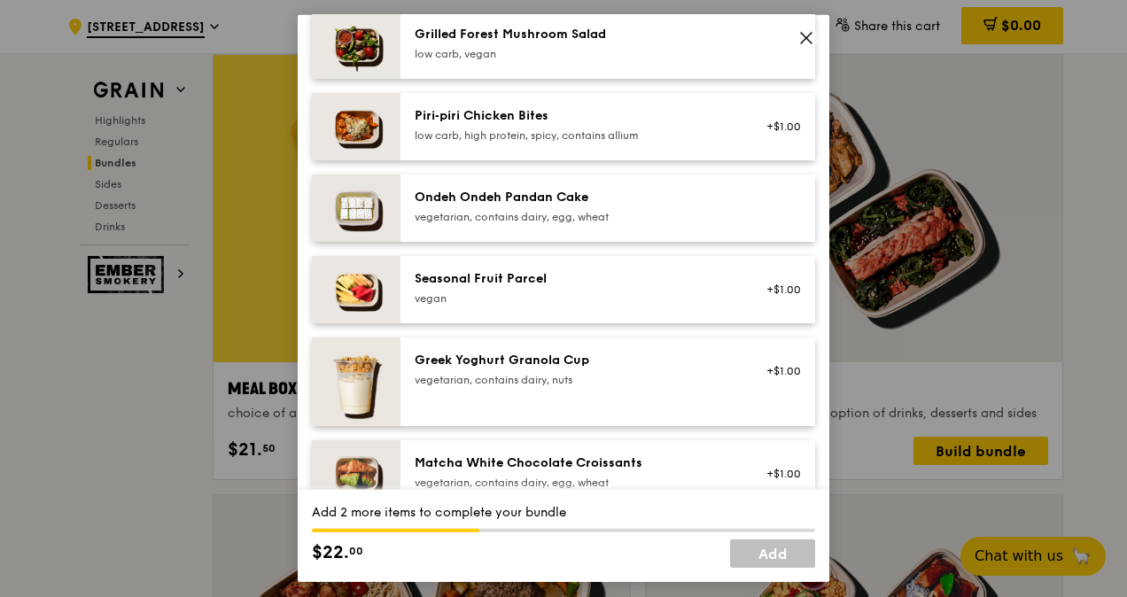
click at [359, 294] on img at bounding box center [356, 289] width 89 height 67
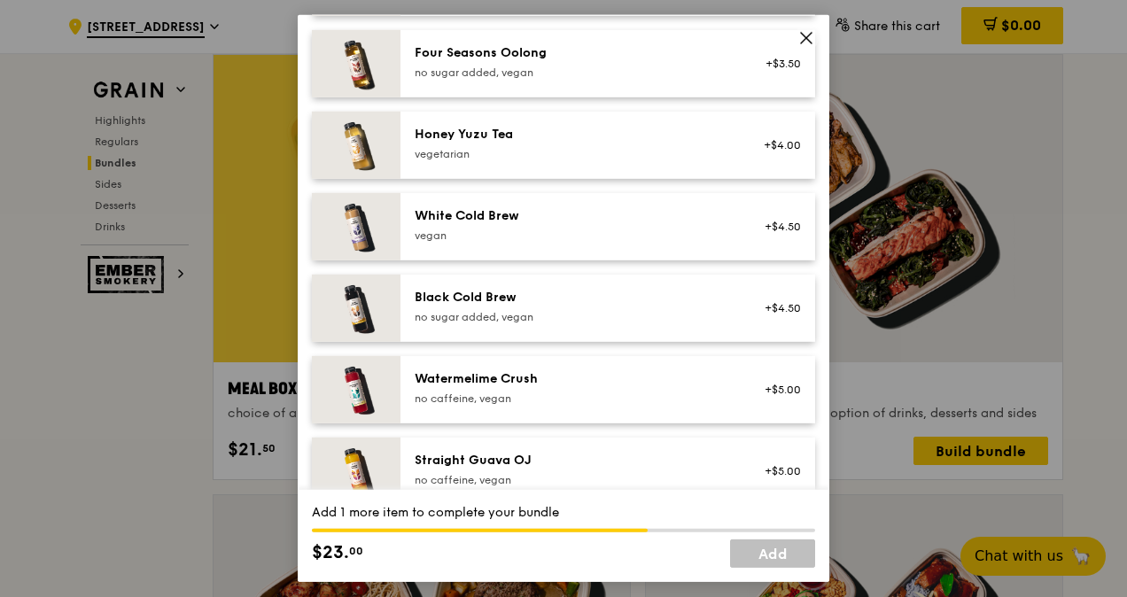
scroll to position [2154, 0]
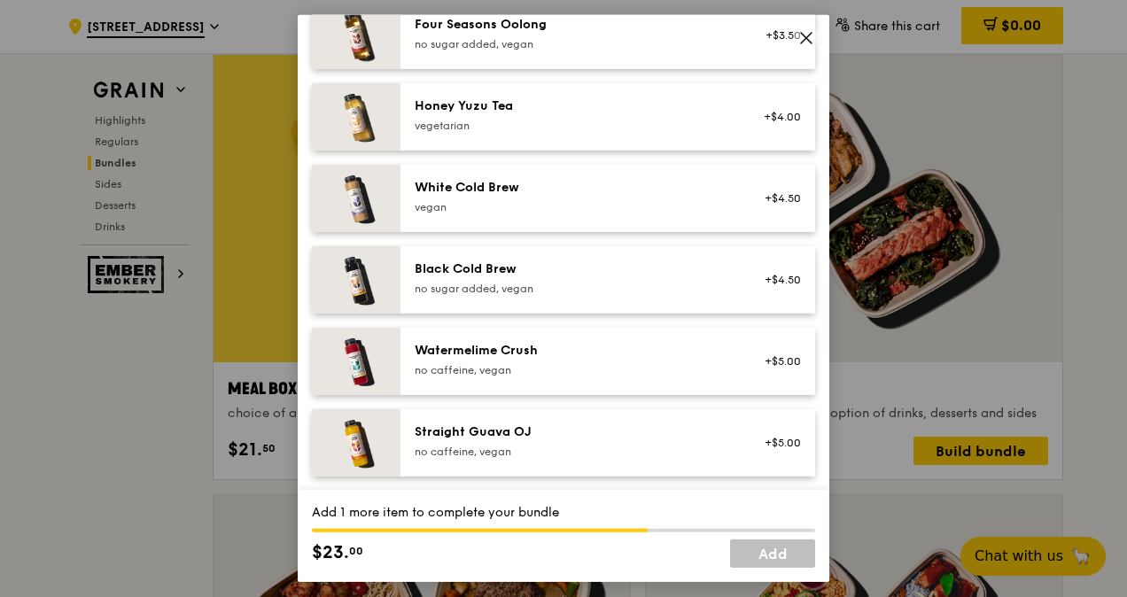
click at [367, 438] on img at bounding box center [356, 442] width 89 height 67
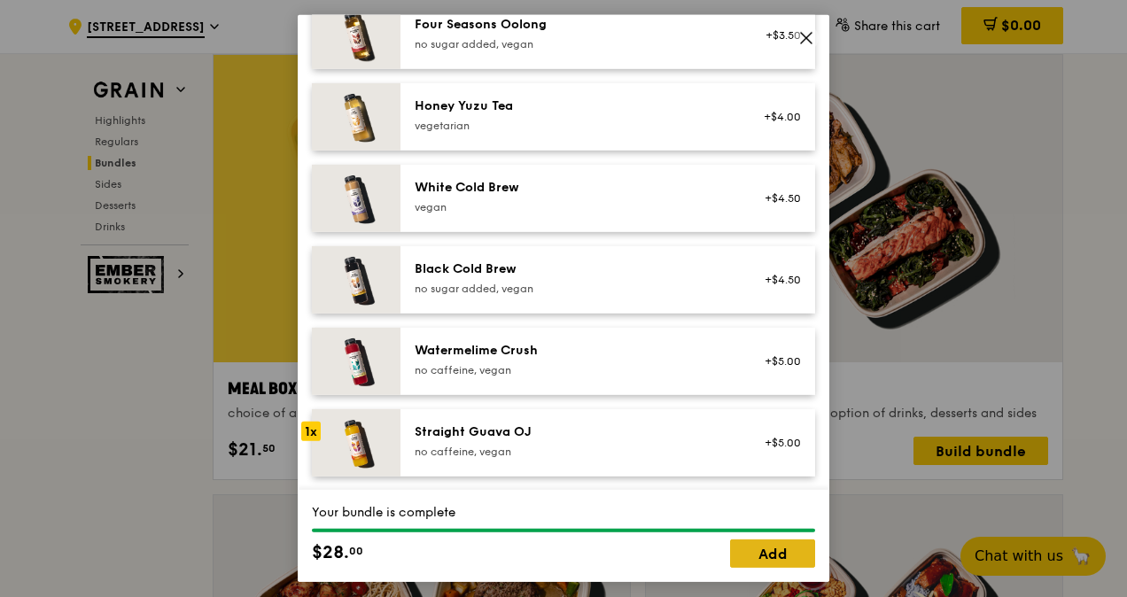
click at [788, 552] on link "Add" at bounding box center [772, 553] width 85 height 28
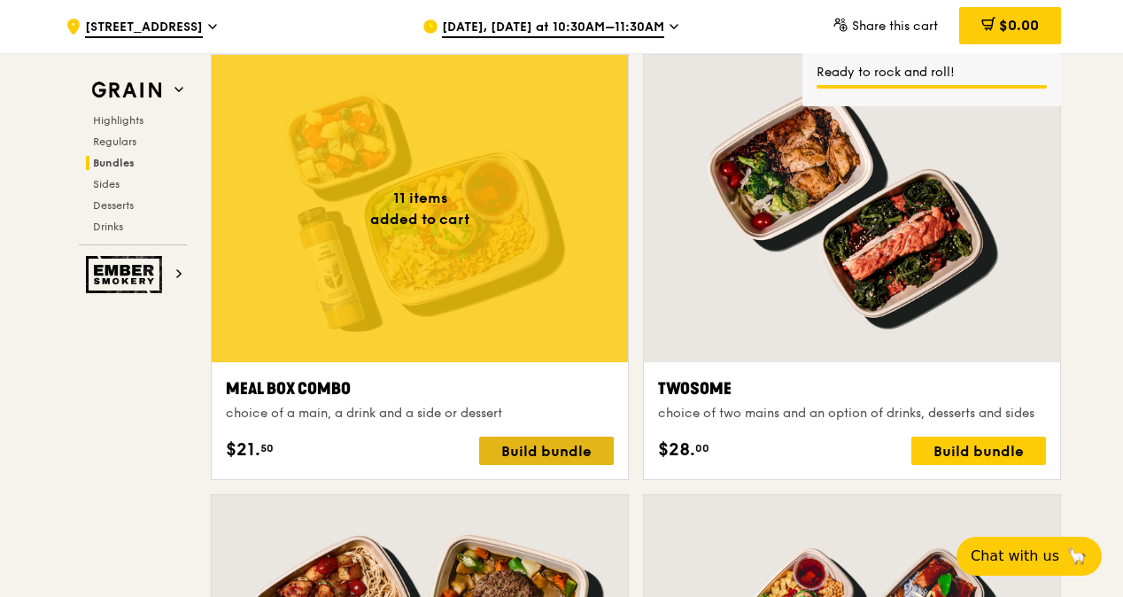
click at [557, 447] on div "Build bundle" at bounding box center [546, 451] width 135 height 28
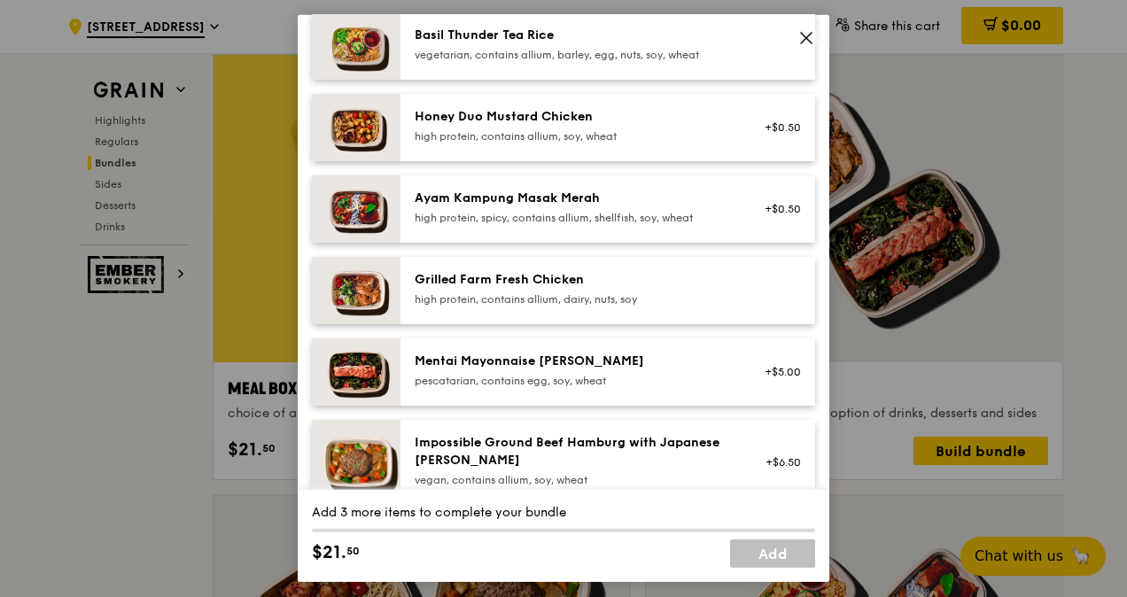
scroll to position [443, 0]
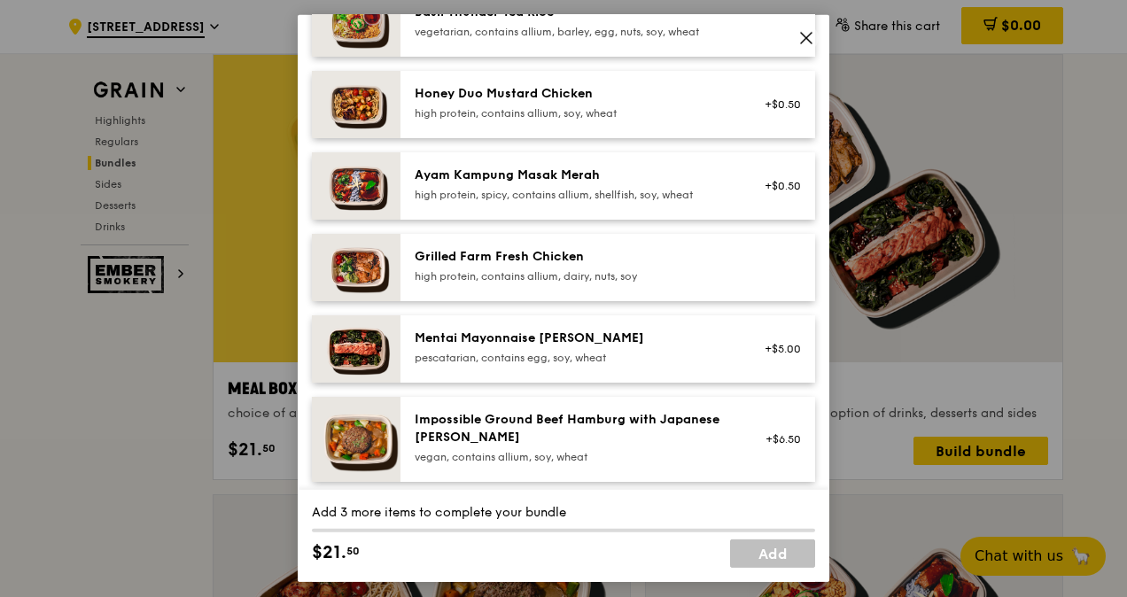
click at [356, 186] on img at bounding box center [356, 185] width 89 height 67
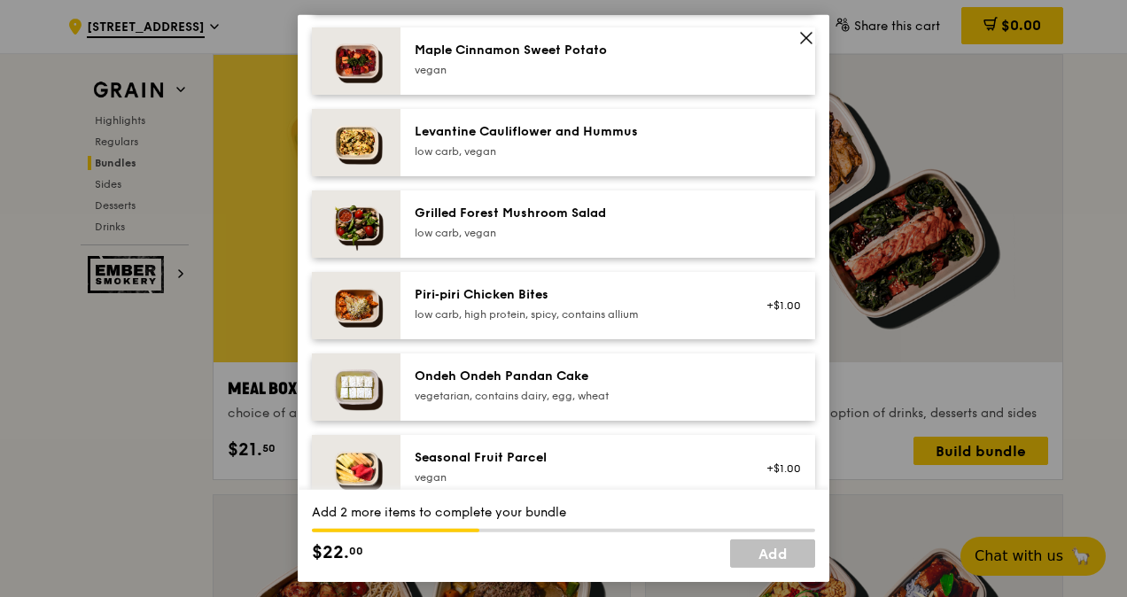
scroll to position [1063, 0]
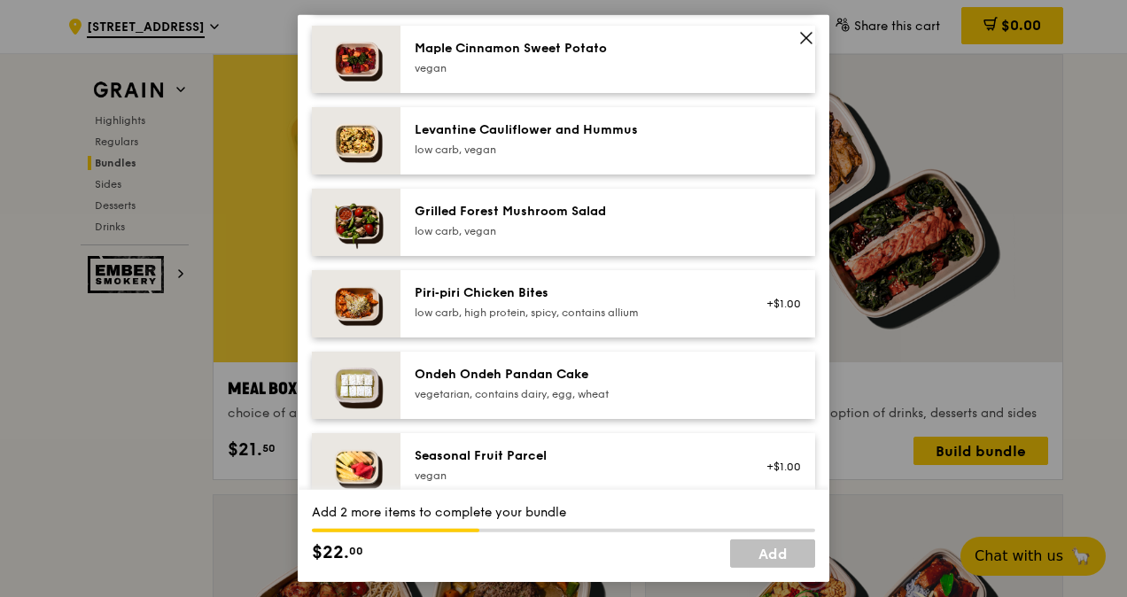
click at [372, 468] on img at bounding box center [356, 466] width 89 height 67
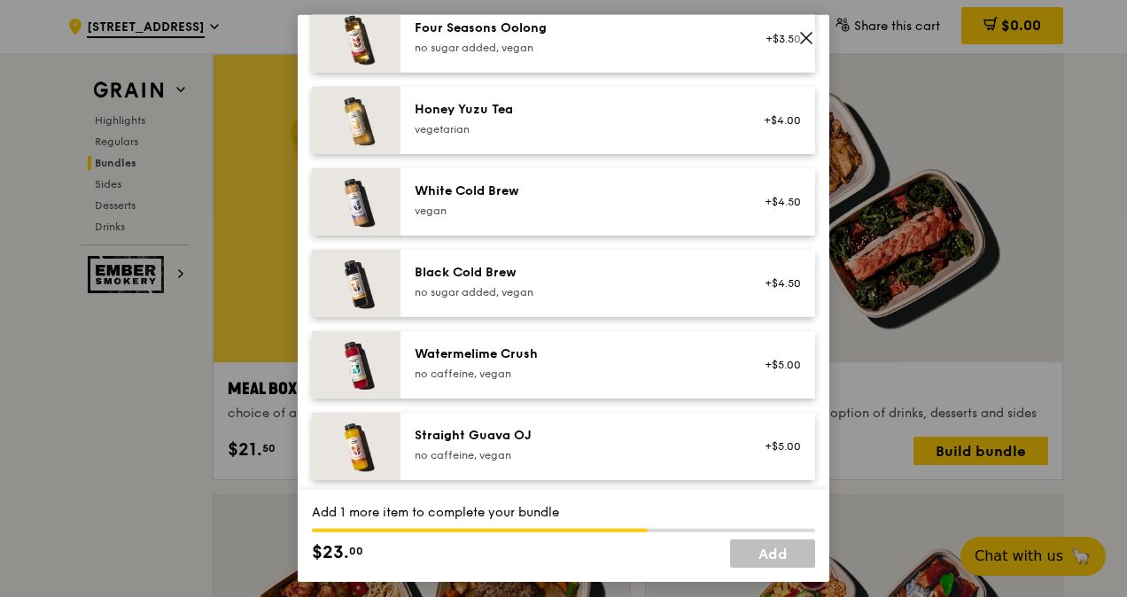
scroll to position [2154, 0]
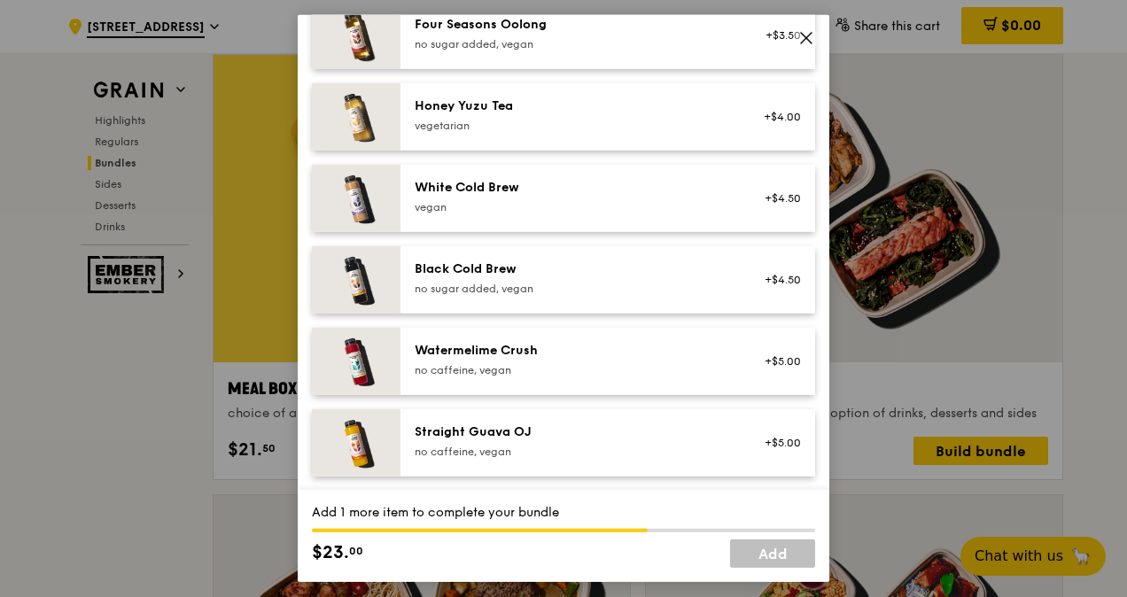
click at [380, 446] on img at bounding box center [356, 442] width 89 height 67
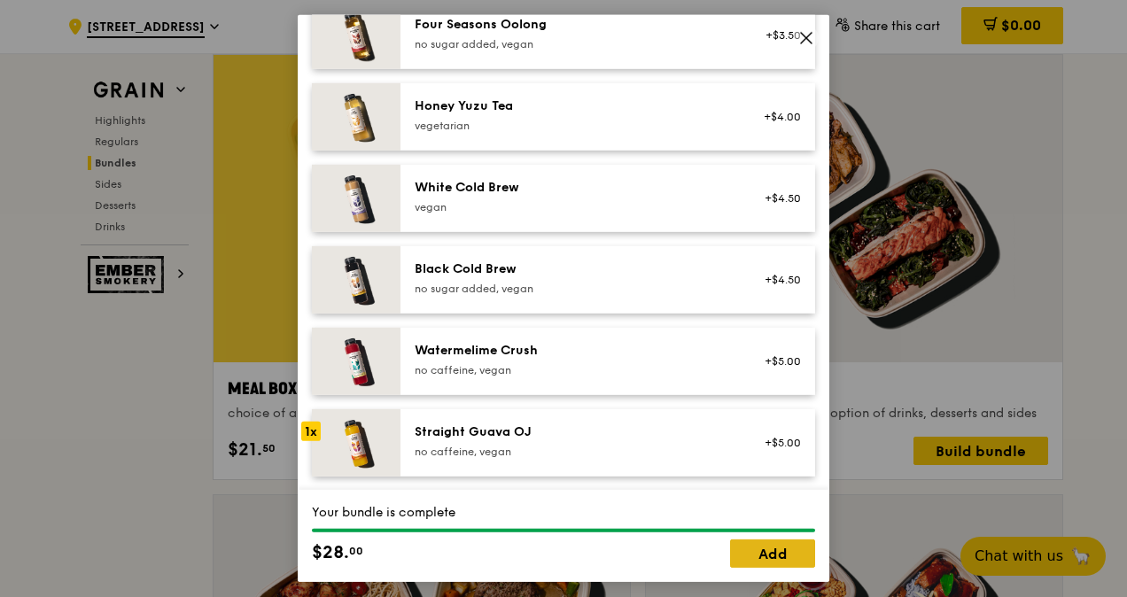
click at [784, 554] on link "Add" at bounding box center [772, 553] width 85 height 28
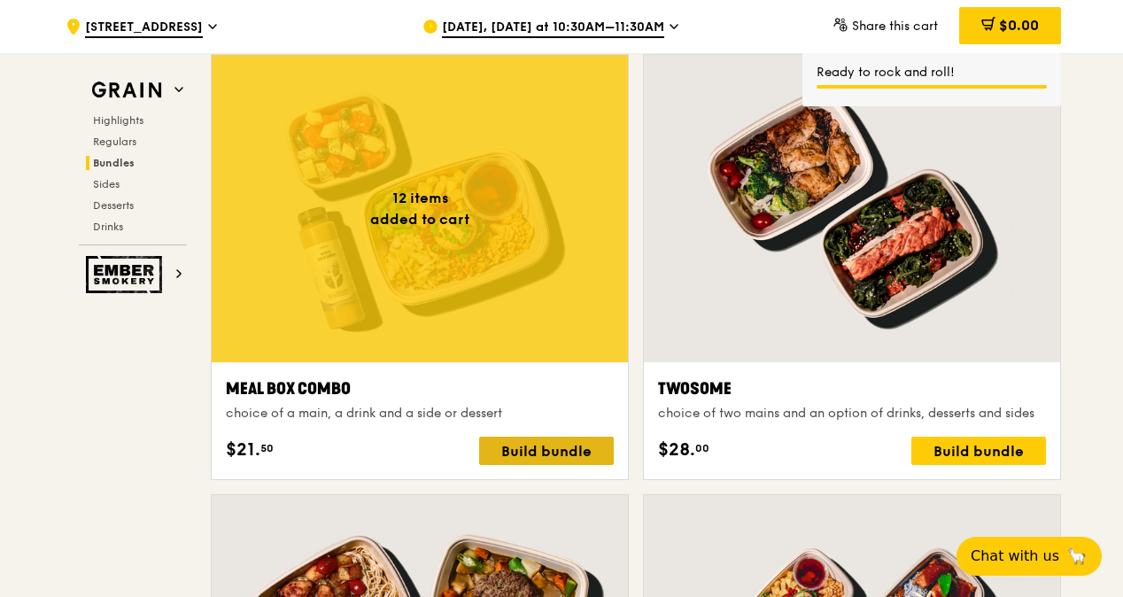
click at [527, 446] on div "Build bundle" at bounding box center [546, 451] width 135 height 28
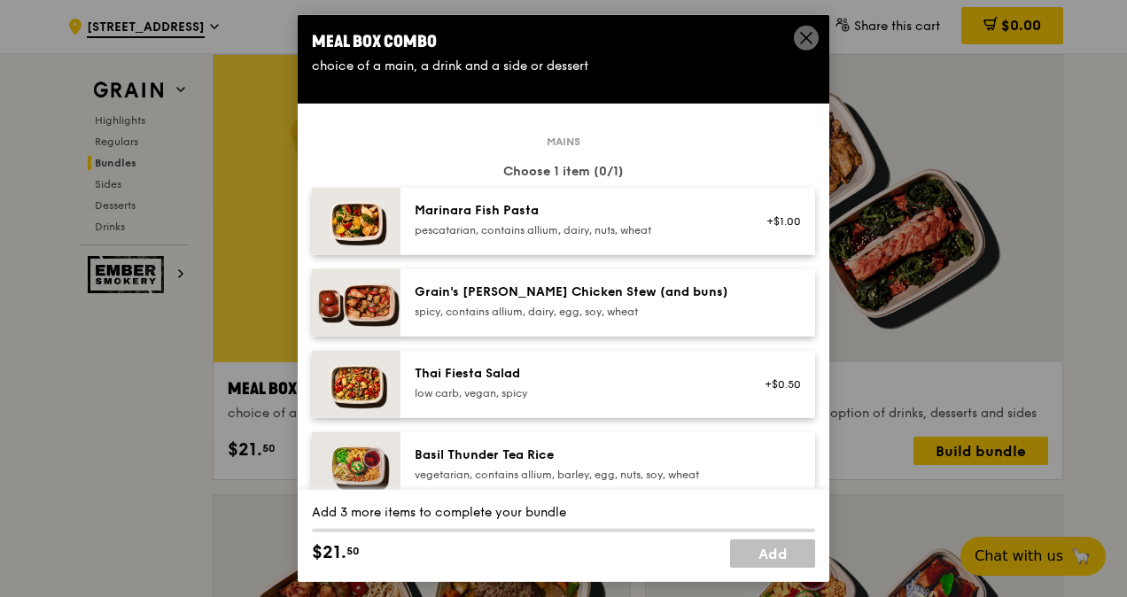
click at [376, 220] on img at bounding box center [356, 221] width 89 height 67
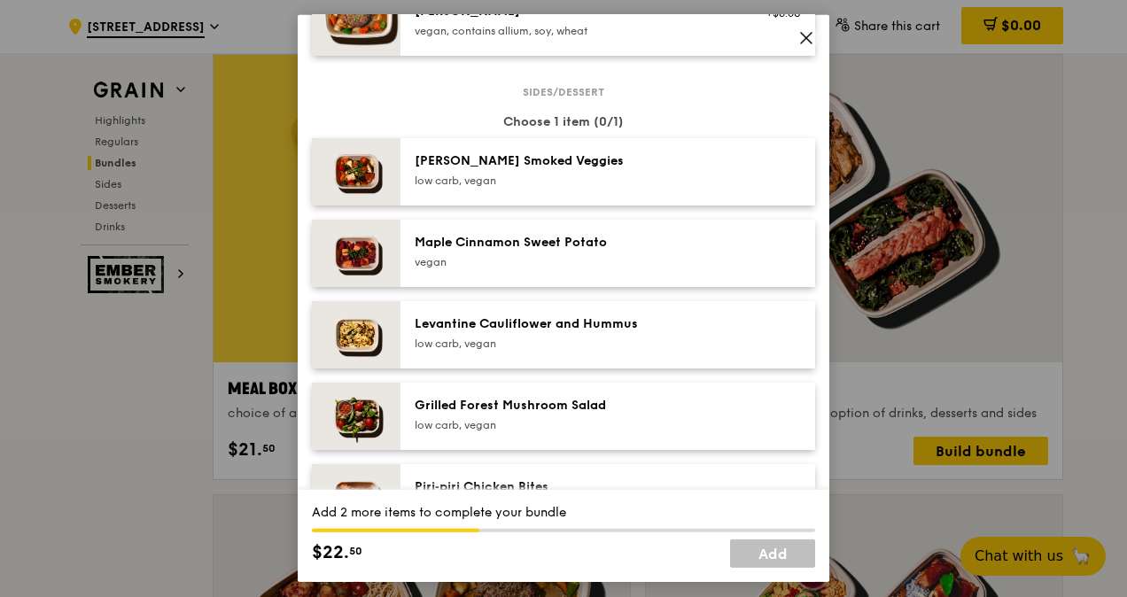
scroll to position [886, 0]
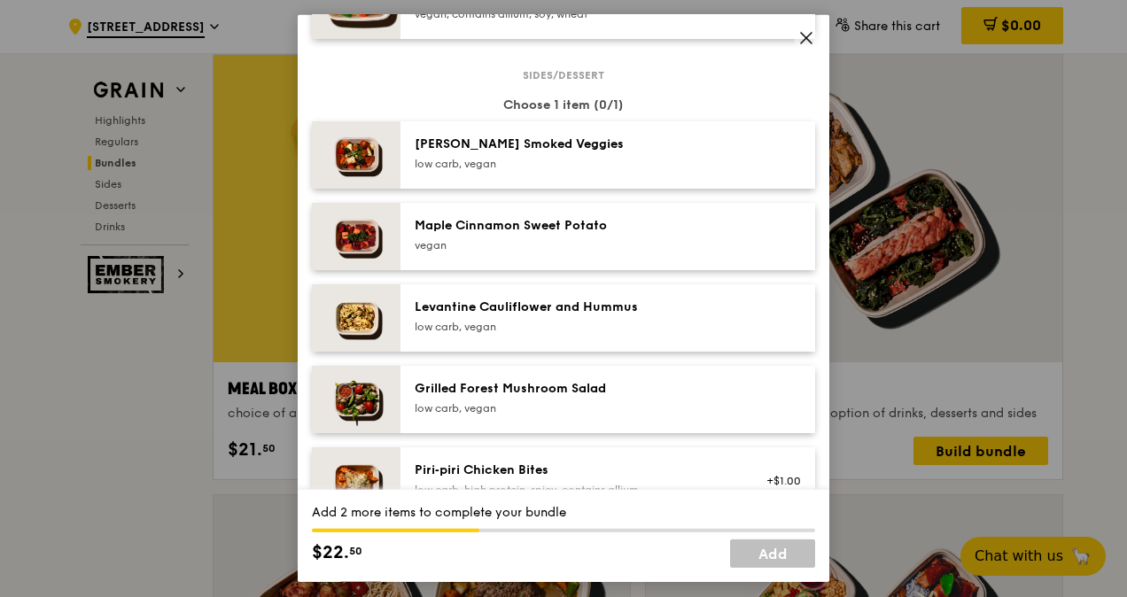
click at [363, 160] on img at bounding box center [356, 154] width 89 height 67
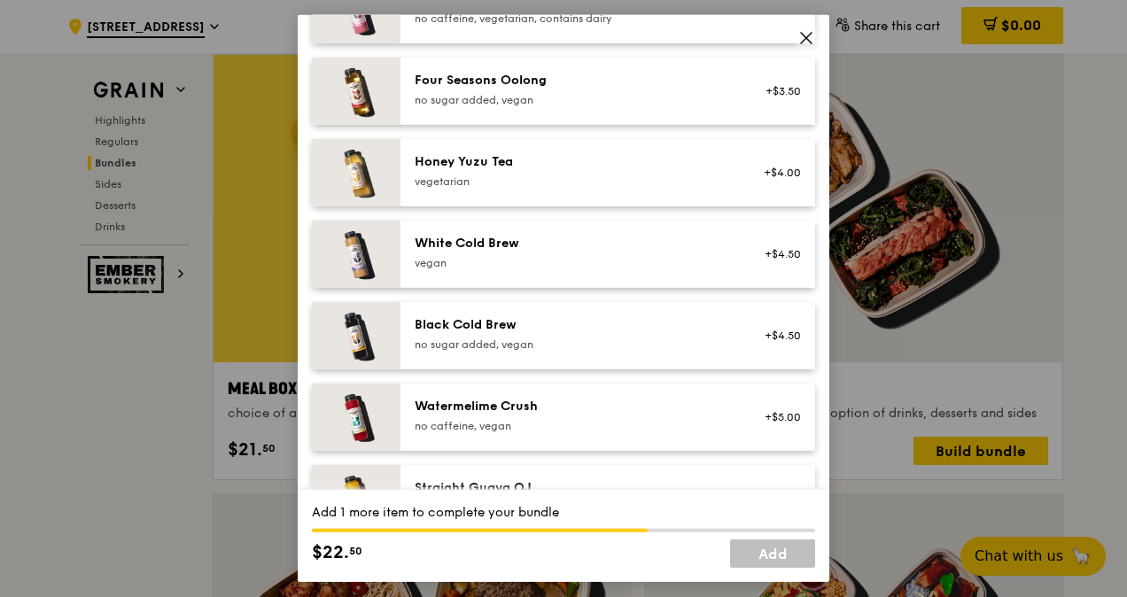
scroll to position [2154, 0]
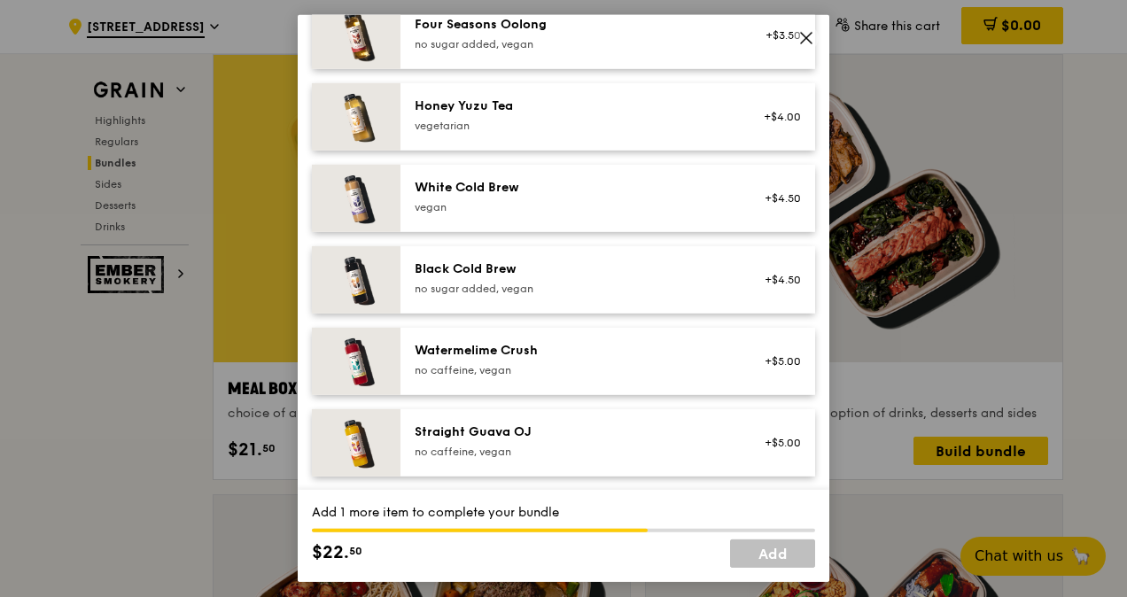
click at [387, 344] on img at bounding box center [356, 361] width 89 height 67
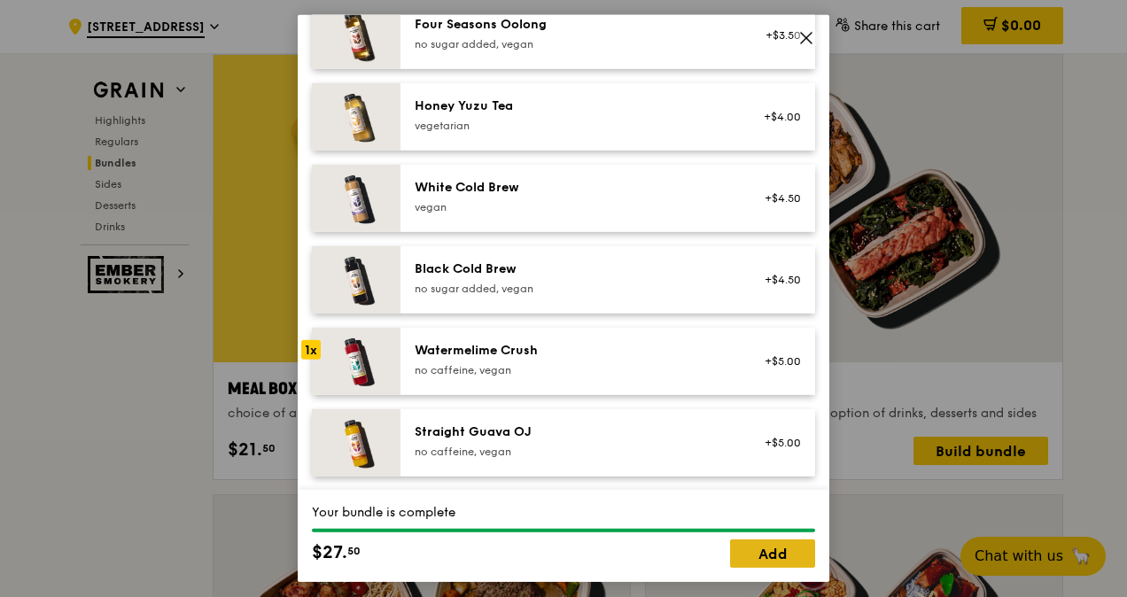
click at [777, 549] on link "Add" at bounding box center [772, 553] width 85 height 28
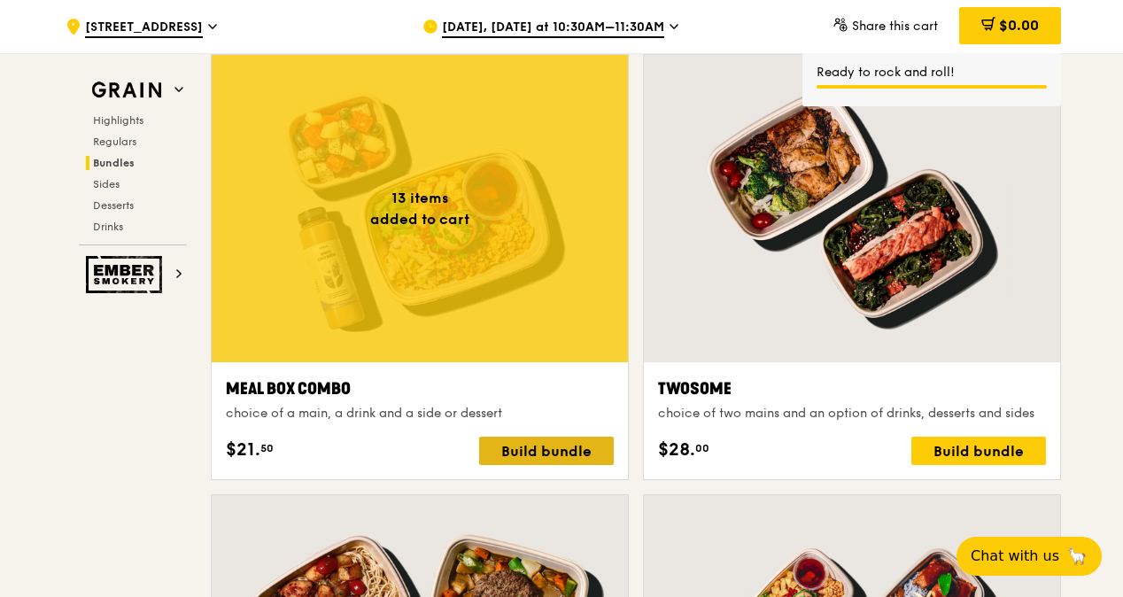
click at [562, 446] on div "Build bundle" at bounding box center [546, 451] width 135 height 28
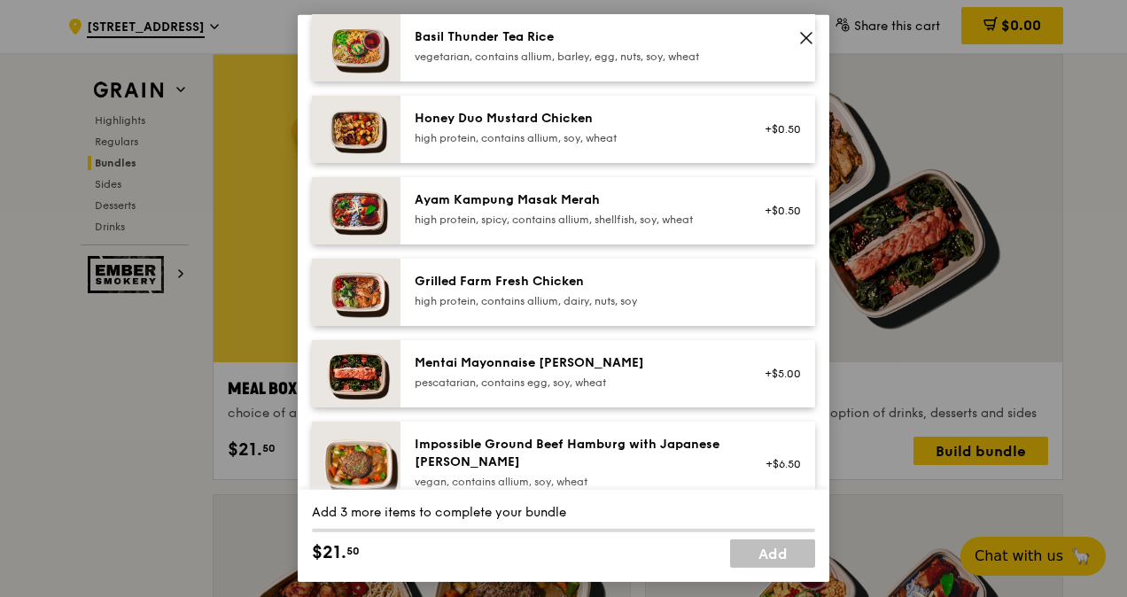
scroll to position [443, 0]
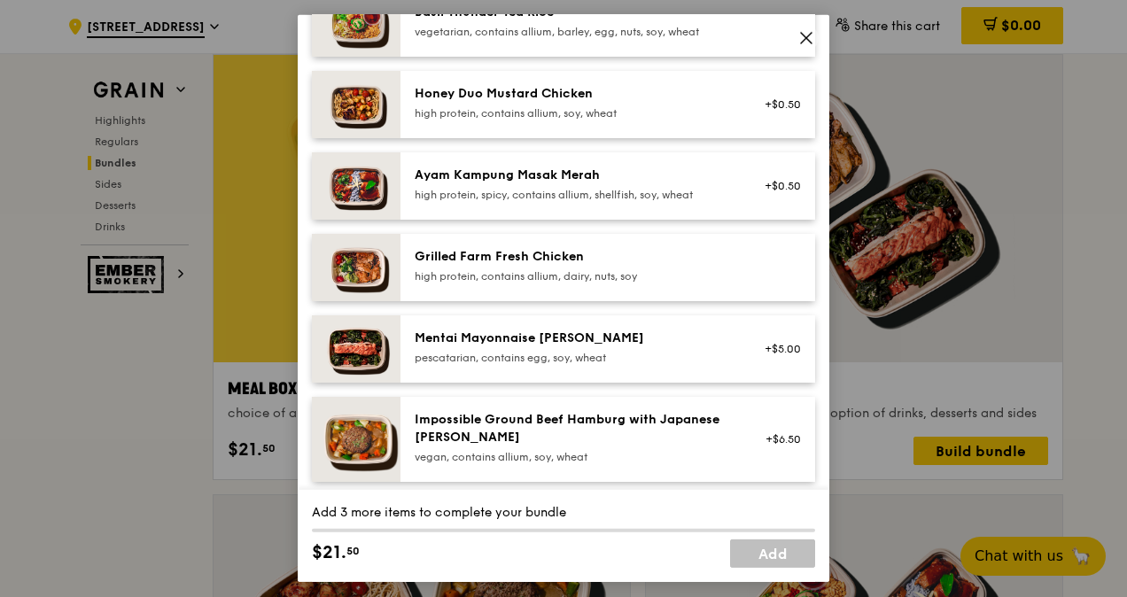
click at [365, 267] on img at bounding box center [356, 267] width 89 height 67
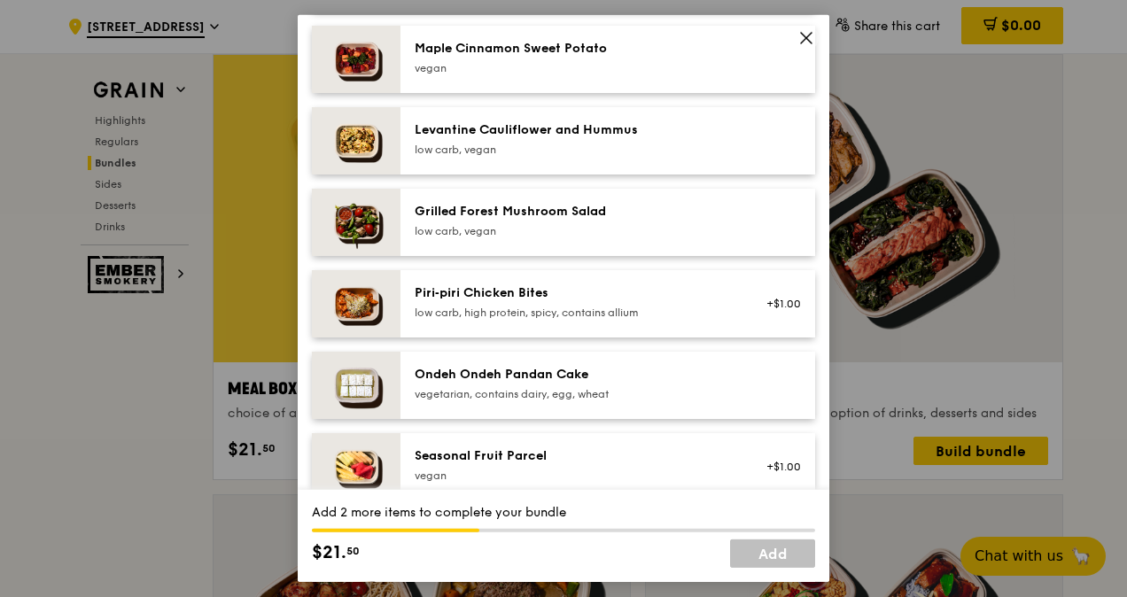
scroll to position [1152, 0]
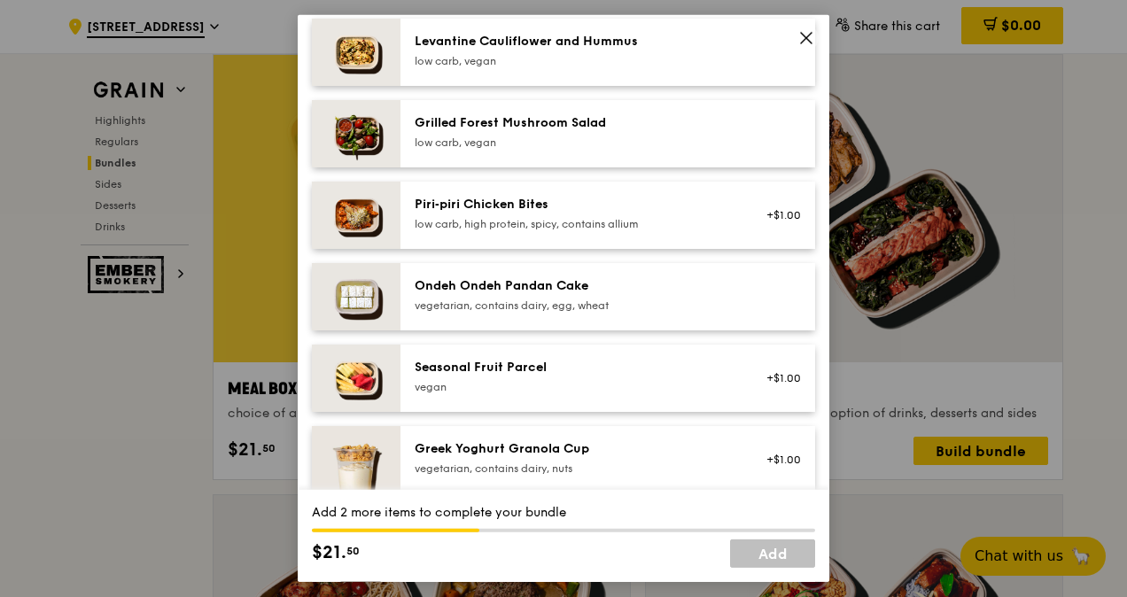
click at [355, 387] on img at bounding box center [356, 378] width 89 height 67
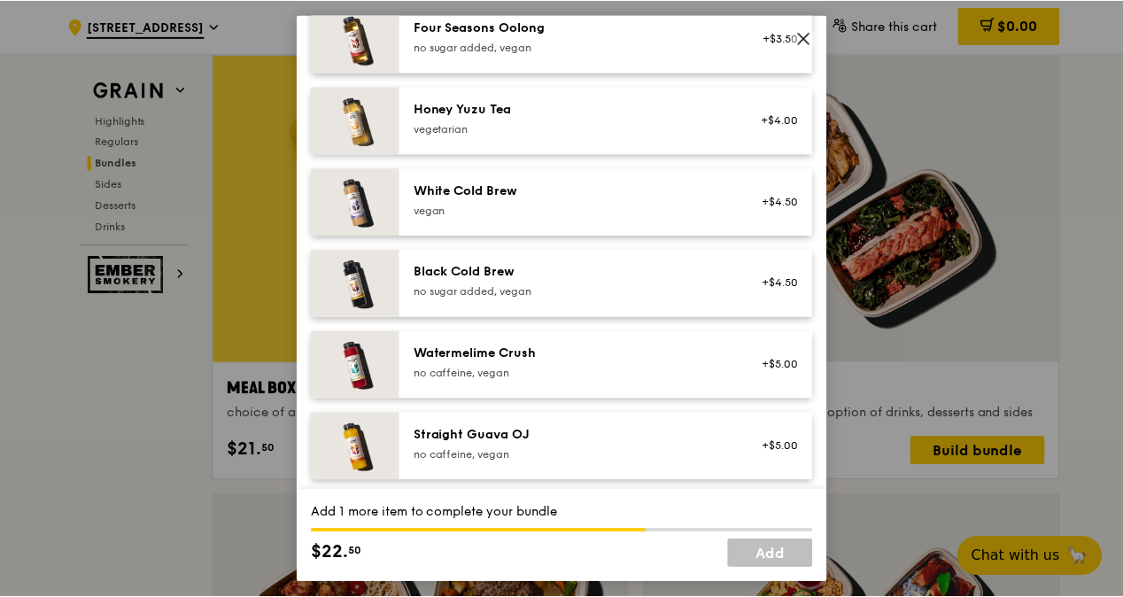
scroll to position [2154, 0]
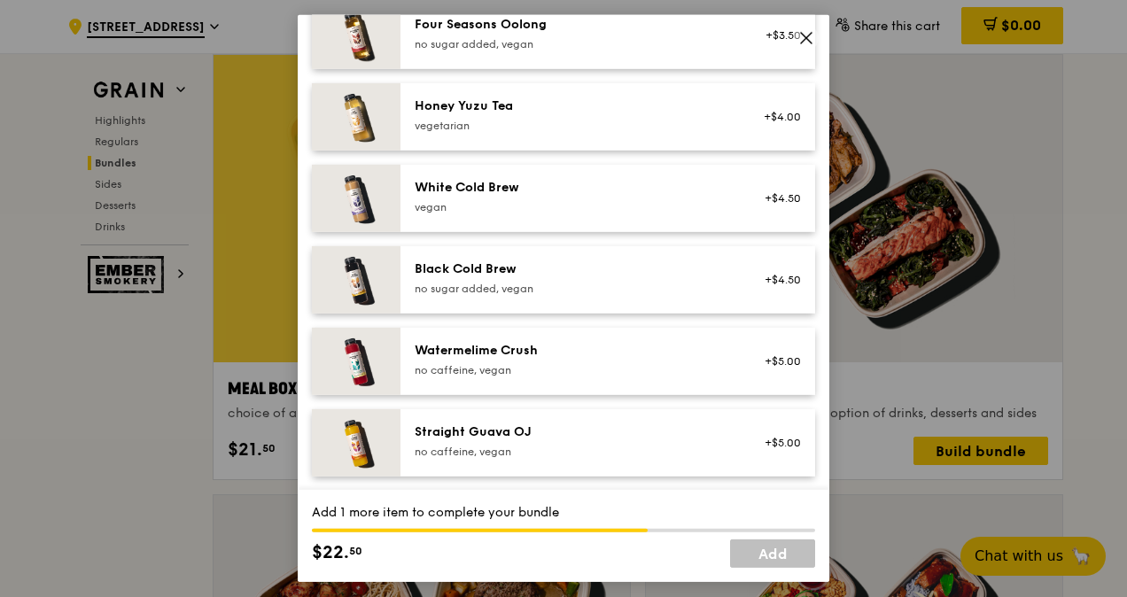
click at [361, 366] on img at bounding box center [356, 361] width 89 height 67
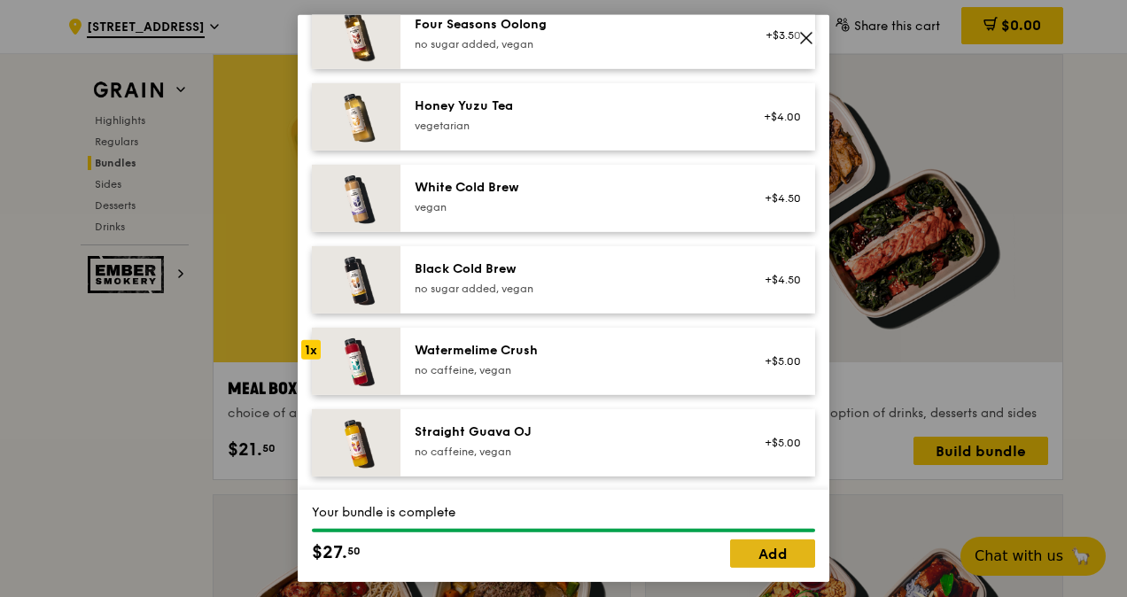
click at [753, 562] on link "Add" at bounding box center [772, 553] width 85 height 28
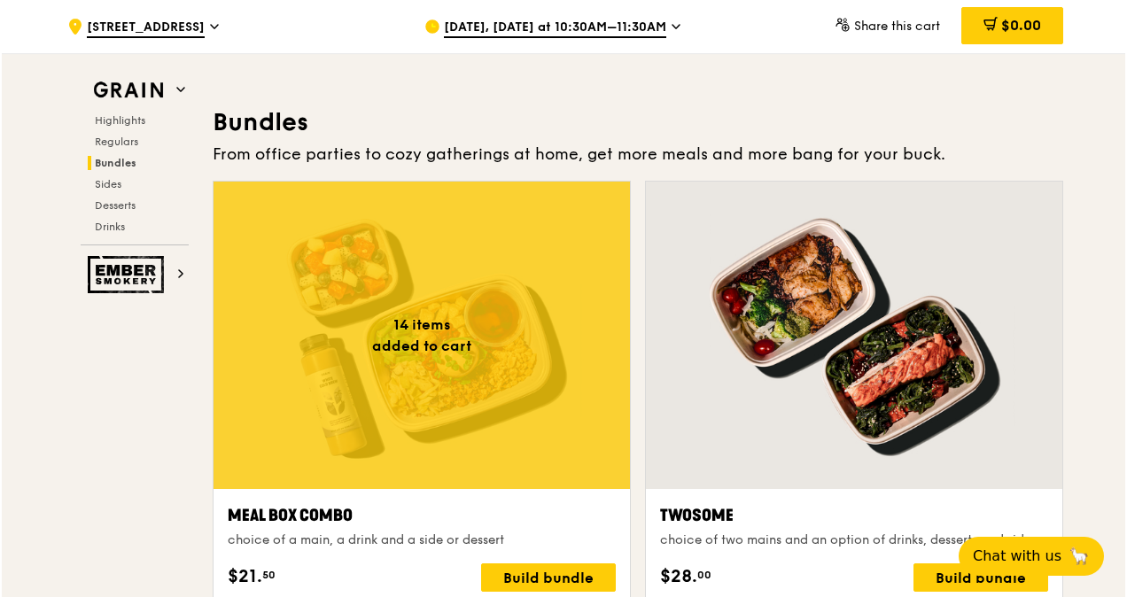
scroll to position [2640, 0]
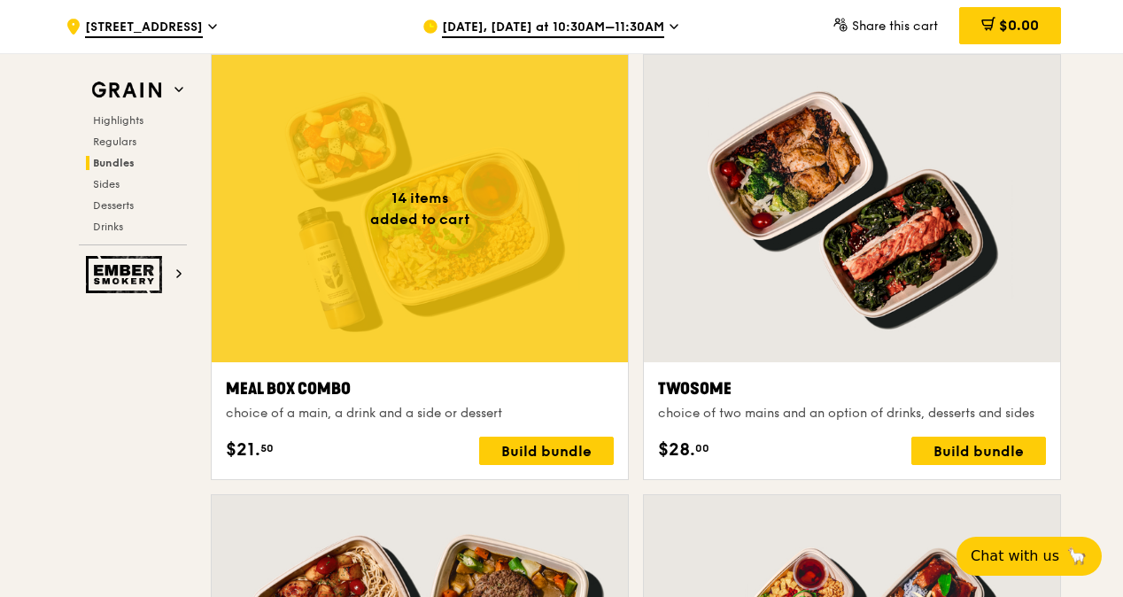
click at [494, 303] on div at bounding box center [420, 208] width 416 height 307
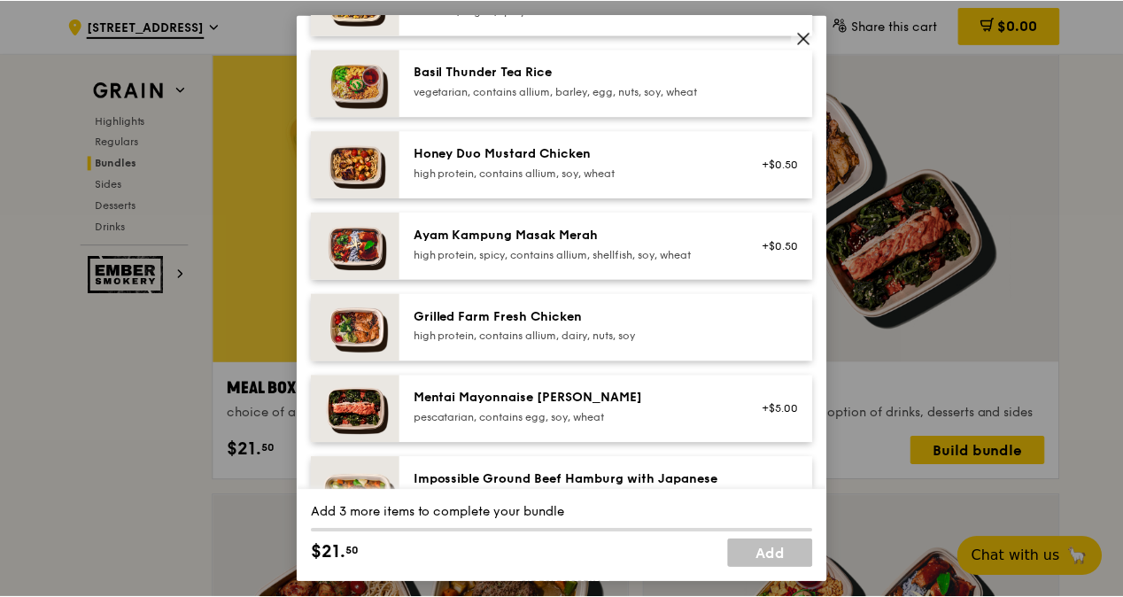
scroll to position [0, 0]
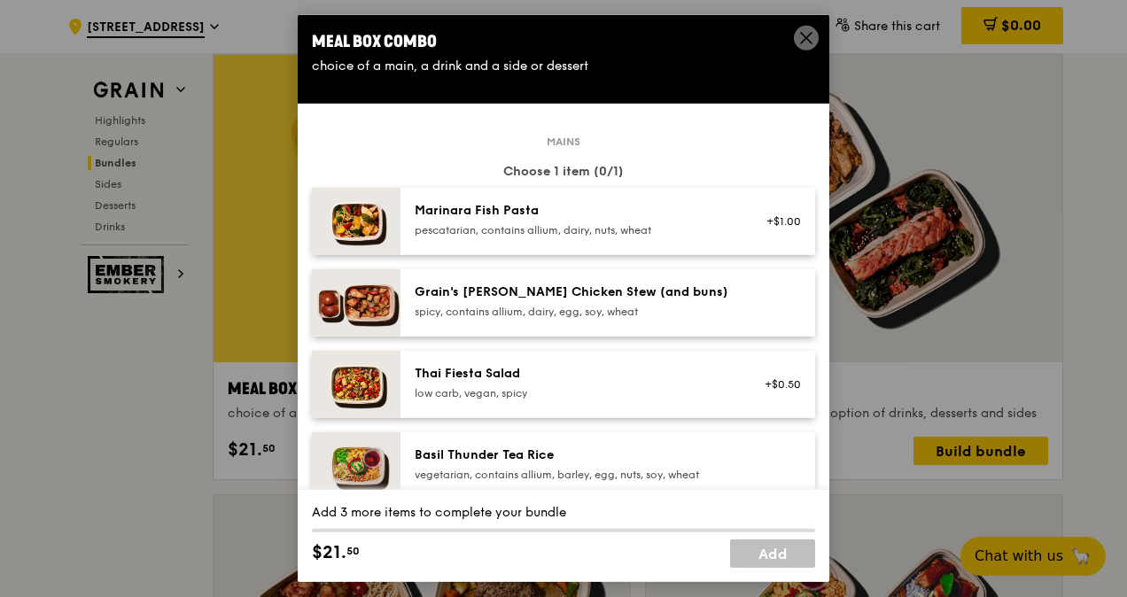
click at [804, 35] on icon at bounding box center [806, 38] width 16 height 16
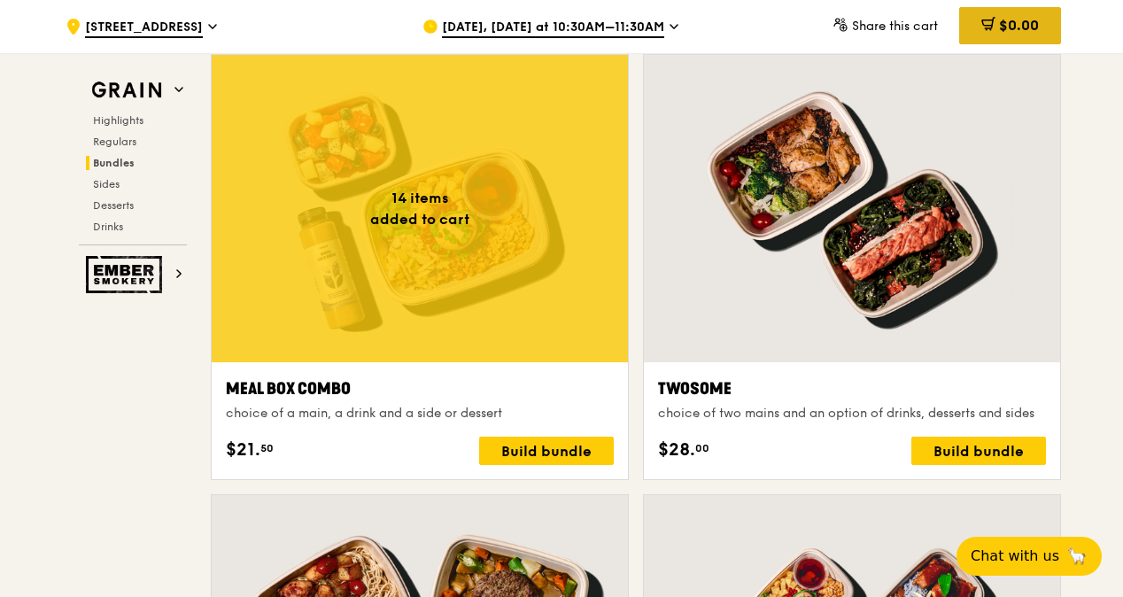
click at [1020, 19] on span "$0.00" at bounding box center [1019, 25] width 40 height 17
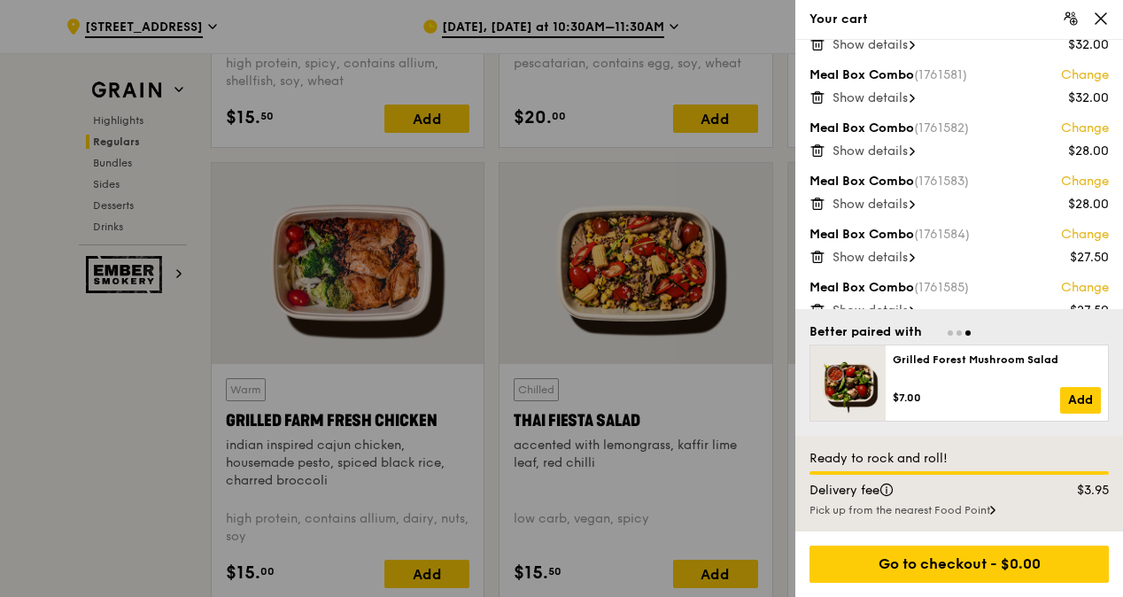
scroll to position [487, 0]
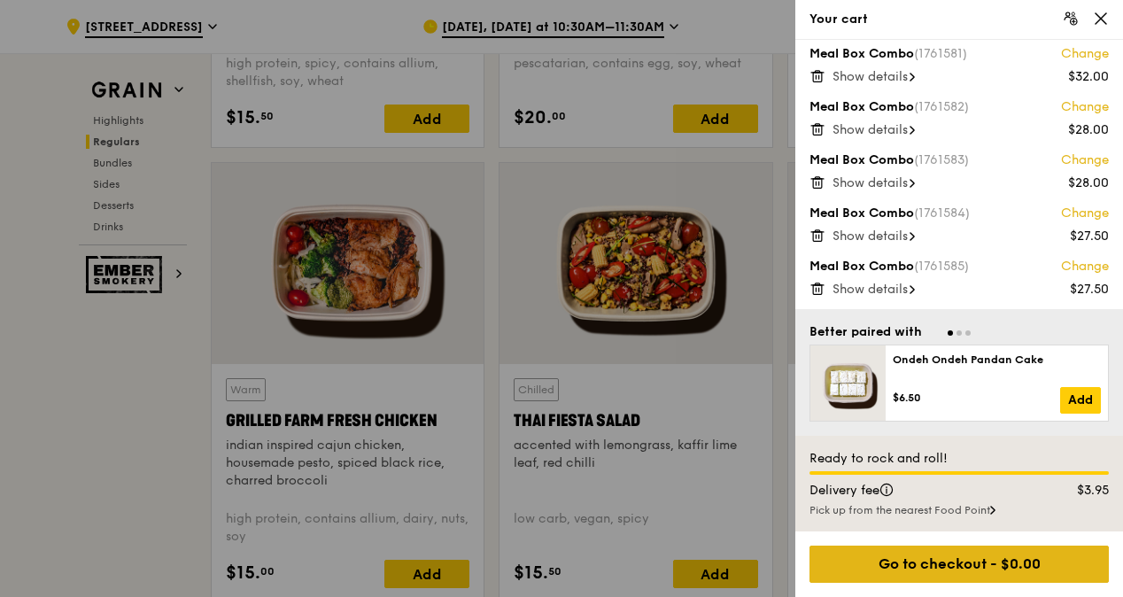
click at [996, 567] on div "Go to checkout - $0.00" at bounding box center [959, 564] width 299 height 37
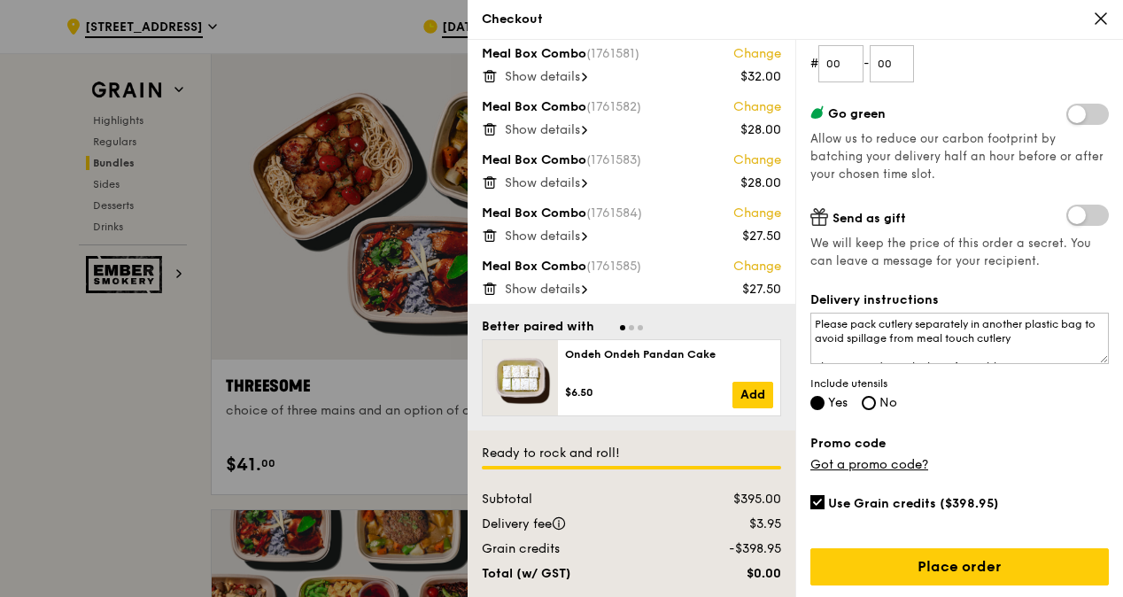
scroll to position [3171, 0]
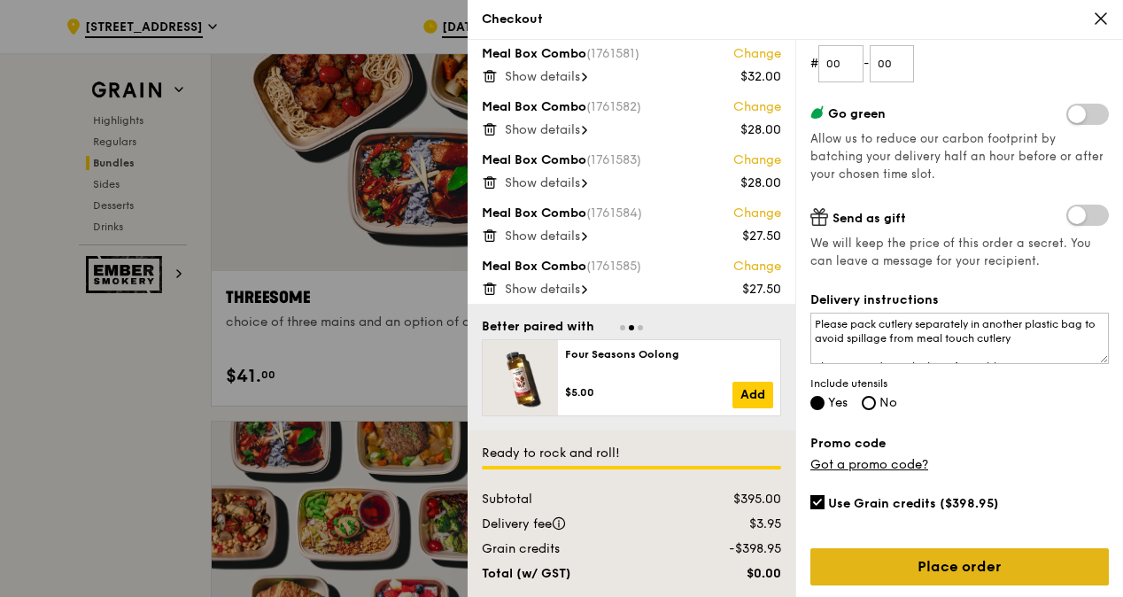
click at [918, 569] on link "Place order" at bounding box center [959, 566] width 299 height 37
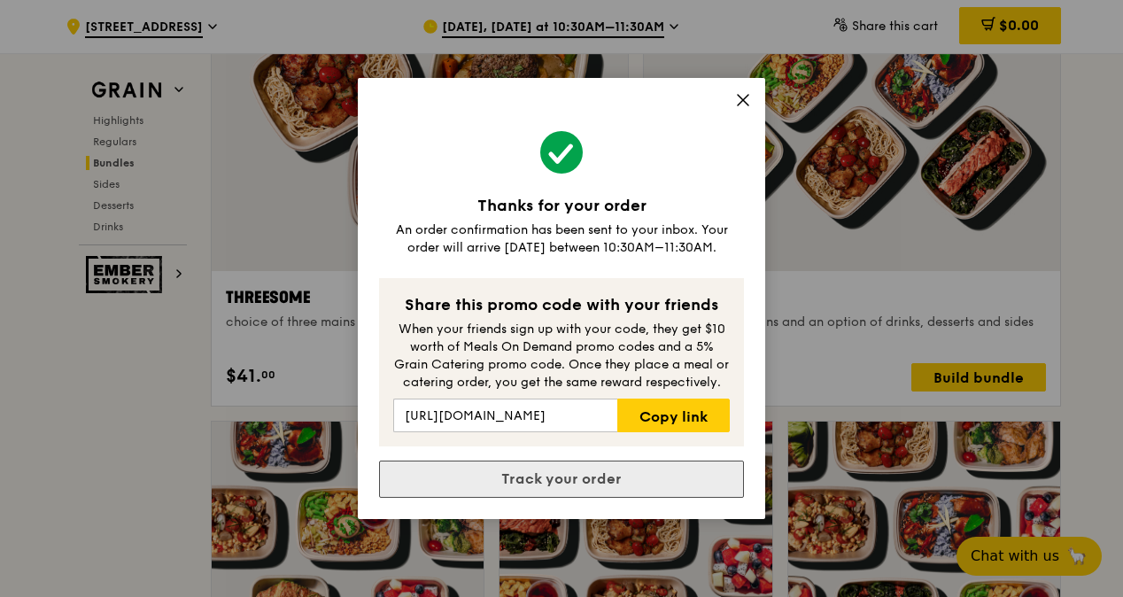
click at [630, 478] on link "Track your order" at bounding box center [561, 479] width 365 height 37
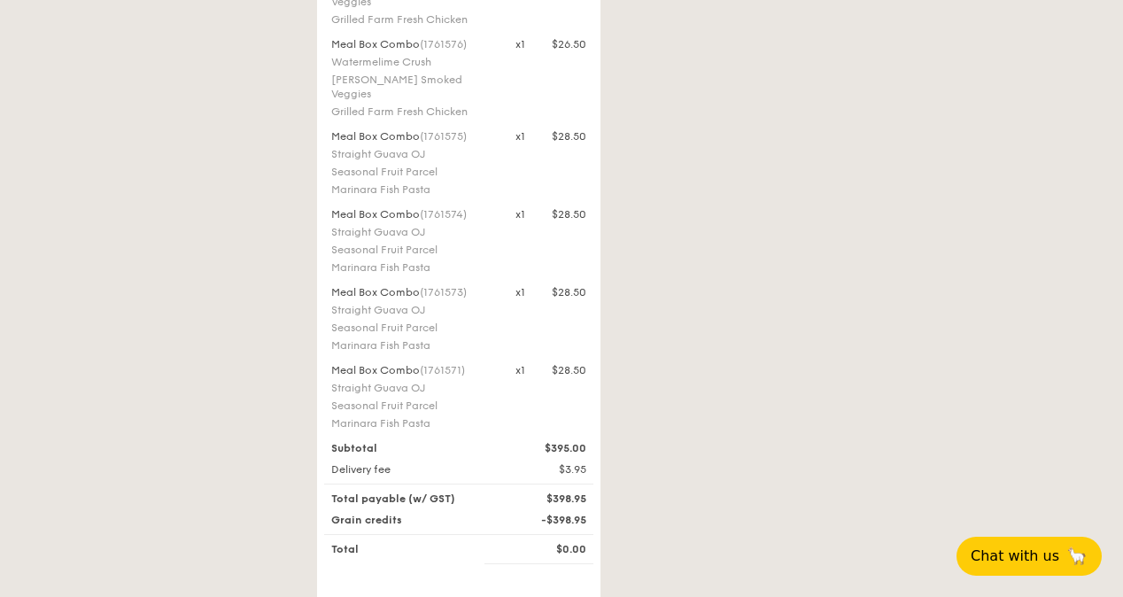
scroll to position [1329, 0]
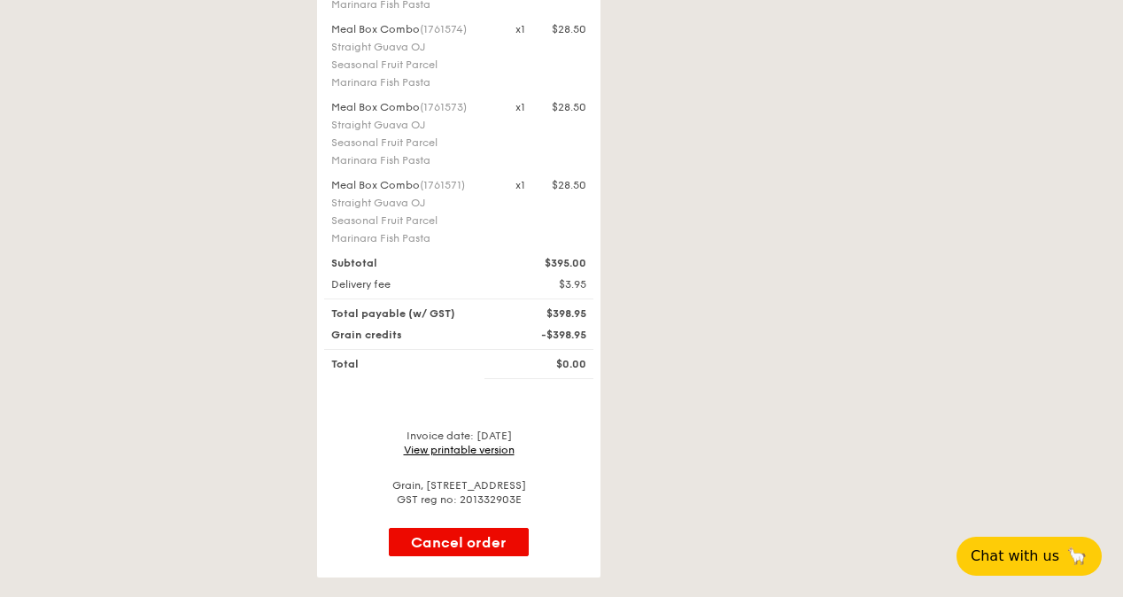
click at [491, 444] on link "View printable version" at bounding box center [459, 450] width 111 height 12
